Goal: Task Accomplishment & Management: Complete application form

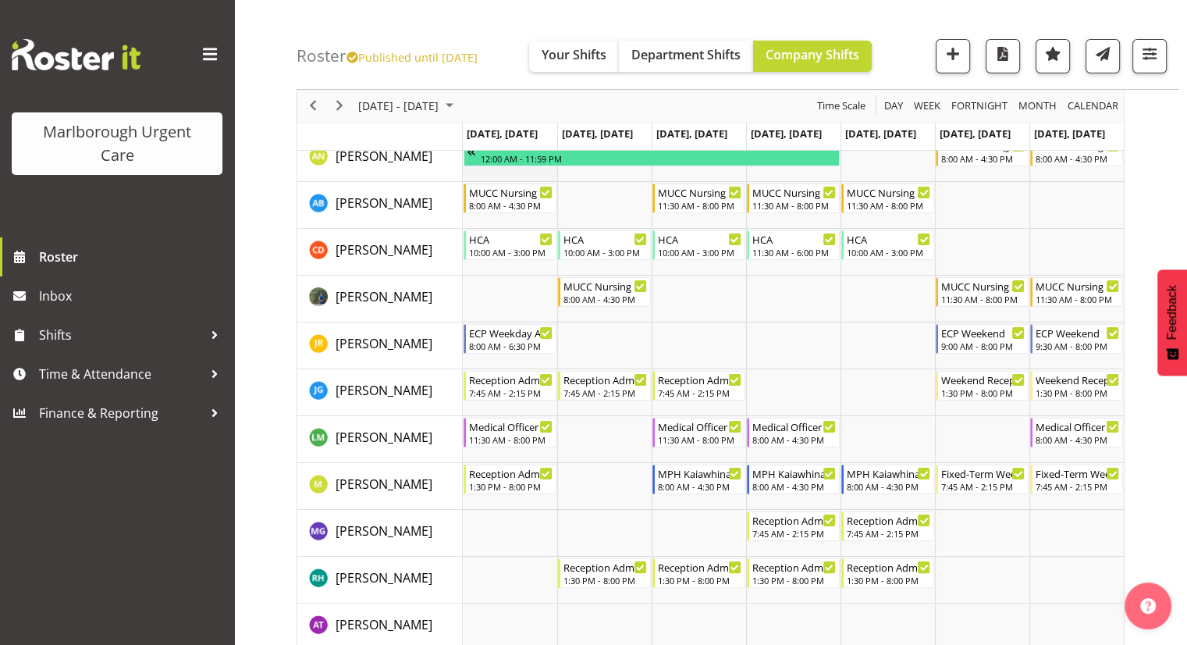
scroll to position [156, 0]
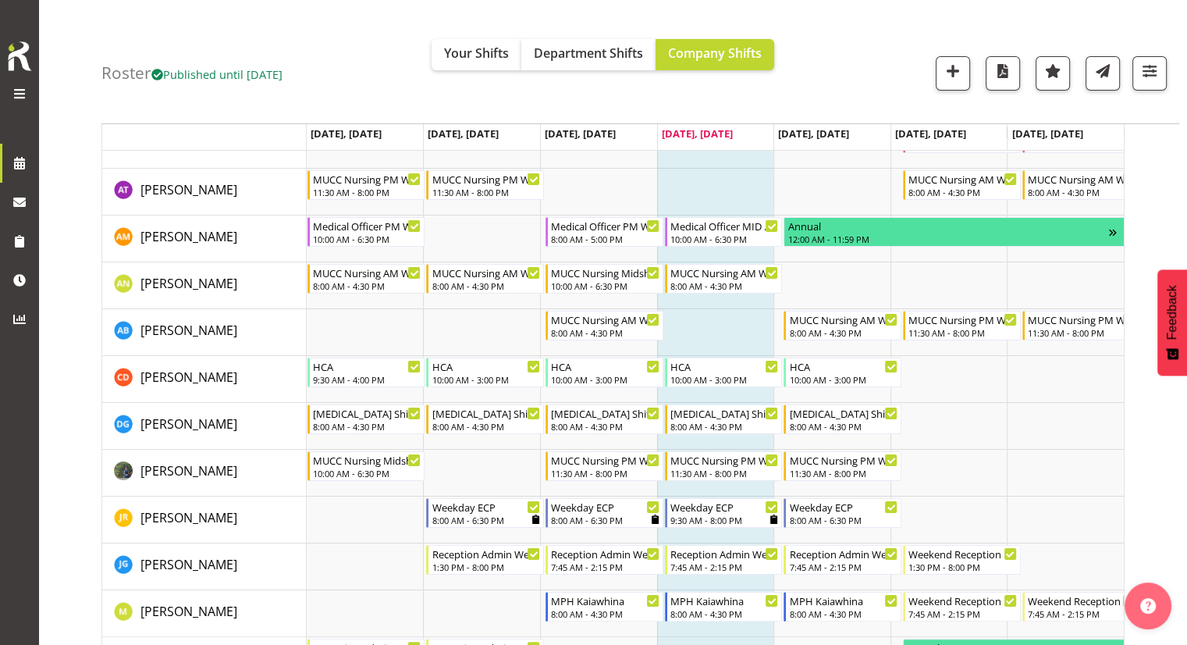
scroll to position [156, 0]
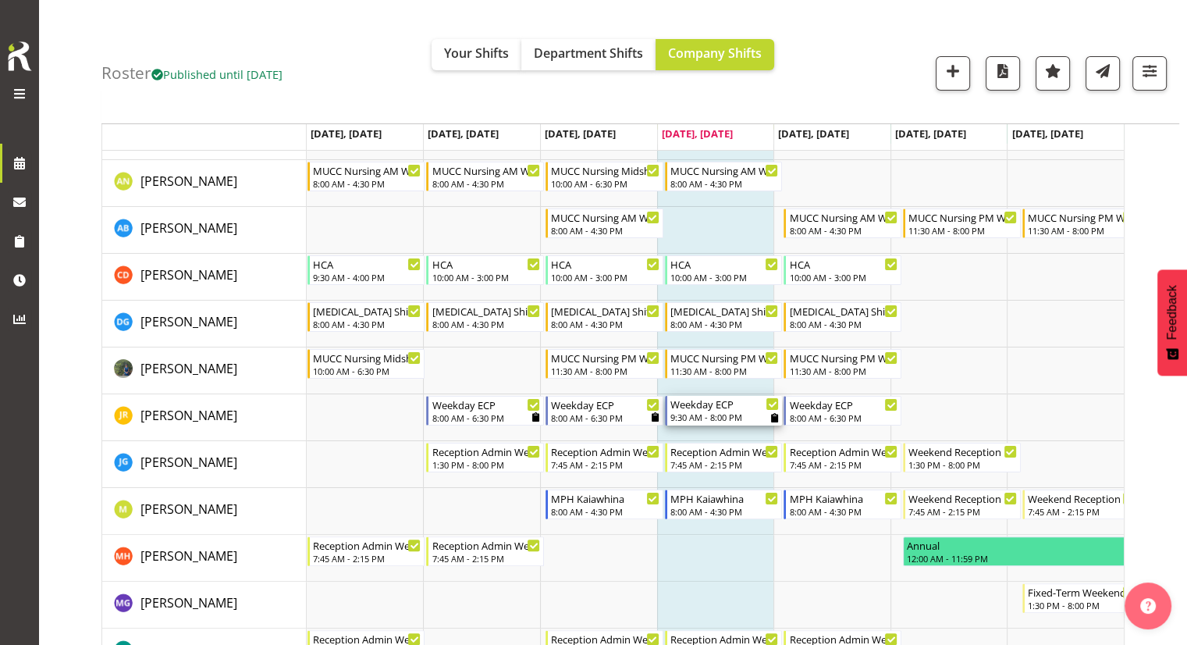
click at [730, 410] on div "Weekday ECP" at bounding box center [724, 404] width 109 height 16
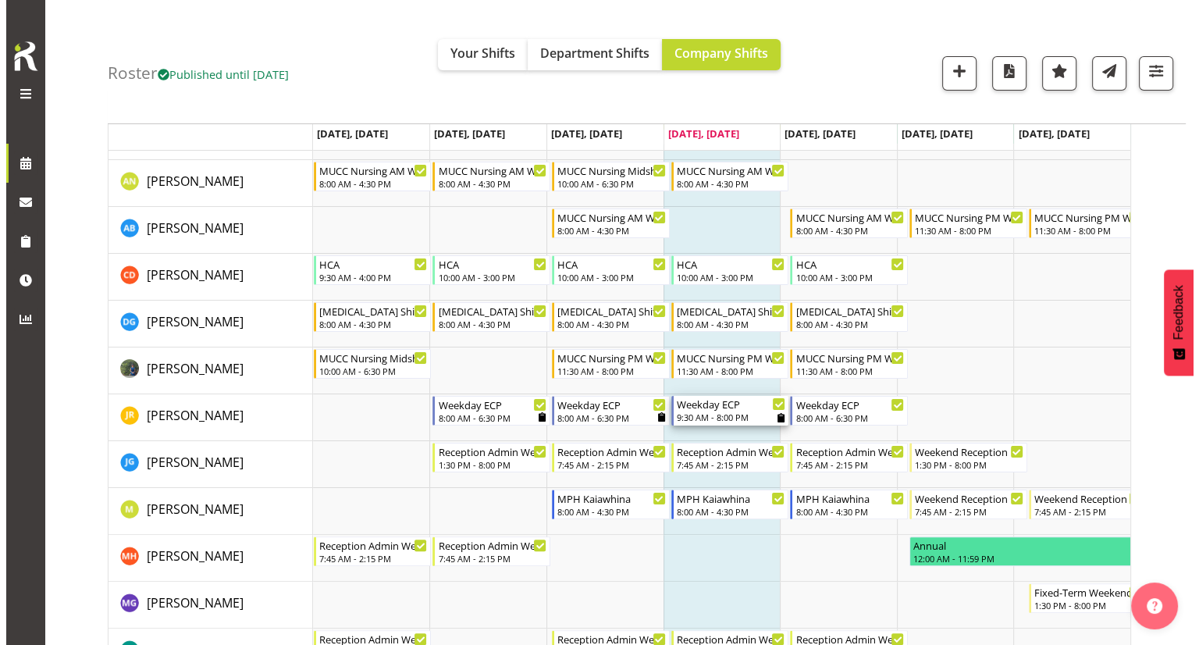
scroll to position [200, 0]
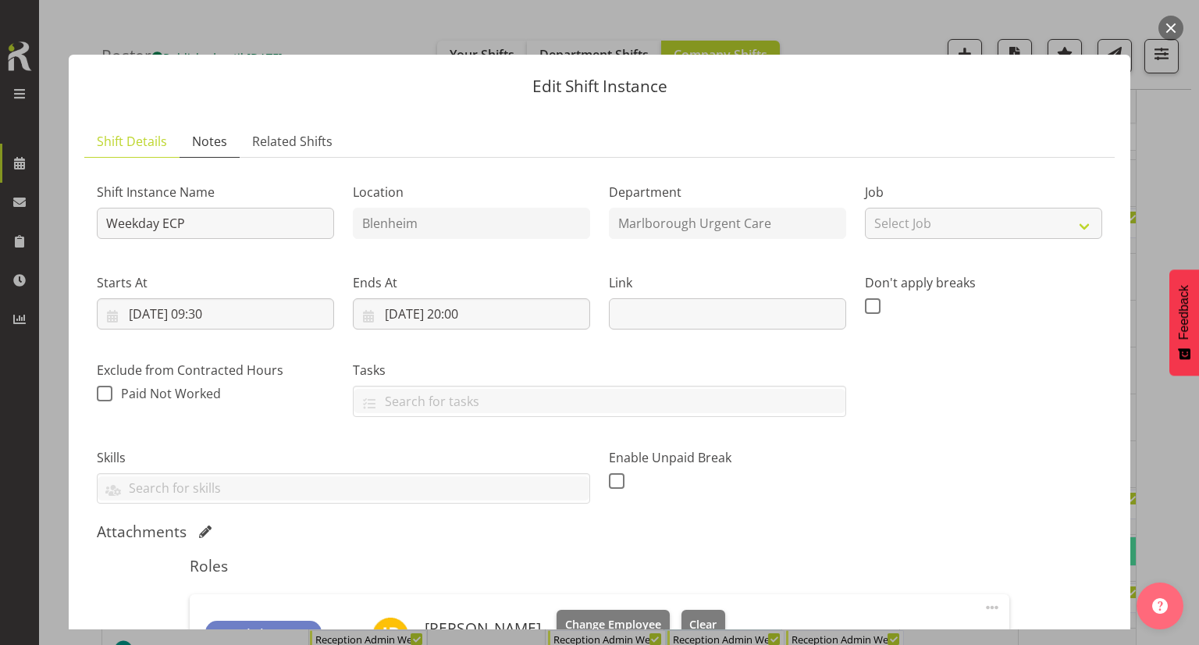
click at [213, 133] on span "Notes" at bounding box center [209, 141] width 35 height 19
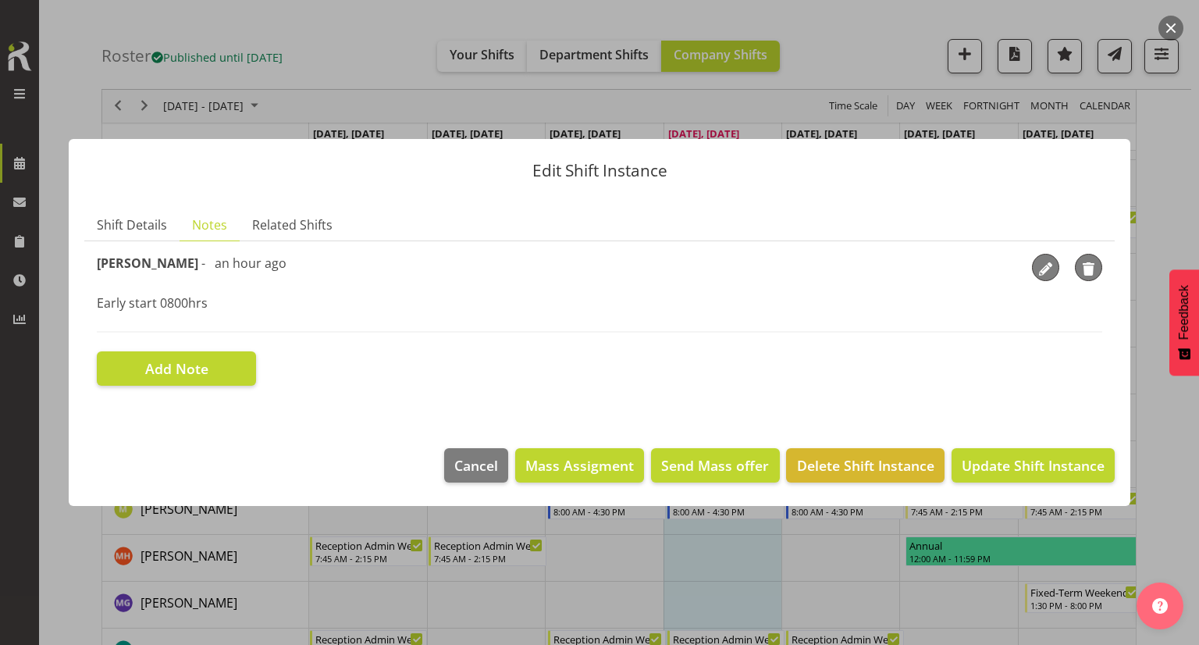
click at [738, 30] on button "button" at bounding box center [1170, 28] width 25 height 25
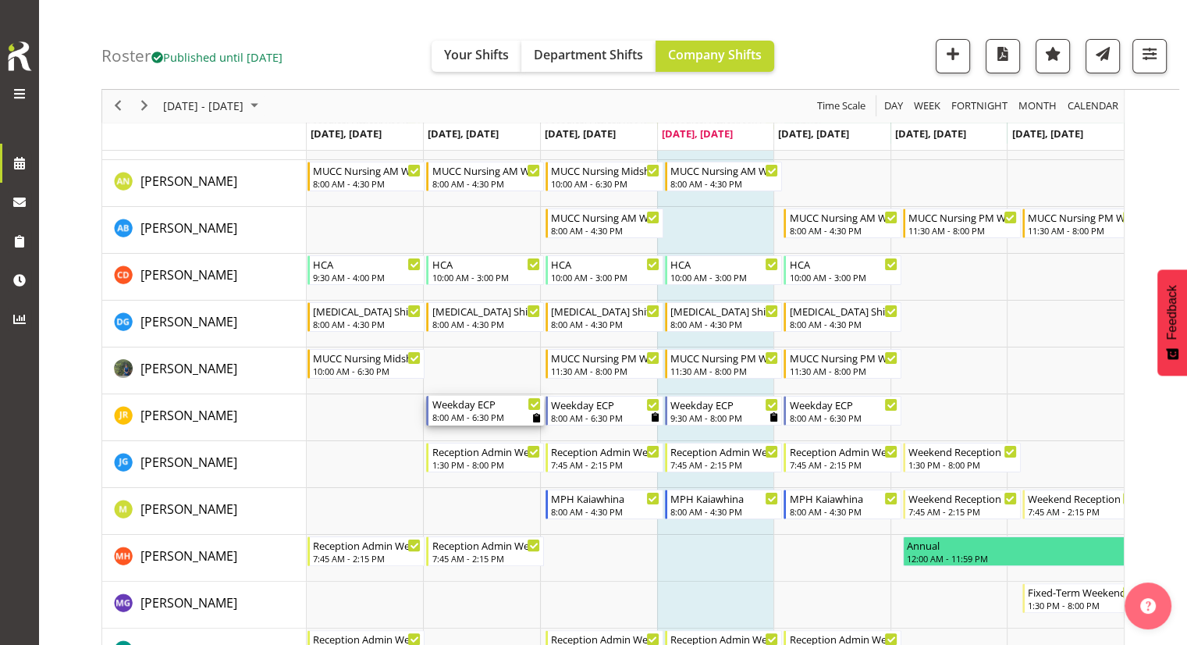
click at [535, 420] on icon "Timeline Week of October 9, 2025" at bounding box center [536, 417] width 7 height 9
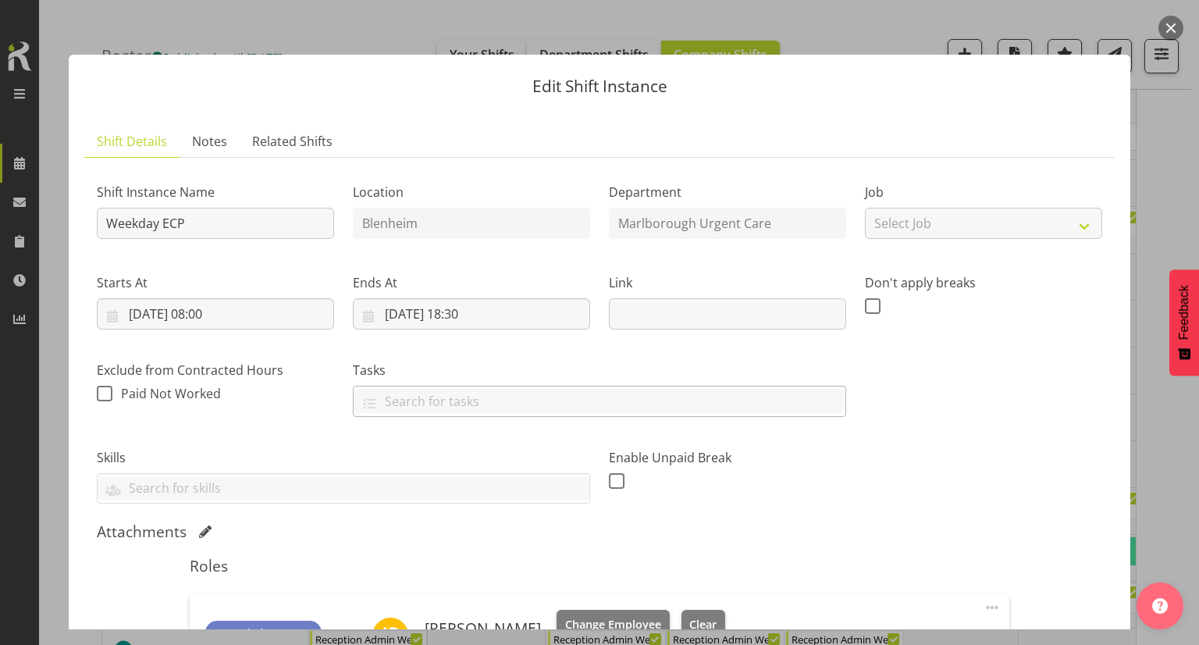
scroll to position [78, 0]
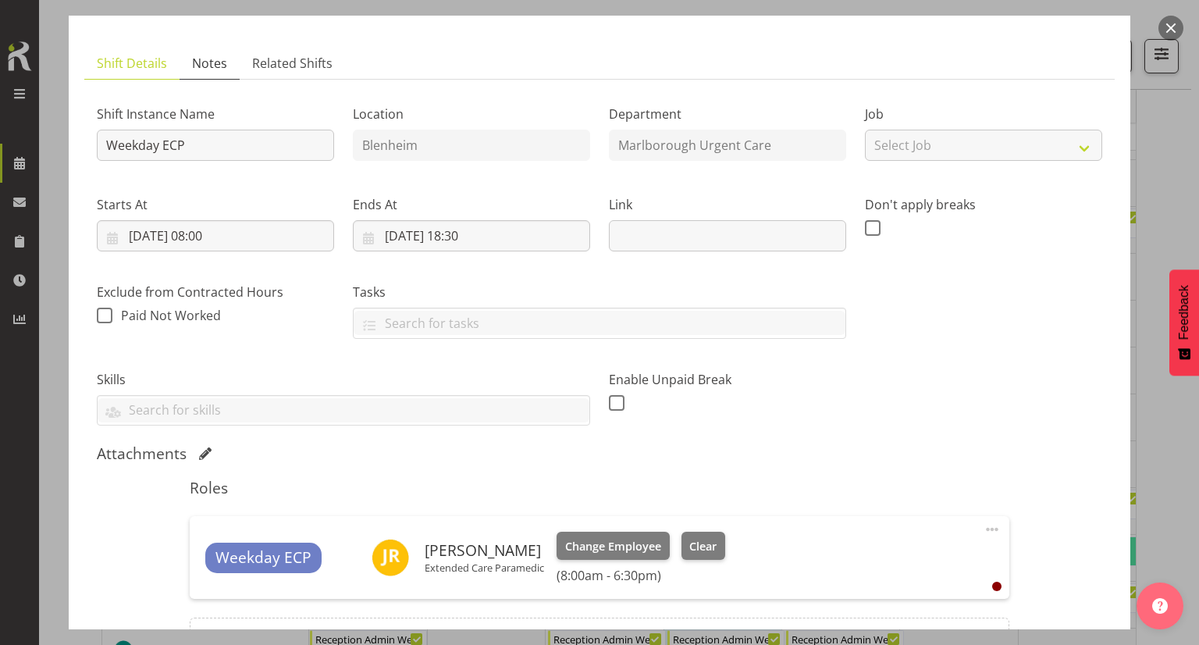
click at [215, 69] on span "Notes" at bounding box center [209, 63] width 35 height 19
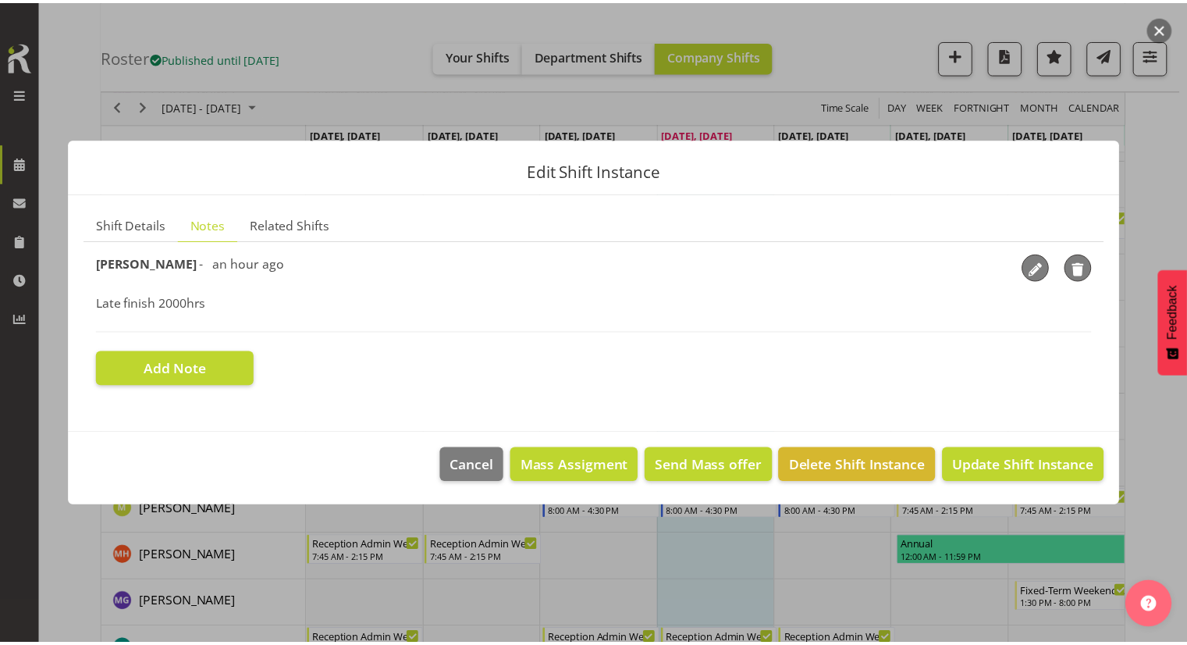
scroll to position [0, 0]
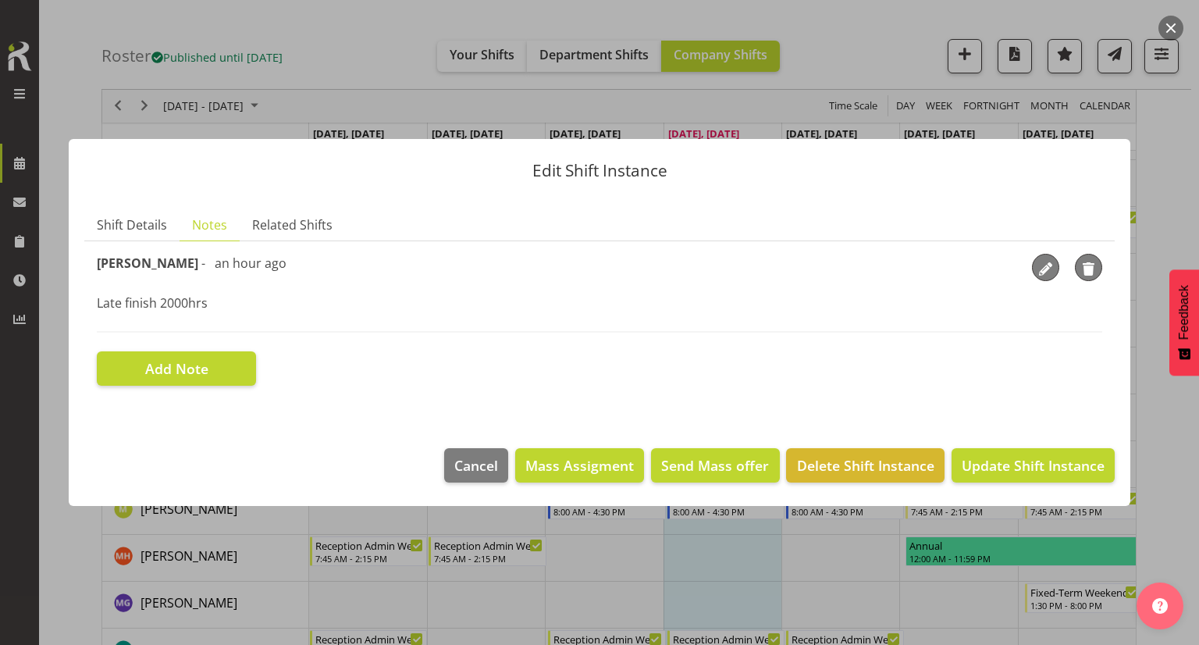
click at [738, 34] on button "button" at bounding box center [1170, 28] width 25 height 25
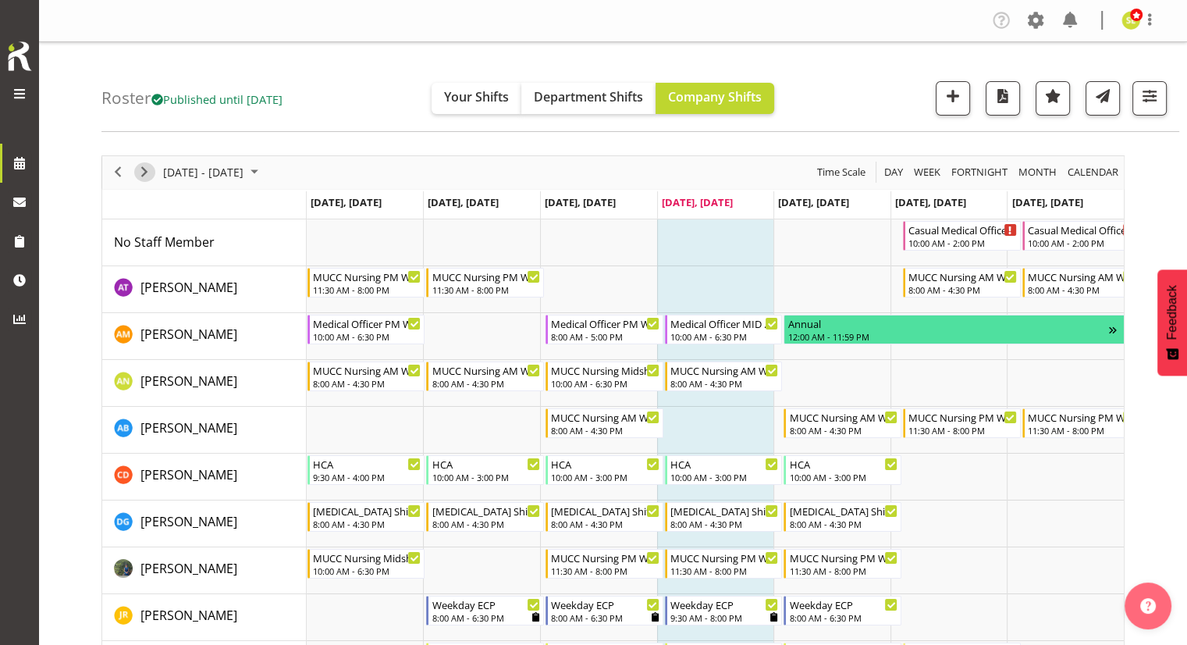
click at [144, 172] on span "Next" at bounding box center [144, 172] width 19 height 20
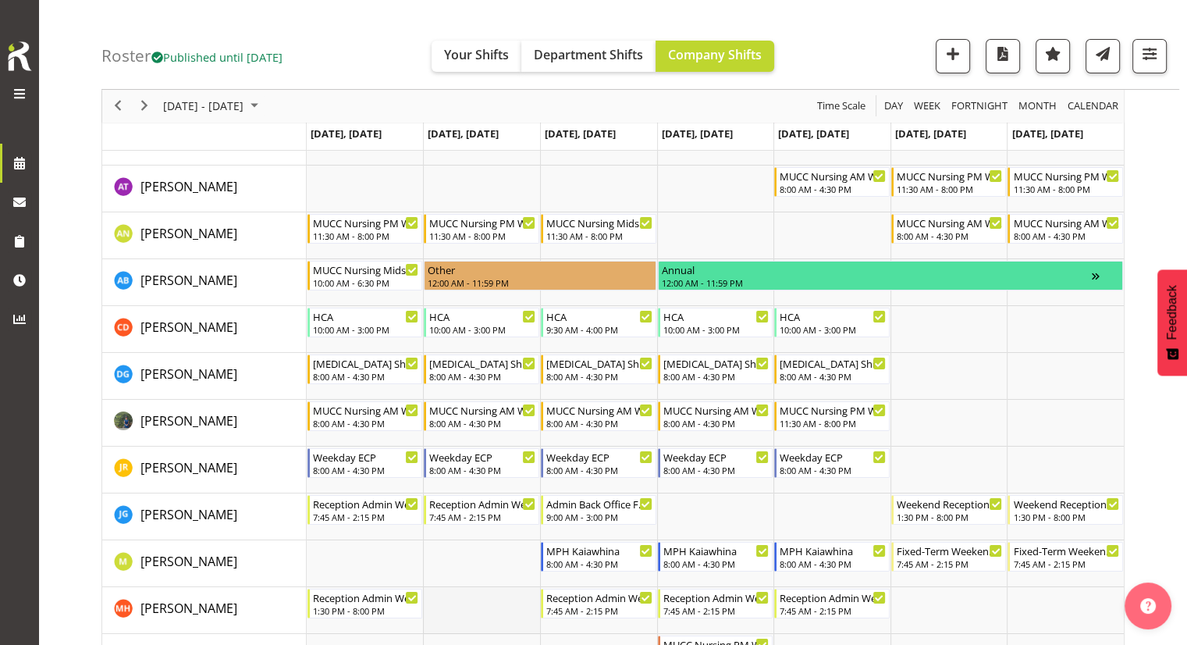
scroll to position [78, 0]
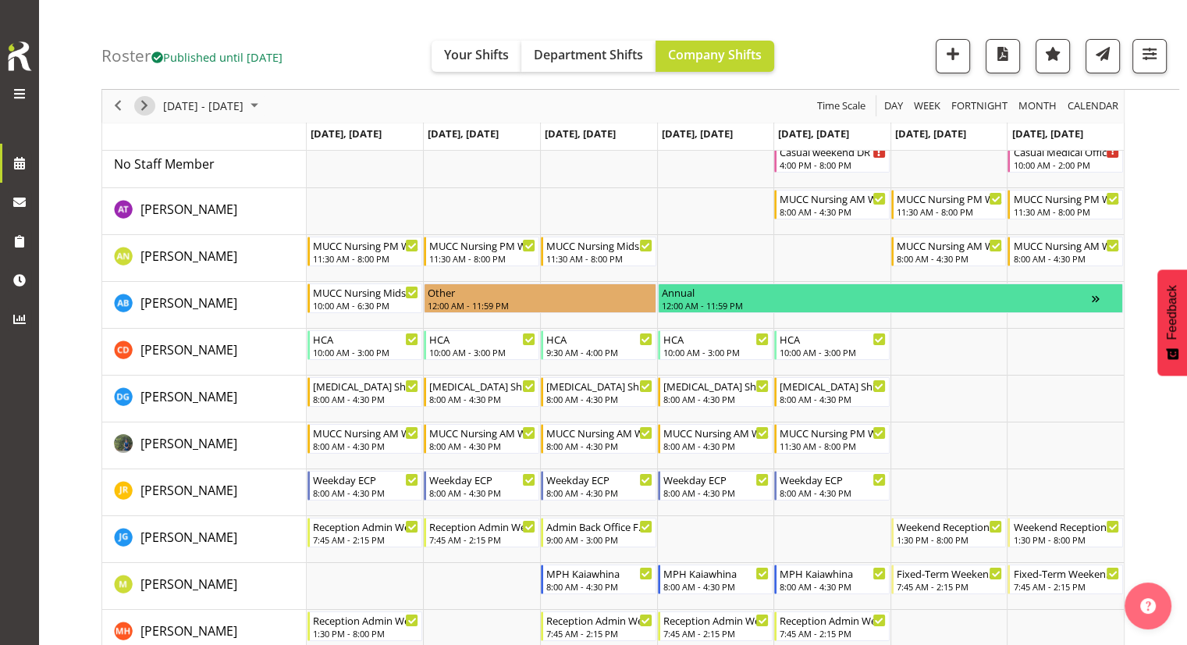
click at [142, 105] on span "Next" at bounding box center [144, 107] width 19 height 20
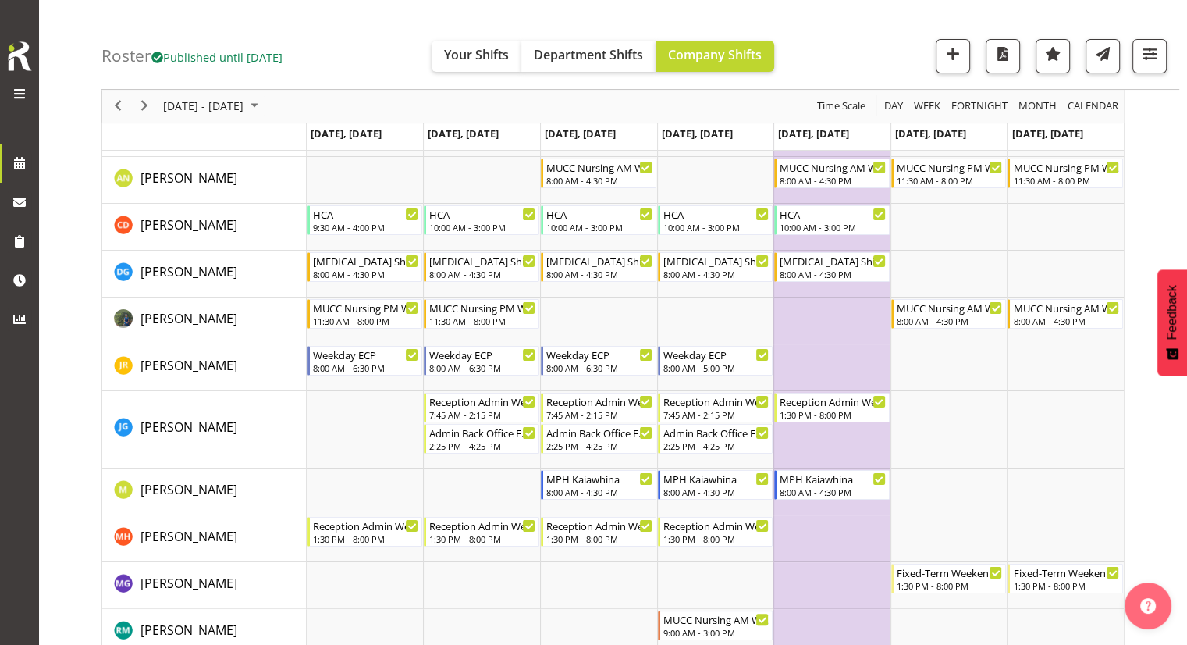
scroll to position [78, 0]
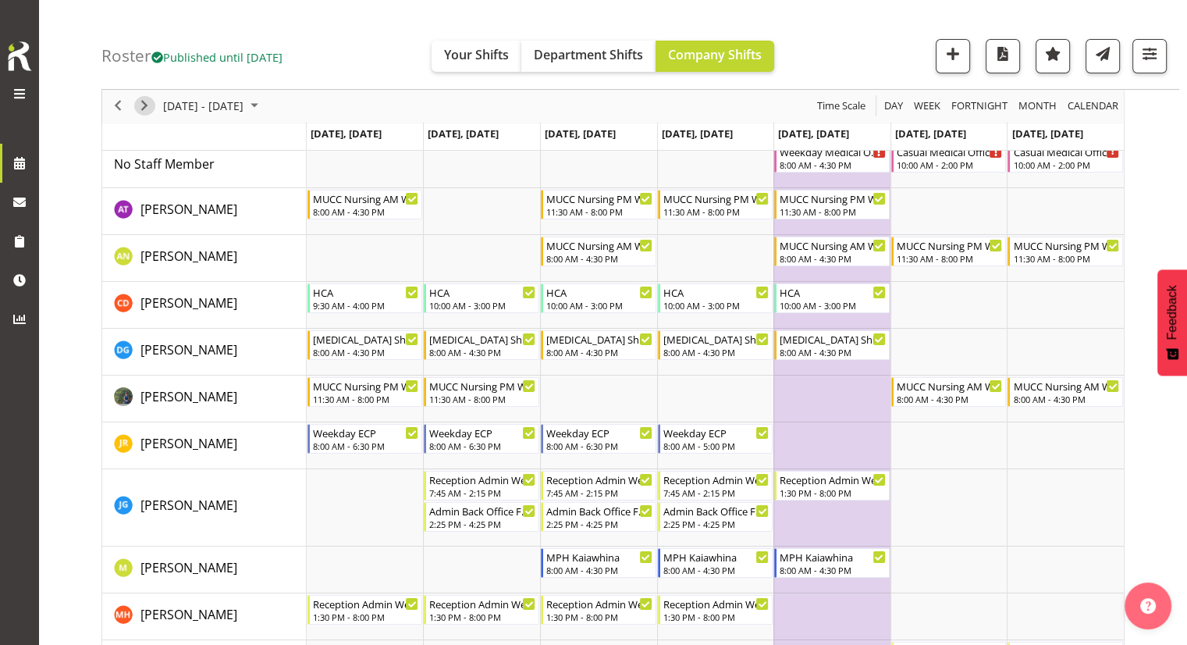
click at [148, 108] on span "Next" at bounding box center [144, 107] width 19 height 20
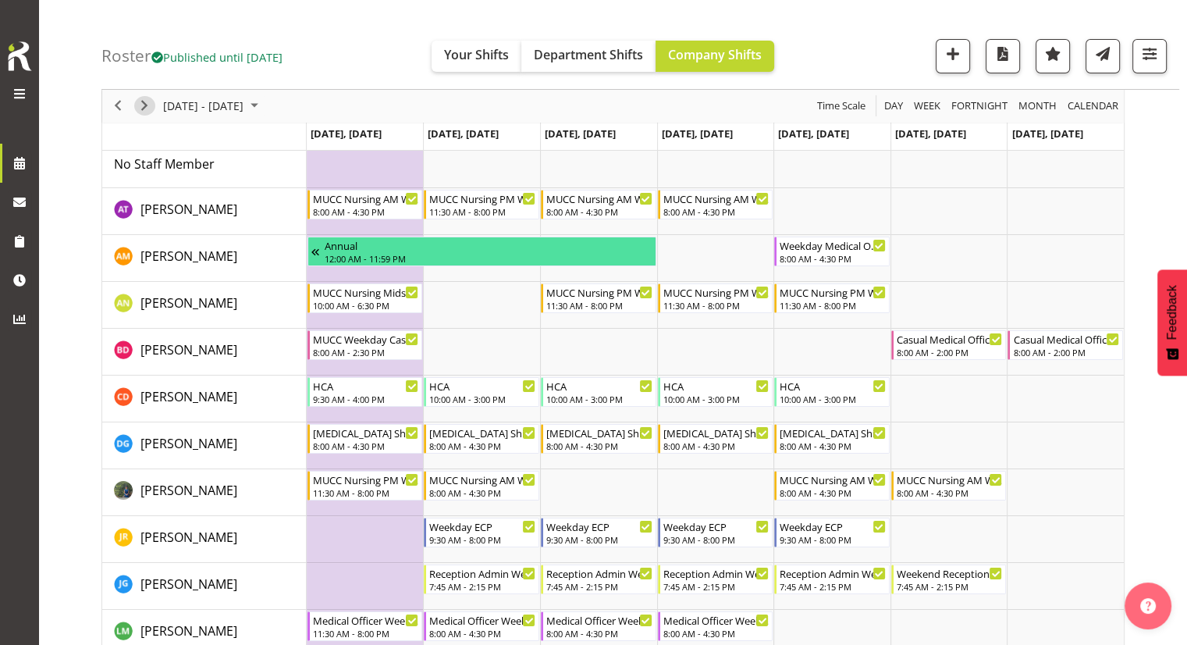
click at [137, 111] on span "Next" at bounding box center [144, 107] width 19 height 20
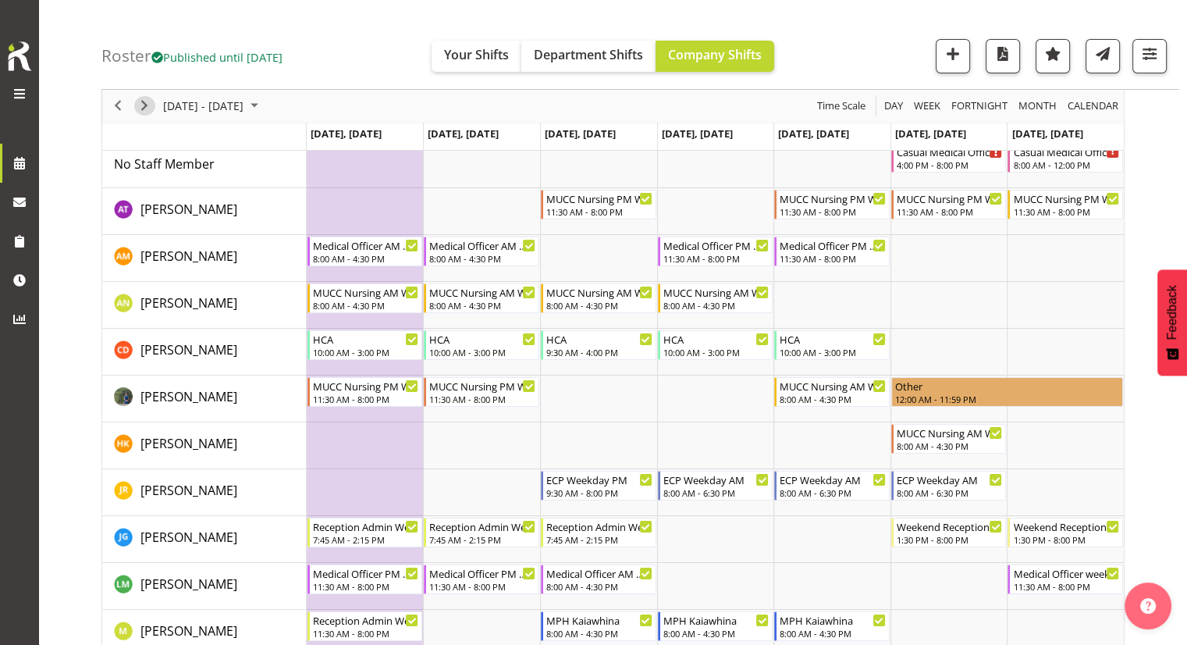
click at [140, 110] on span "Next" at bounding box center [144, 107] width 19 height 20
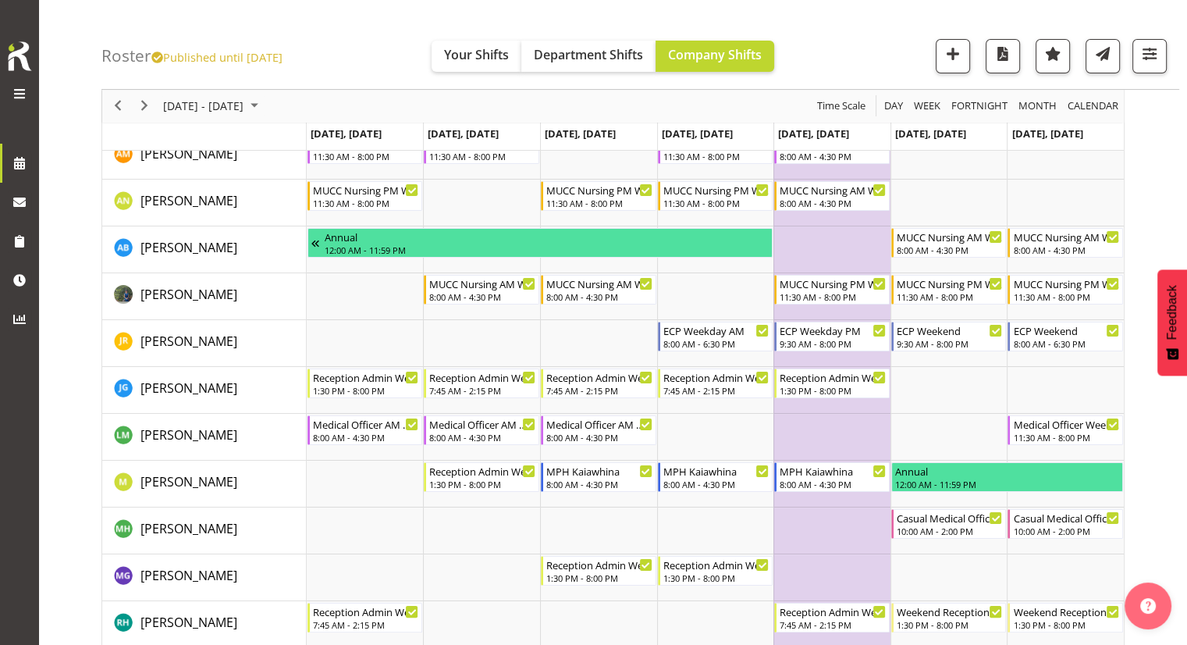
scroll to position [156, 0]
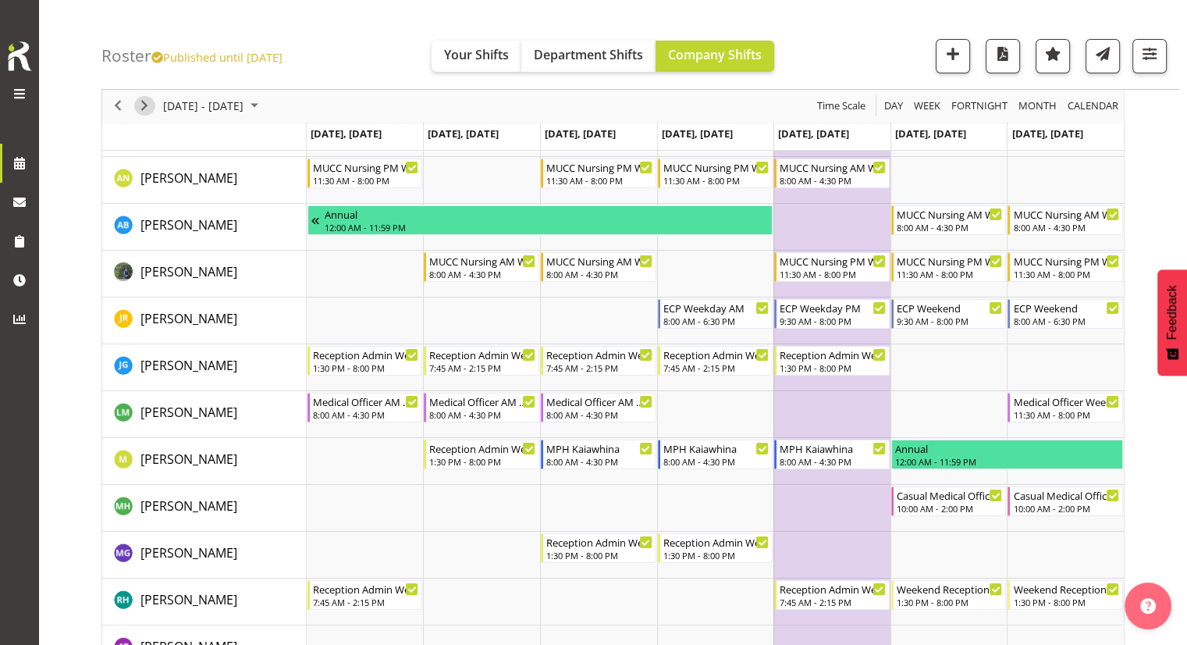
click at [143, 107] on span "Next" at bounding box center [144, 107] width 19 height 20
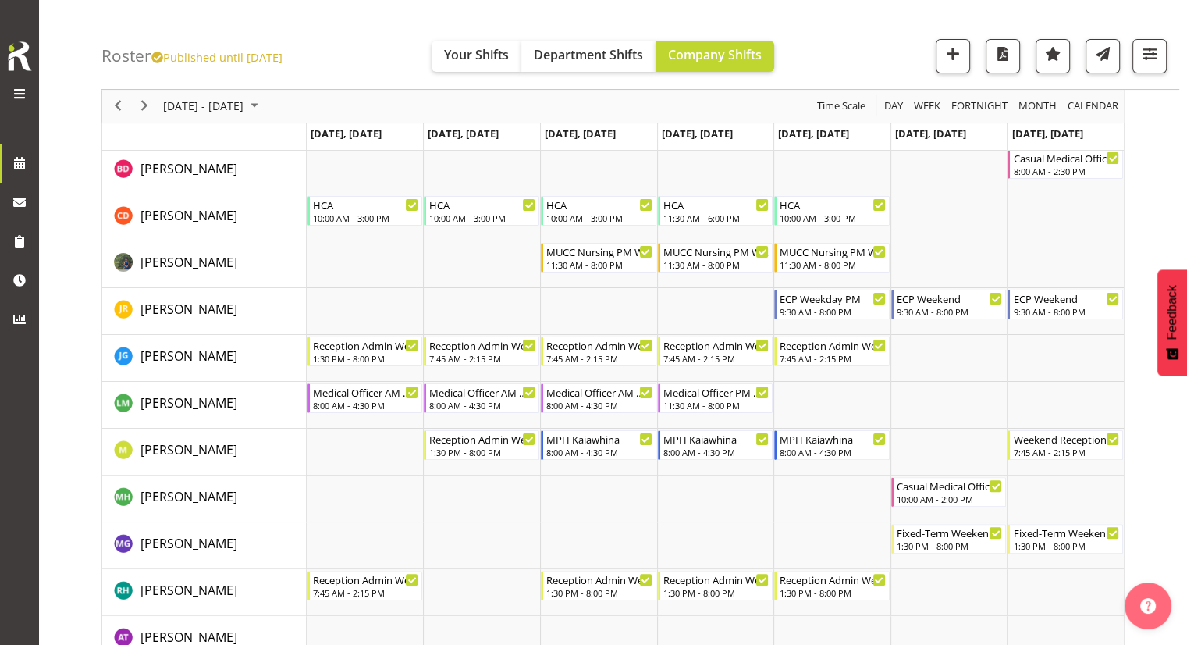
scroll to position [312, 0]
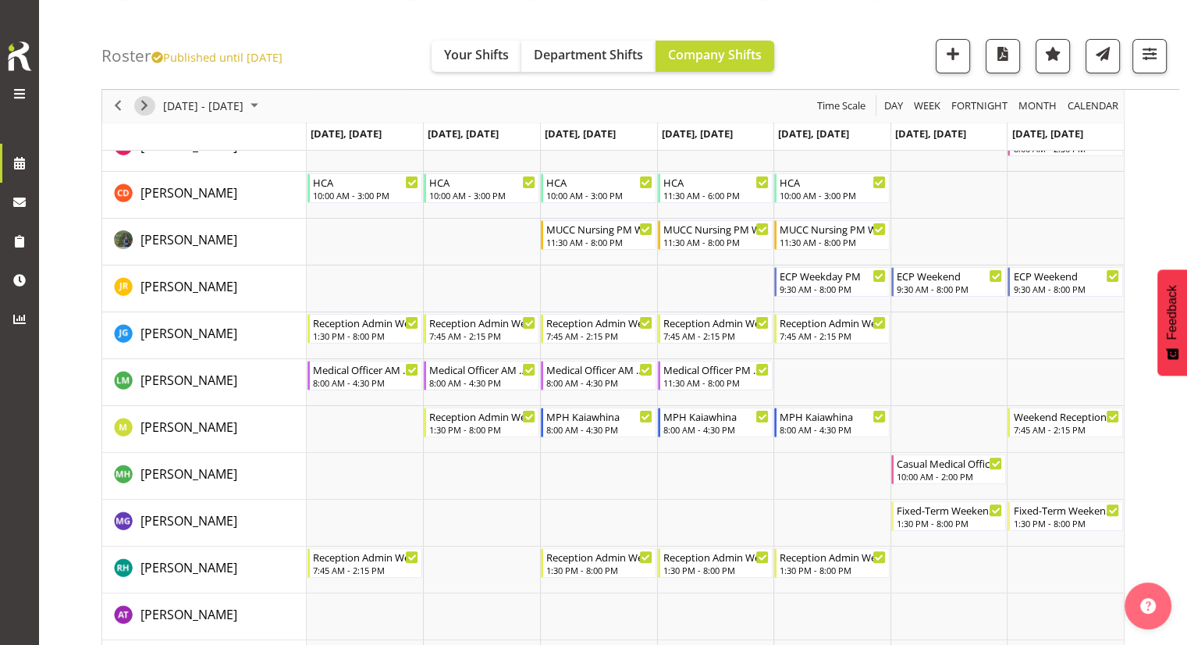
click at [140, 106] on span "Next" at bounding box center [144, 107] width 19 height 20
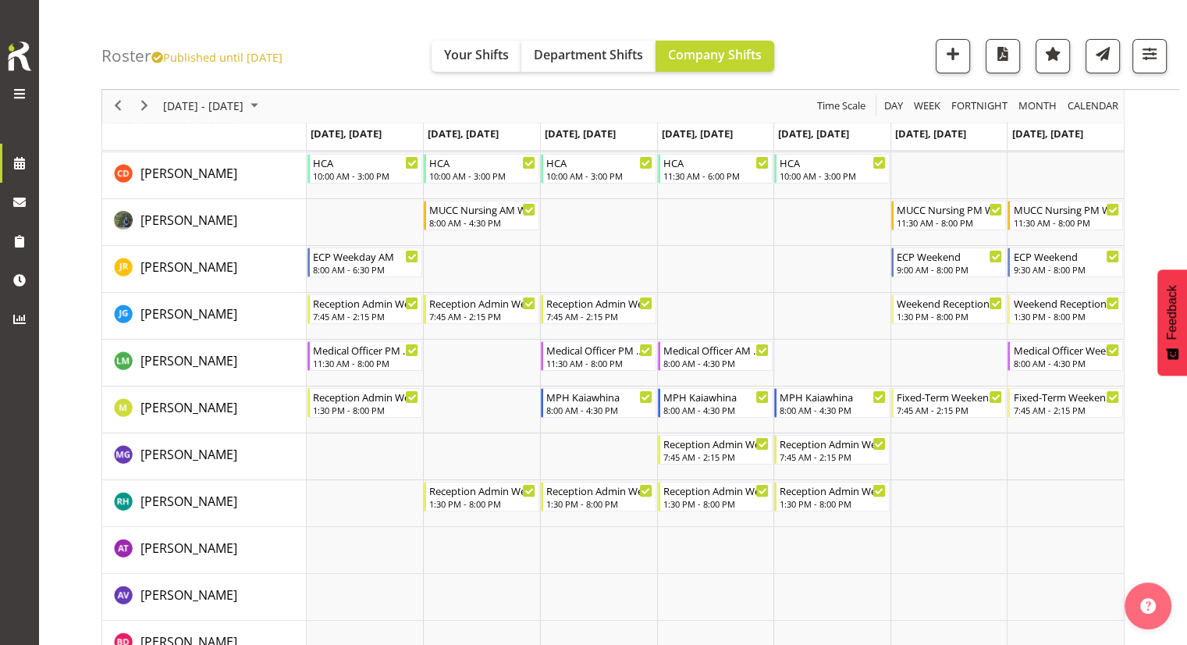
scroll to position [234, 0]
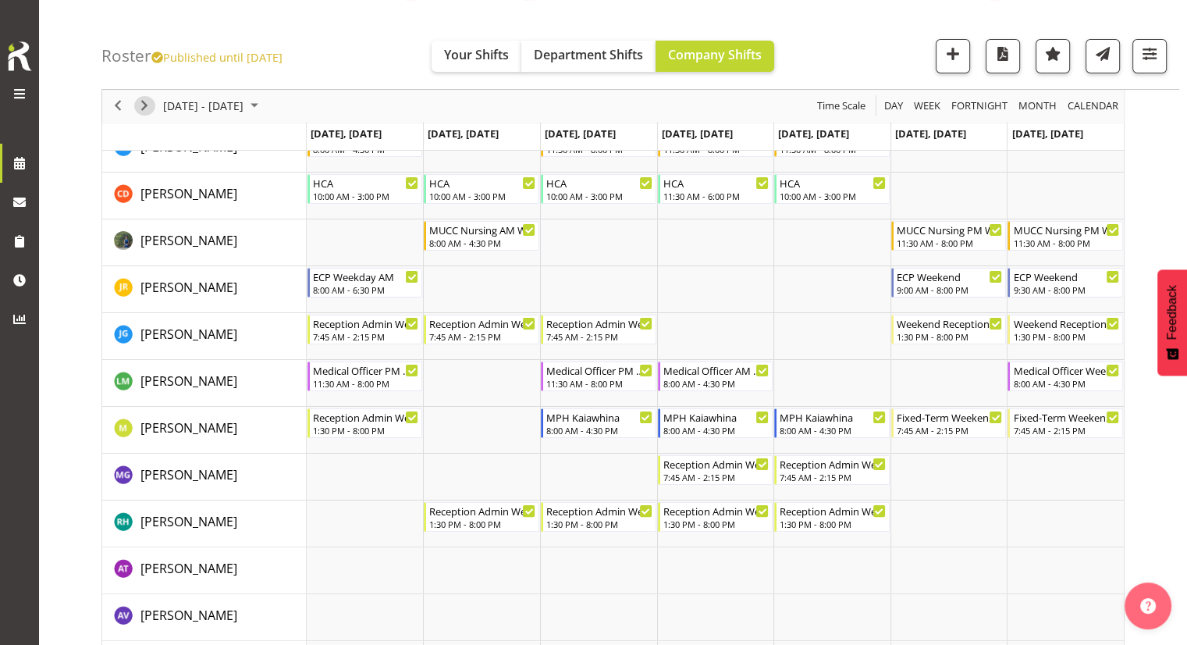
click at [144, 112] on span "Next" at bounding box center [144, 107] width 19 height 20
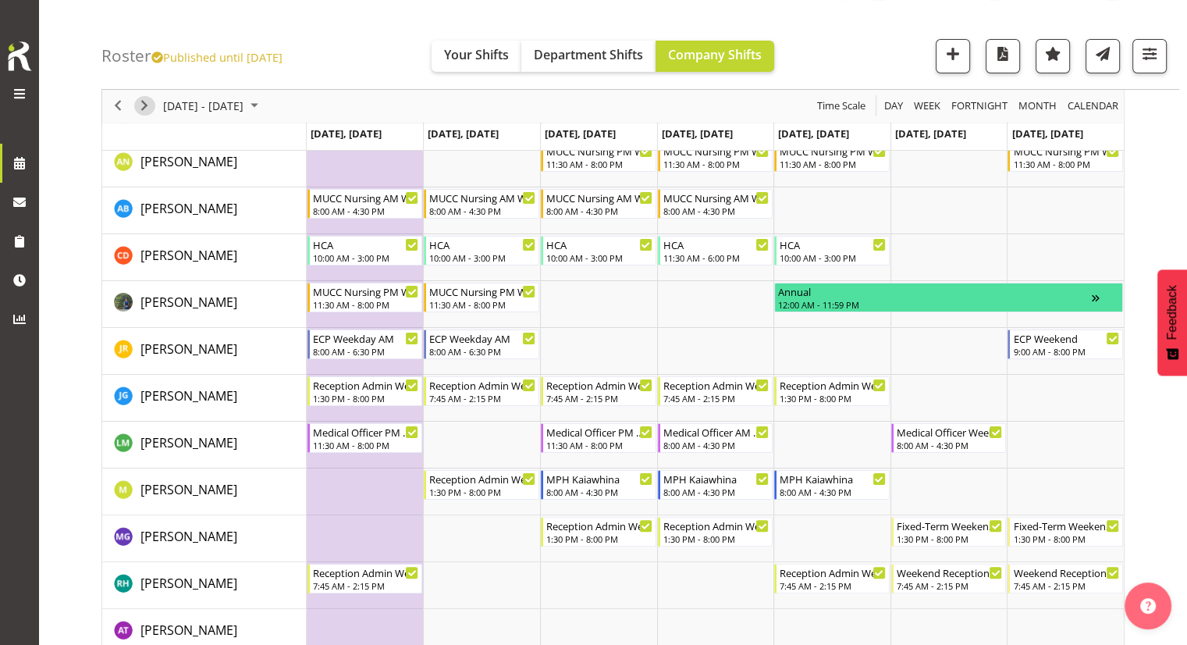
click at [146, 109] on span "Next" at bounding box center [144, 107] width 19 height 20
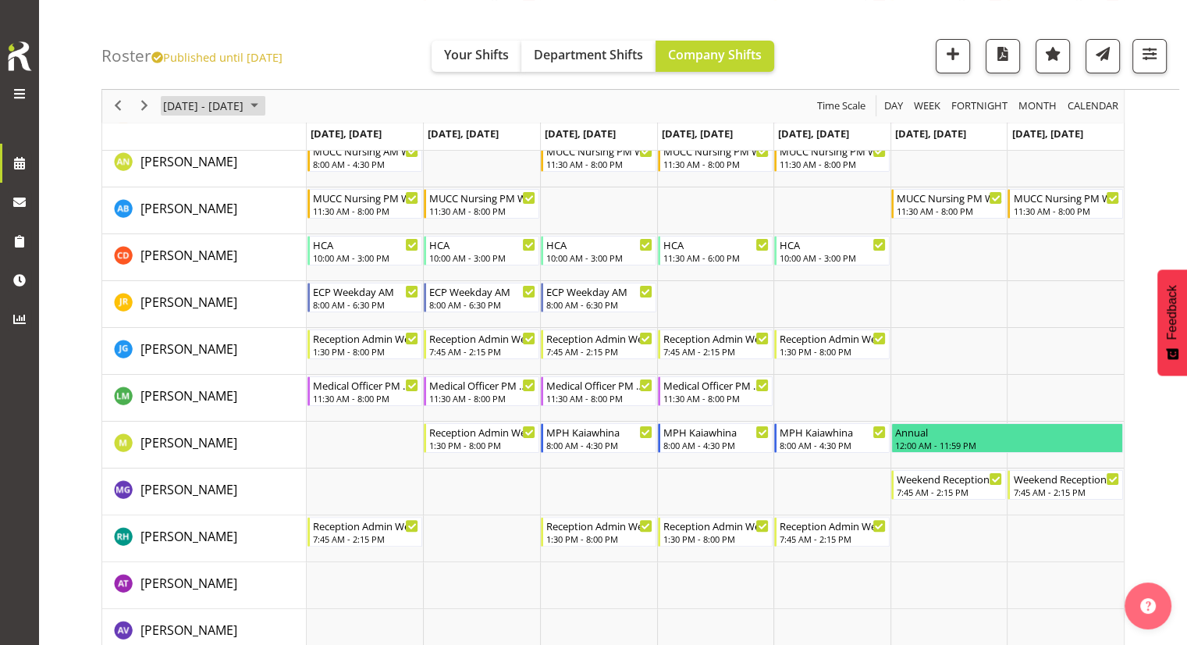
click at [219, 101] on span "[DATE] - [DATE]" at bounding box center [204, 107] width 84 height 20
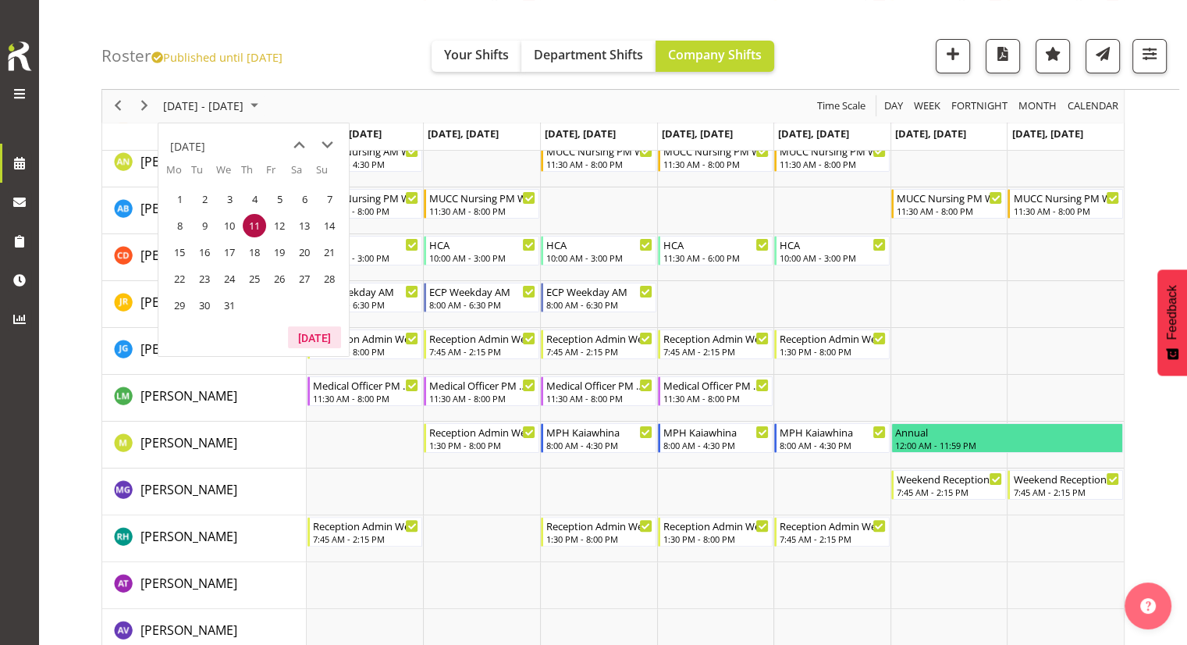
click at [323, 338] on button "[DATE]" at bounding box center [314, 337] width 53 height 22
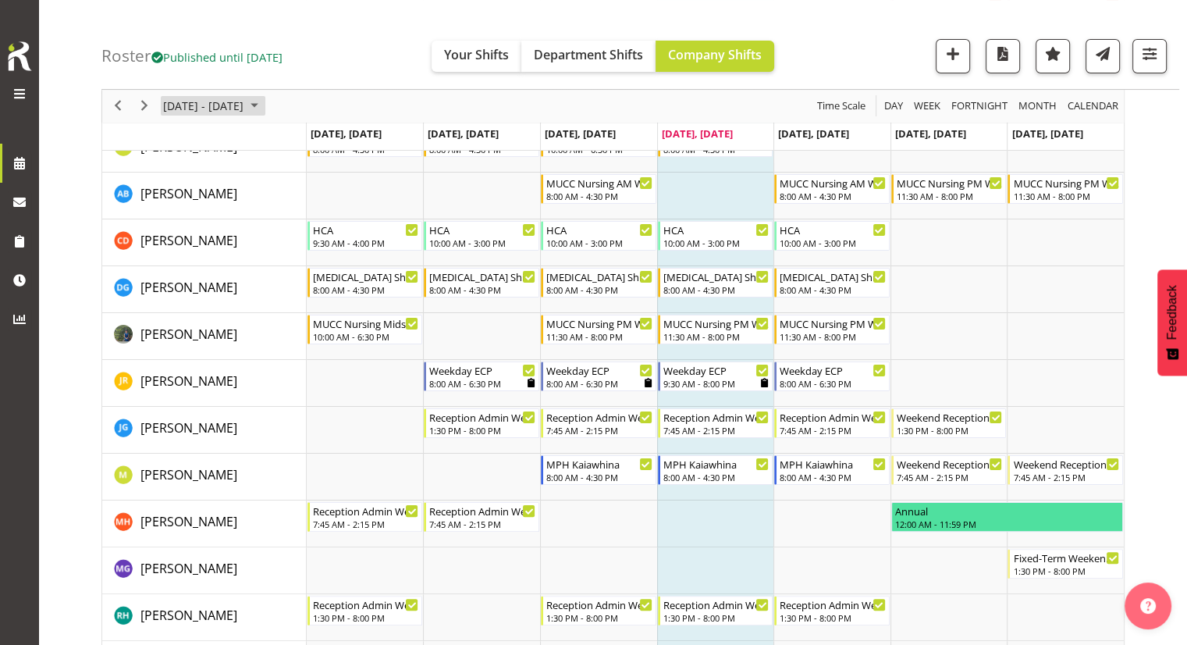
click at [245, 111] on span "[DATE] - [DATE]" at bounding box center [204, 107] width 84 height 20
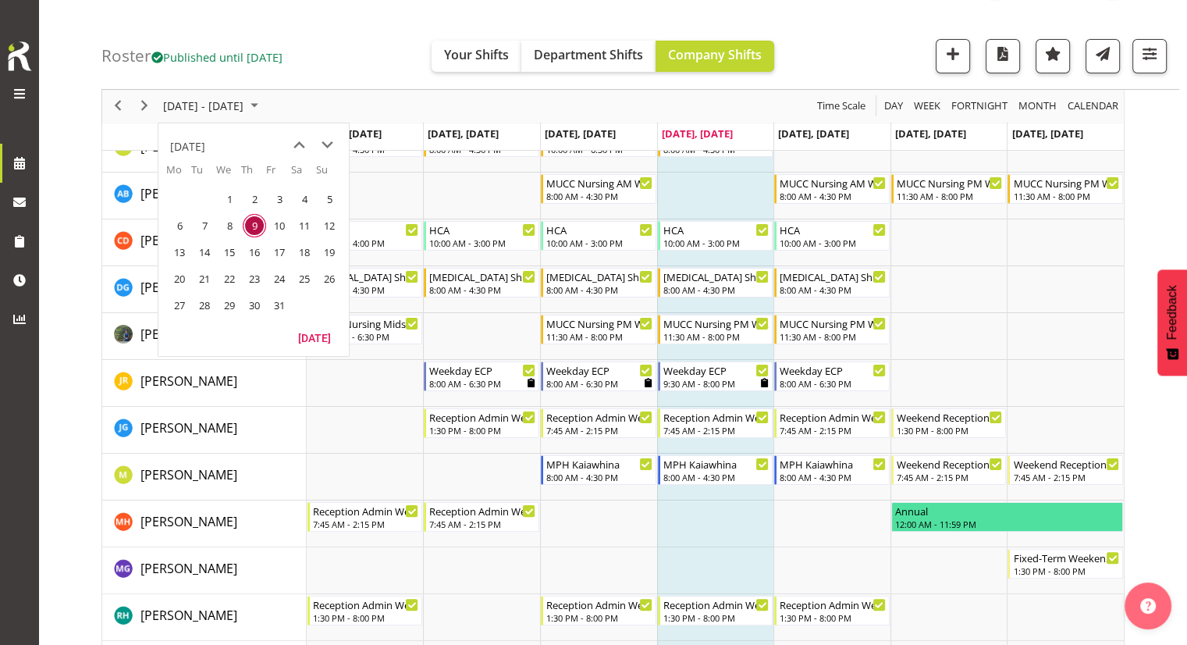
drag, startPoint x: 180, startPoint y: 307, endPoint x: 194, endPoint y: 304, distance: 13.6
click at [180, 307] on span "27" at bounding box center [179, 304] width 23 height 23
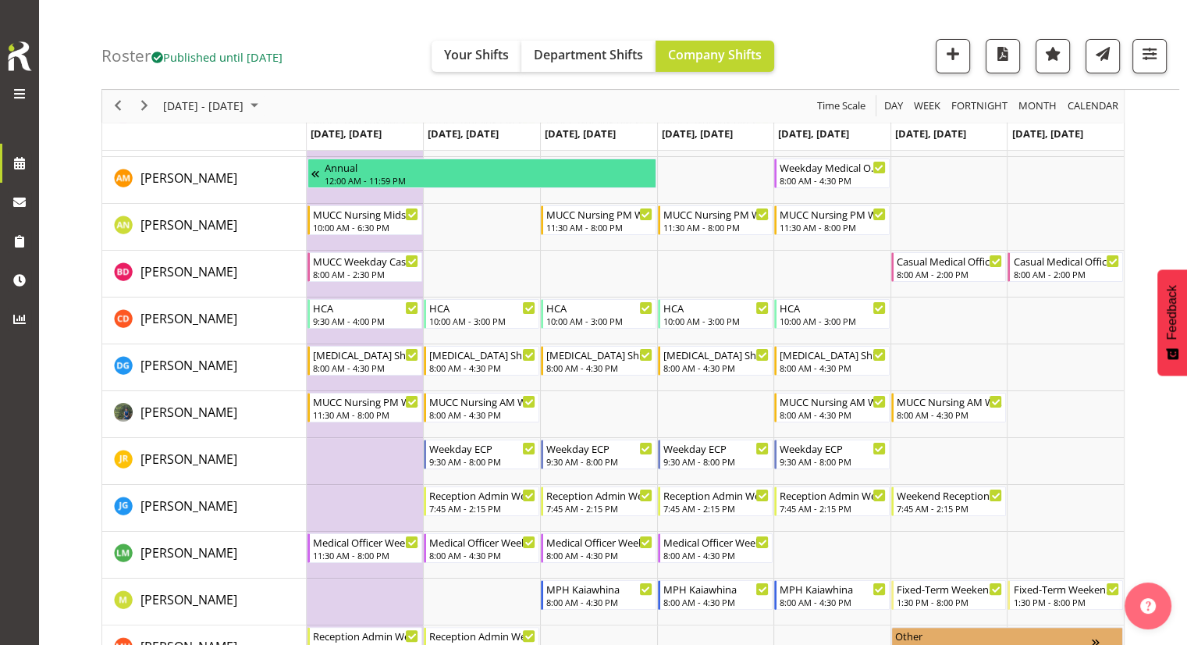
scroll to position [78, 0]
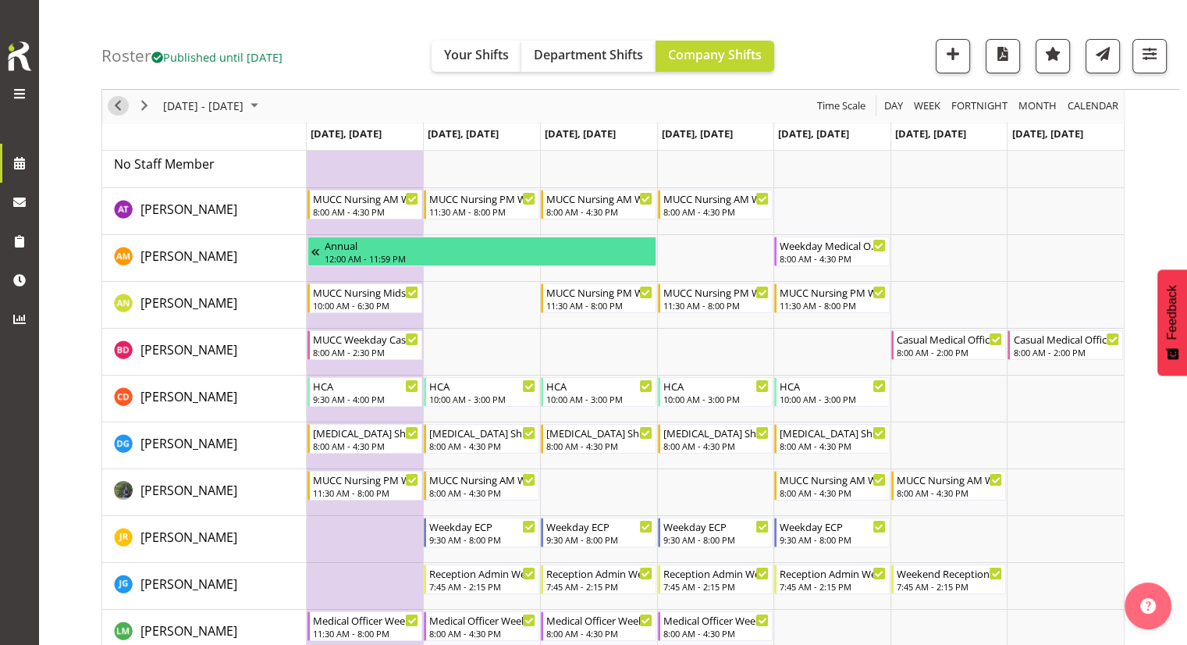
click at [114, 106] on span "Previous" at bounding box center [117, 107] width 19 height 20
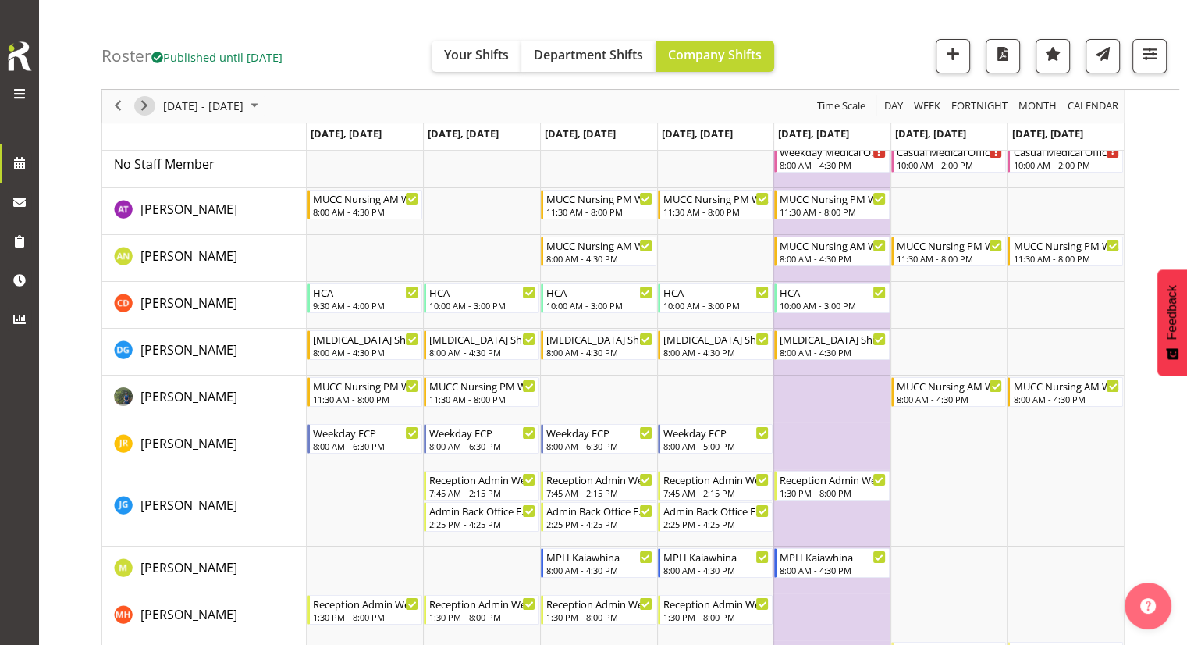
click at [144, 103] on span "Next" at bounding box center [144, 107] width 19 height 20
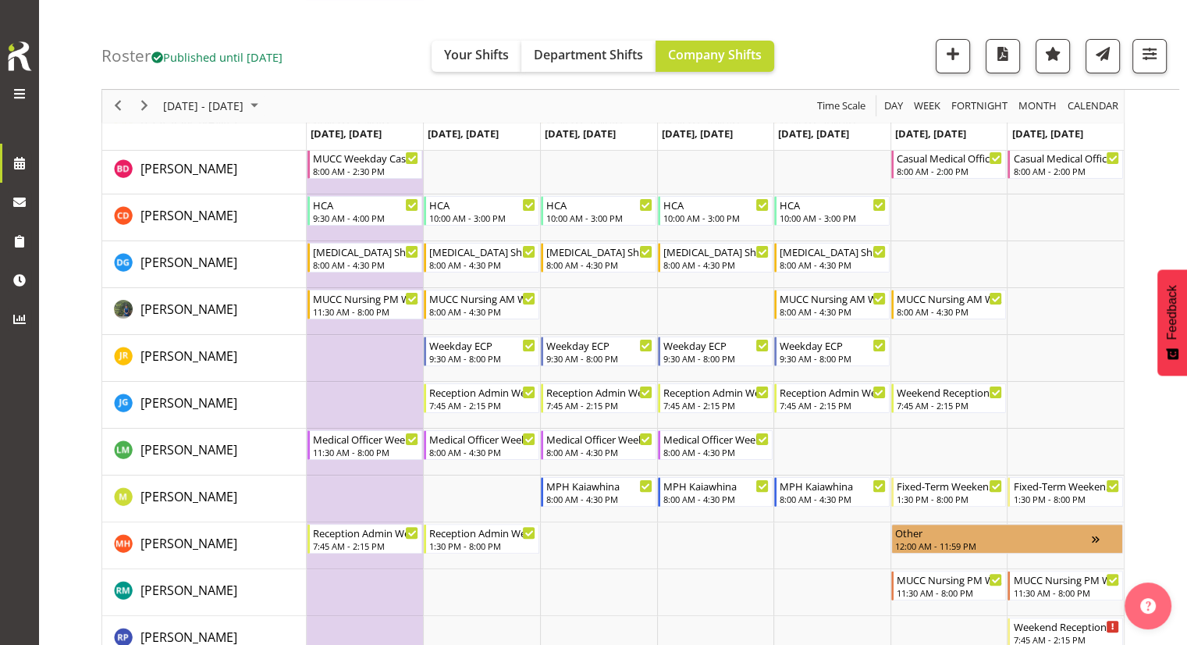
scroll to position [234, 0]
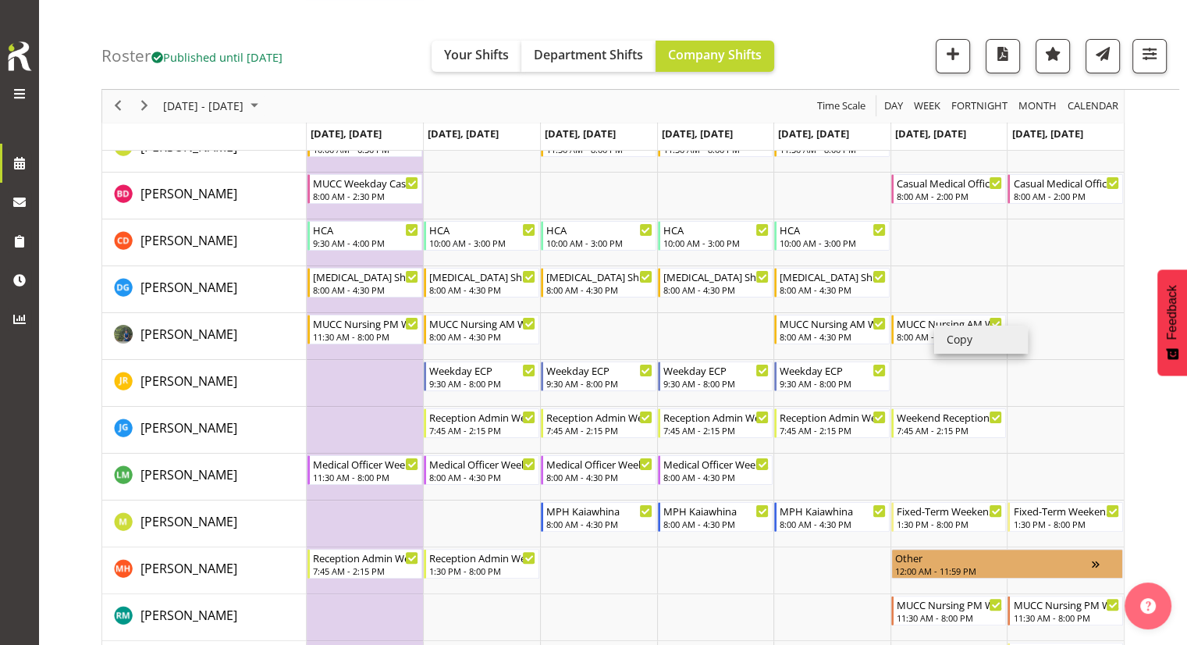
click at [738, 332] on li "Copy" at bounding box center [981, 339] width 94 height 28
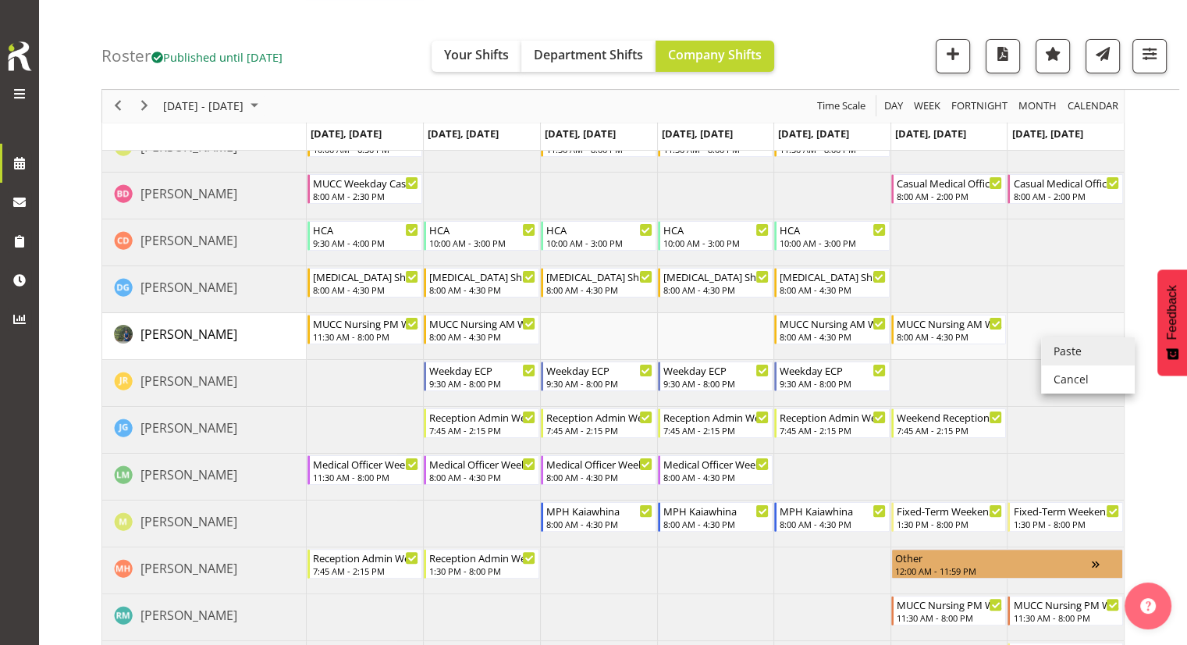
click at [738, 350] on li "Paste" at bounding box center [1088, 351] width 94 height 28
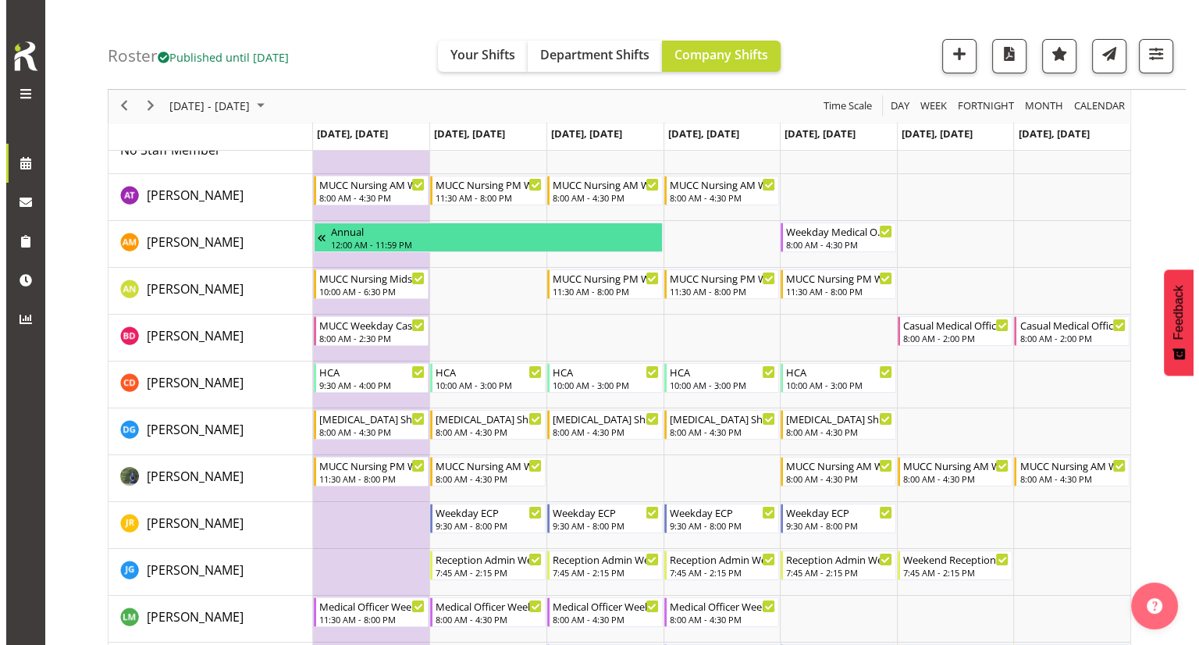
scroll to position [78, 0]
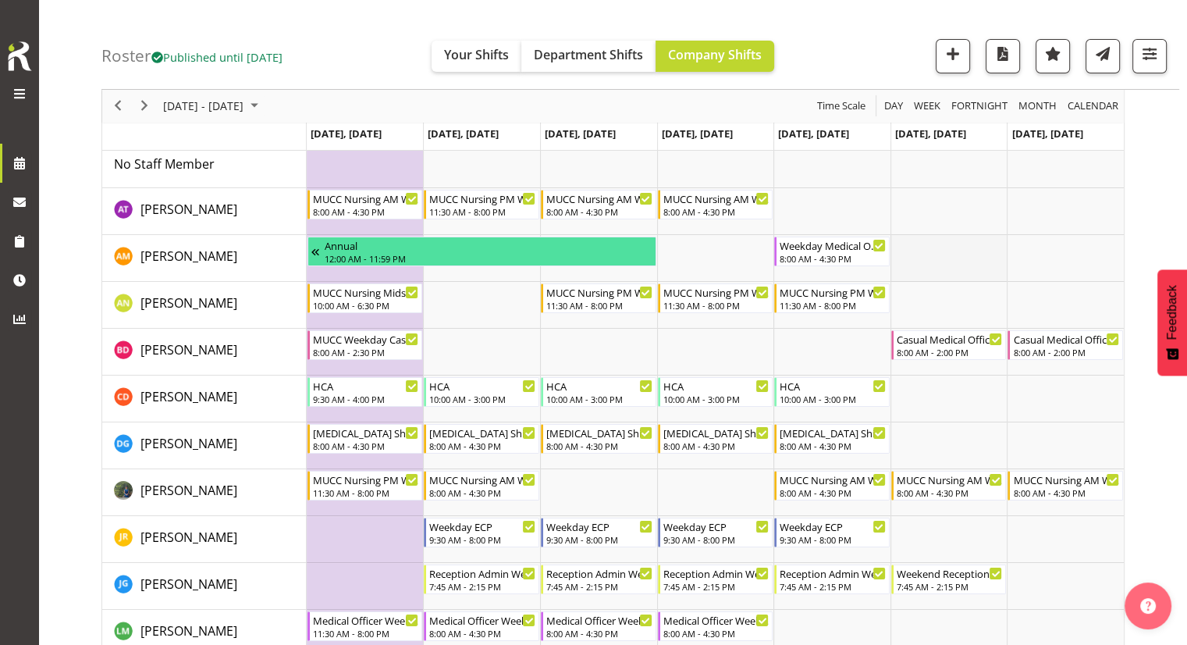
click at [738, 260] on td "Timeline Week of October 27, 2025" at bounding box center [948, 258] width 117 height 47
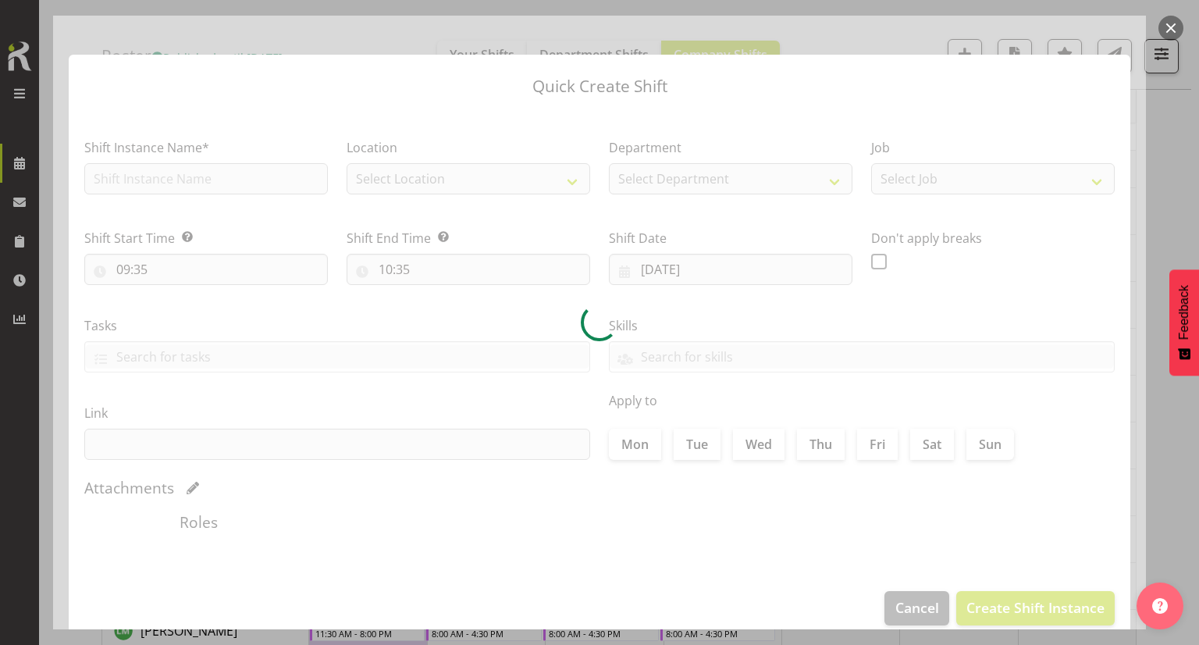
type input "[DATE]"
checkbox input "true"
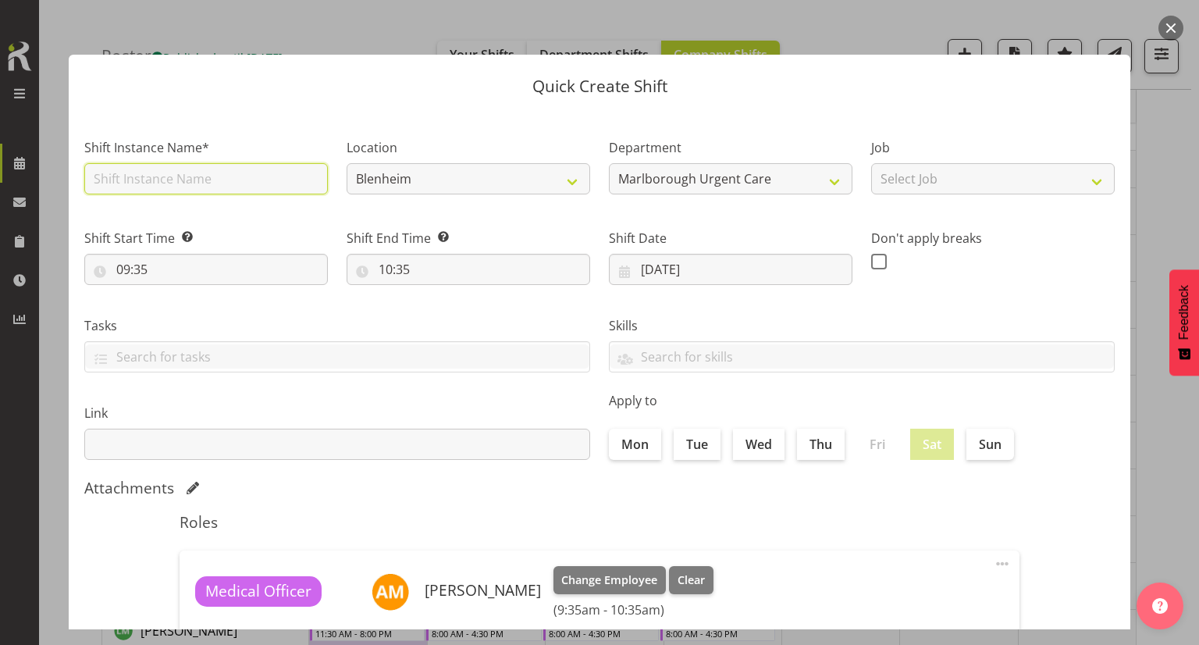
click at [272, 189] on input "text" at bounding box center [205, 178] width 243 height 31
type input "Medical Officer Weekends"
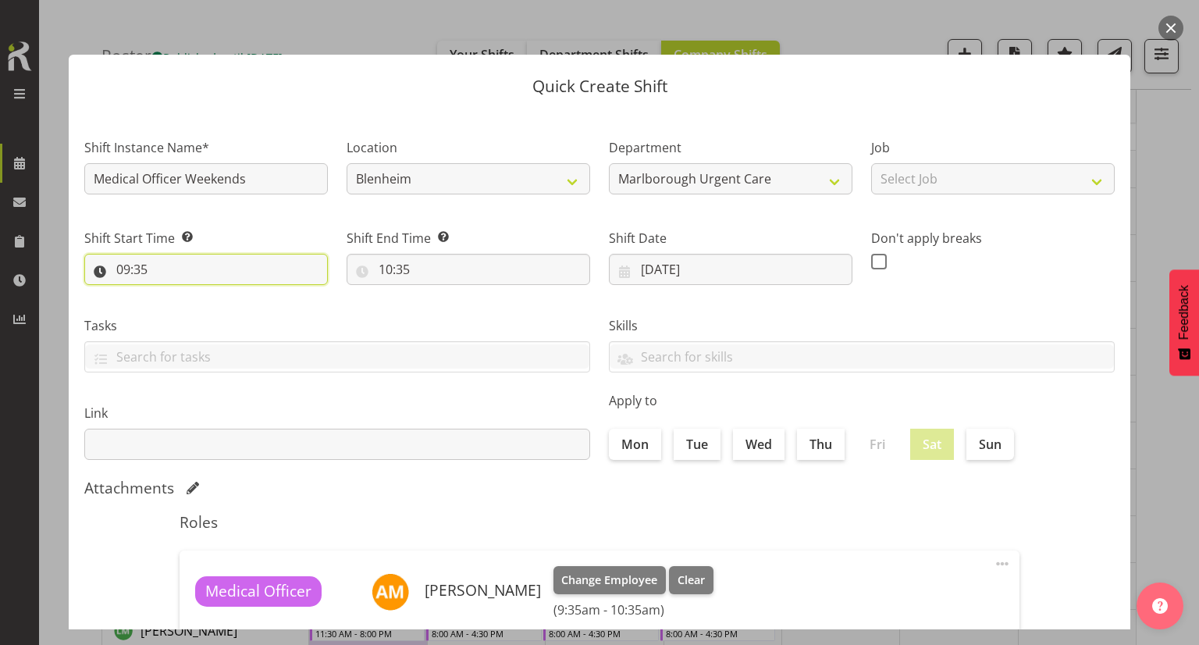
click at [158, 268] on input "09:35" at bounding box center [205, 269] width 243 height 31
click at [194, 310] on select "00 01 02 03 04 05 06 07 08 09 10 11 12 13 14 15 16 17 18 19 20 21 22 23" at bounding box center [190, 309] width 35 height 31
select select "11"
type input "11:35"
click at [223, 304] on select "00 01 02 03 04 05 06 07 08 09 10 11 12 13 14 15 16 17 18 19 20 21 22 23 24 25 2…" at bounding box center [231, 309] width 35 height 31
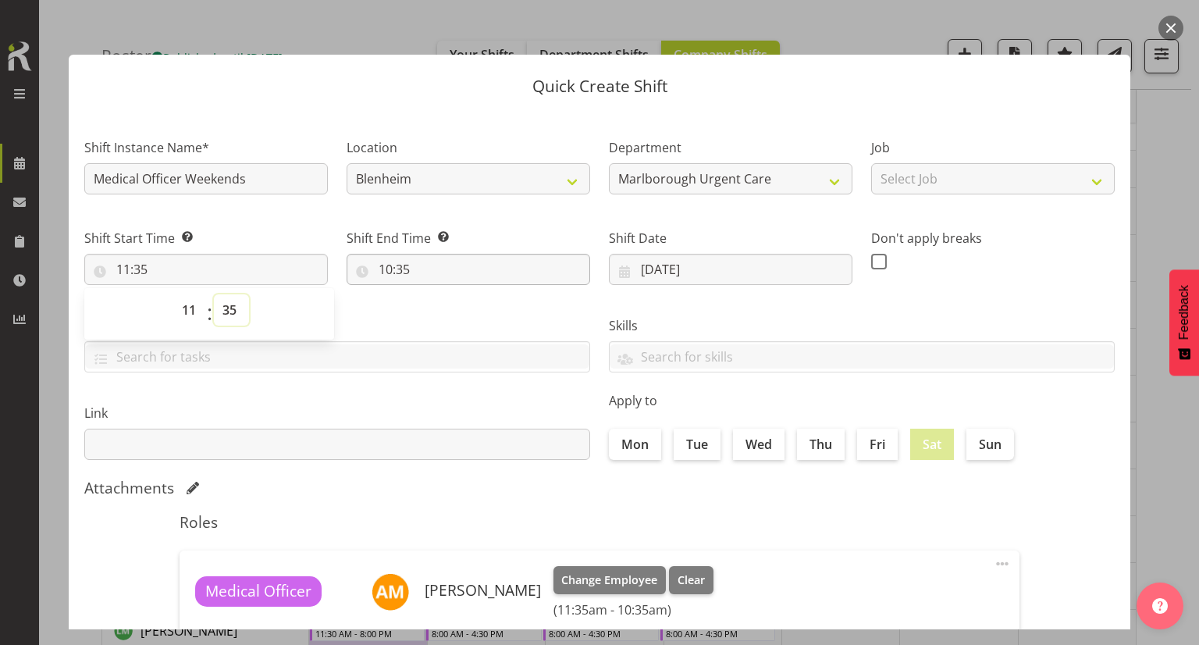
select select "30"
type input "11:30"
click at [377, 258] on input "10:35" at bounding box center [468, 269] width 243 height 31
click at [453, 312] on select "00 01 02 03 04 05 06 07 08 09 10 11 12 13 14 15 16 17 18 19 20 21 22 23" at bounding box center [452, 309] width 35 height 31
select select "20"
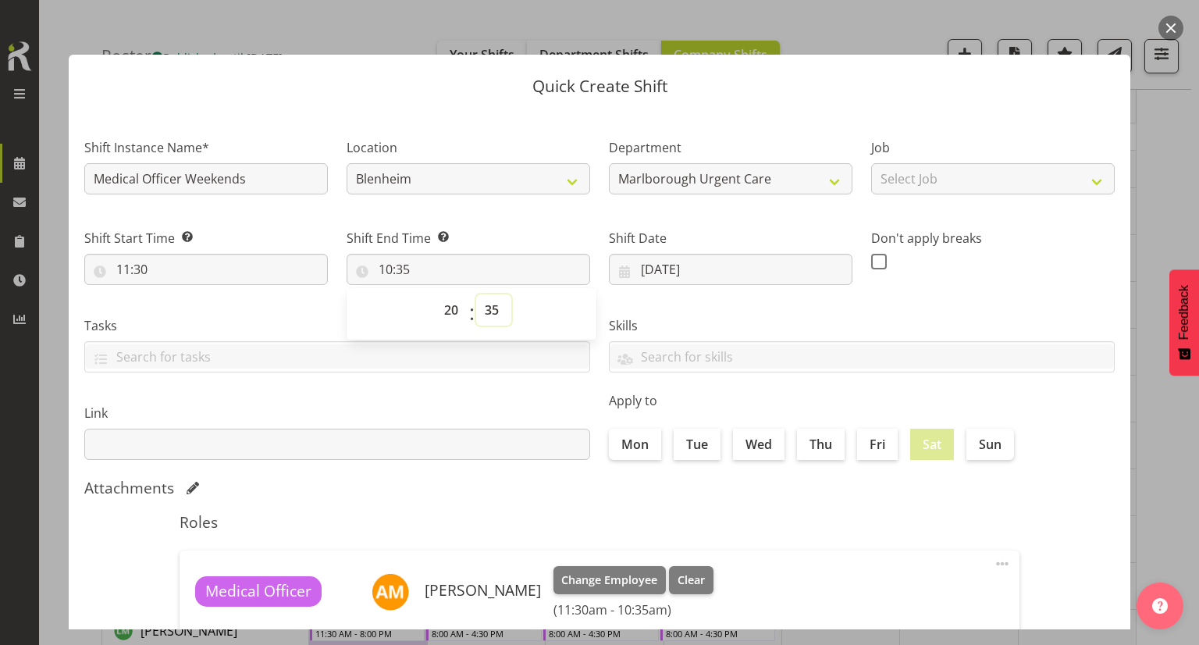
type input "20:35"
click at [488, 310] on select "00 01 02 03 04 05 06 07 08 09 10 11 12 13 14 15 16 17 18 19 20 21 22 23 24 25 2…" at bounding box center [493, 309] width 35 height 31
select select "0"
type input "20:00"
click at [621, 294] on div "Skills" at bounding box center [861, 337] width 524 height 87
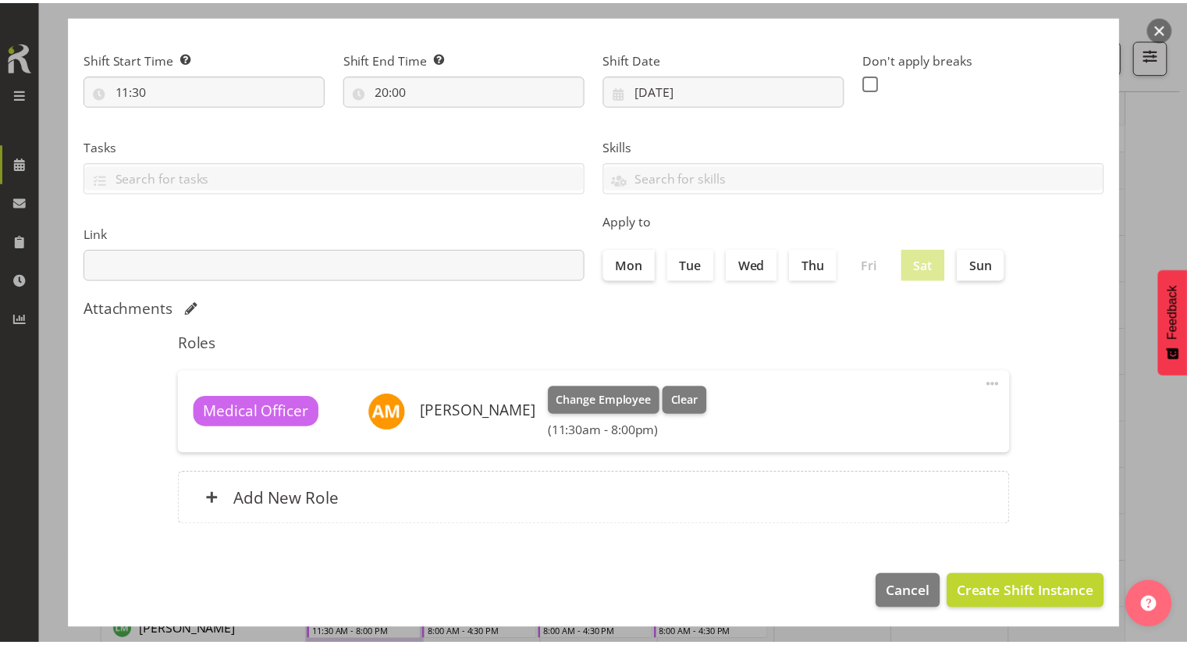
scroll to position [183, 0]
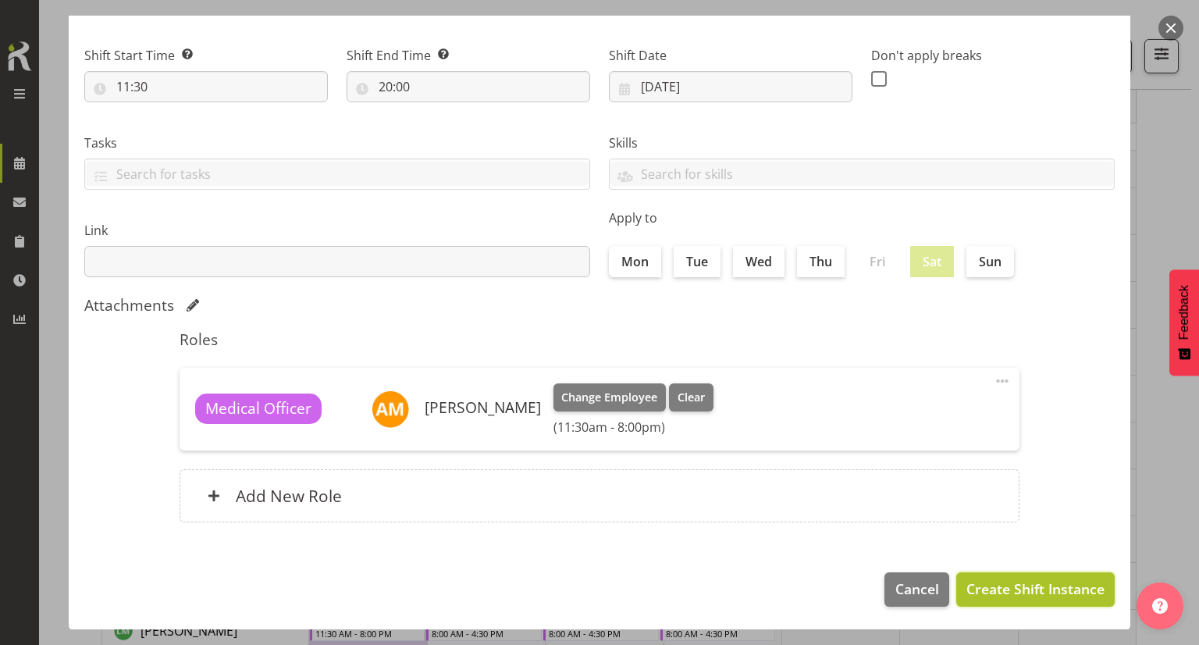
click at [738, 594] on span "Create Shift Instance" at bounding box center [1035, 588] width 138 height 20
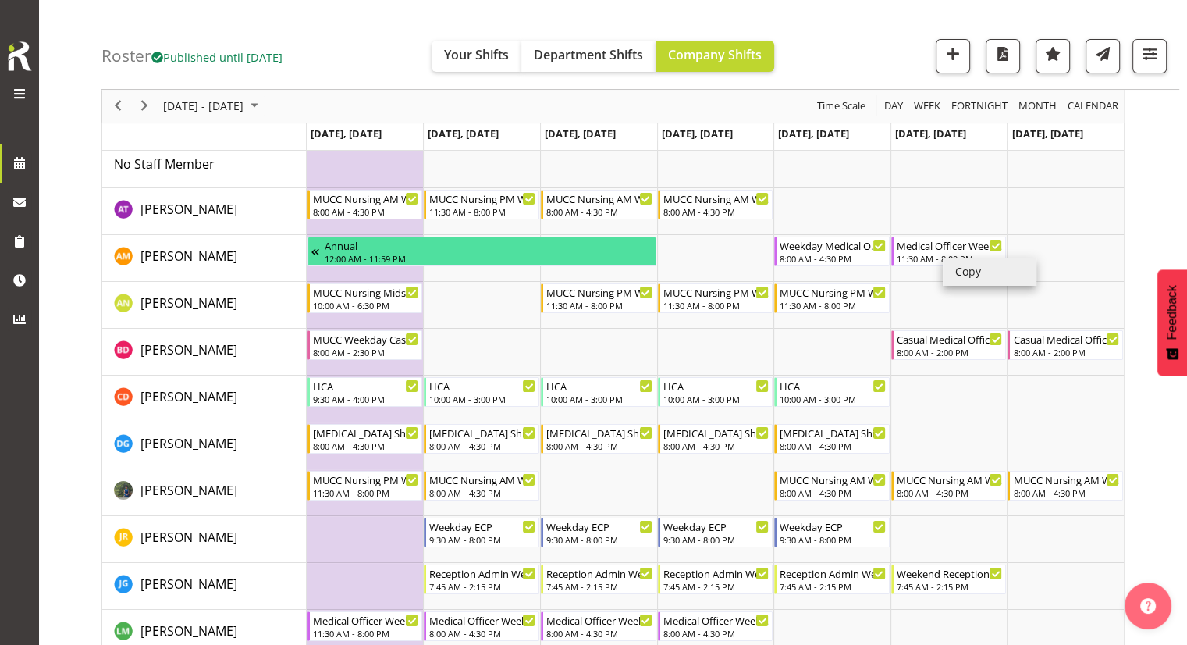
click at [738, 269] on li "Copy" at bounding box center [990, 272] width 94 height 28
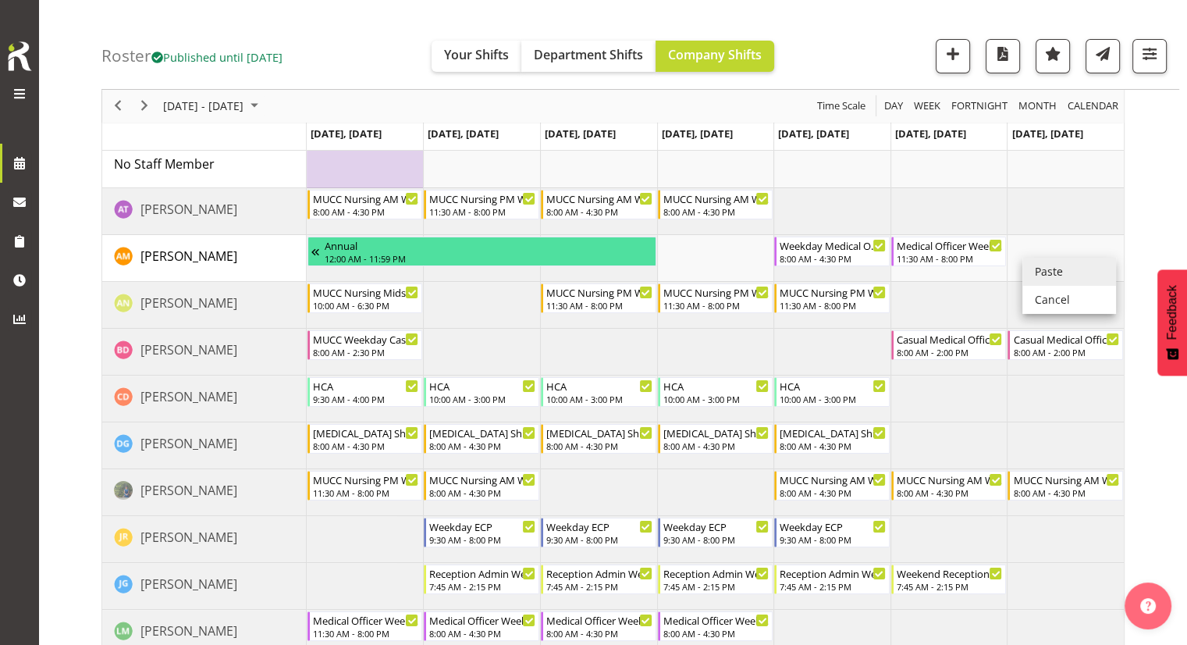
click at [738, 272] on li "Paste" at bounding box center [1069, 272] width 94 height 28
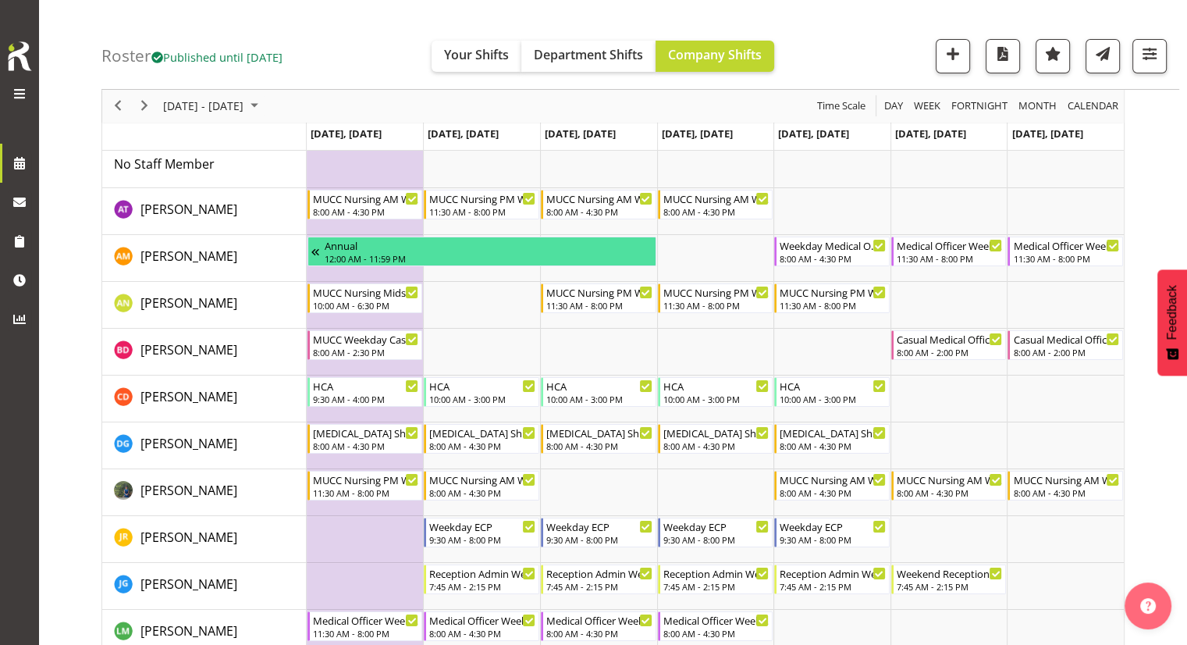
click at [738, 98] on div "[DATE] - [DATE] [DATE] Day Week Fortnight Month calendar Month Agenda Time Scale" at bounding box center [613, 106] width 1022 height 33
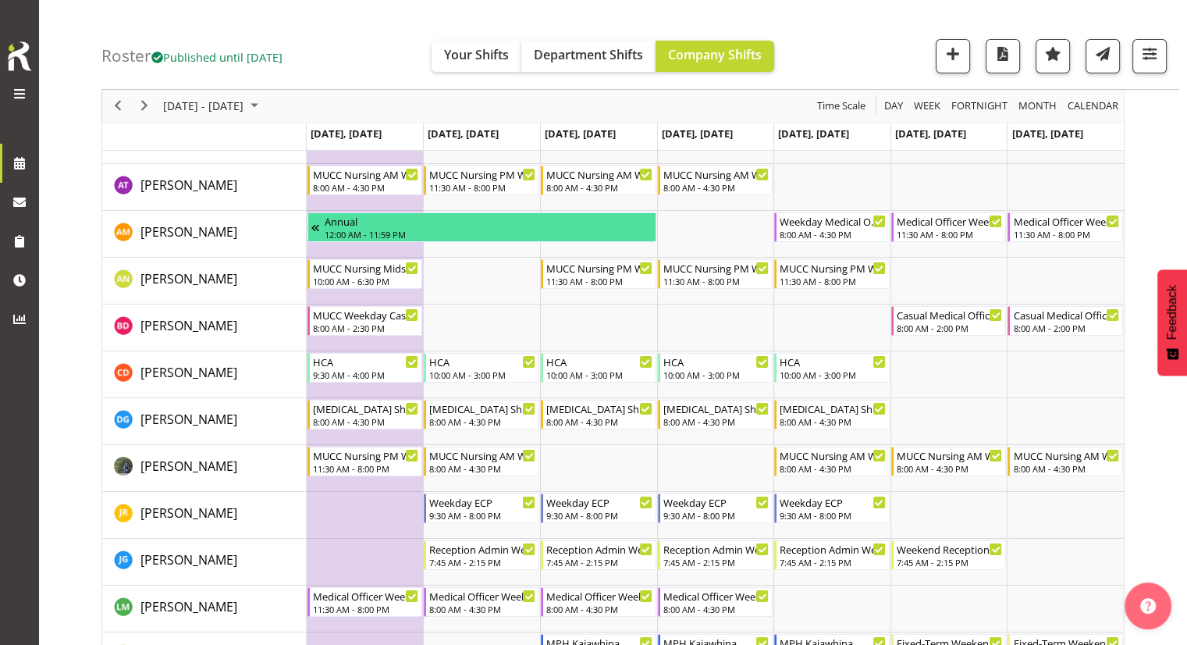
scroll to position [78, 0]
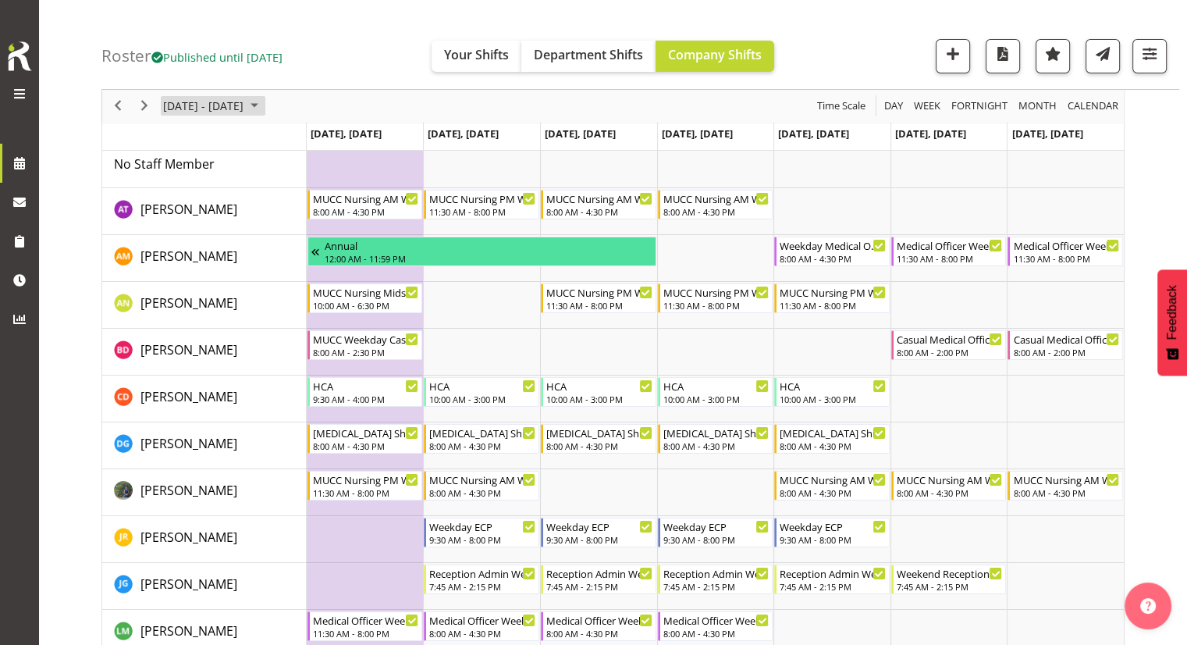
click at [228, 102] on span "[DATE] - [DATE]" at bounding box center [204, 107] width 84 height 20
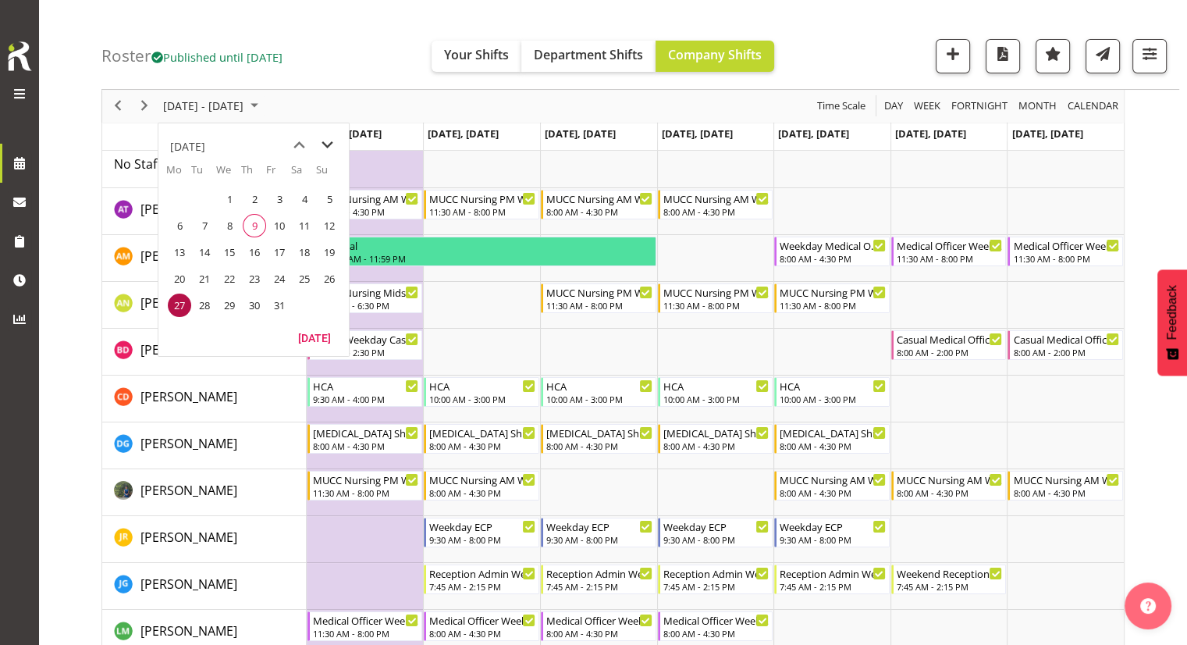
click at [331, 144] on span "next month" at bounding box center [327, 145] width 27 height 28
click at [181, 255] on span "10" at bounding box center [179, 251] width 23 height 23
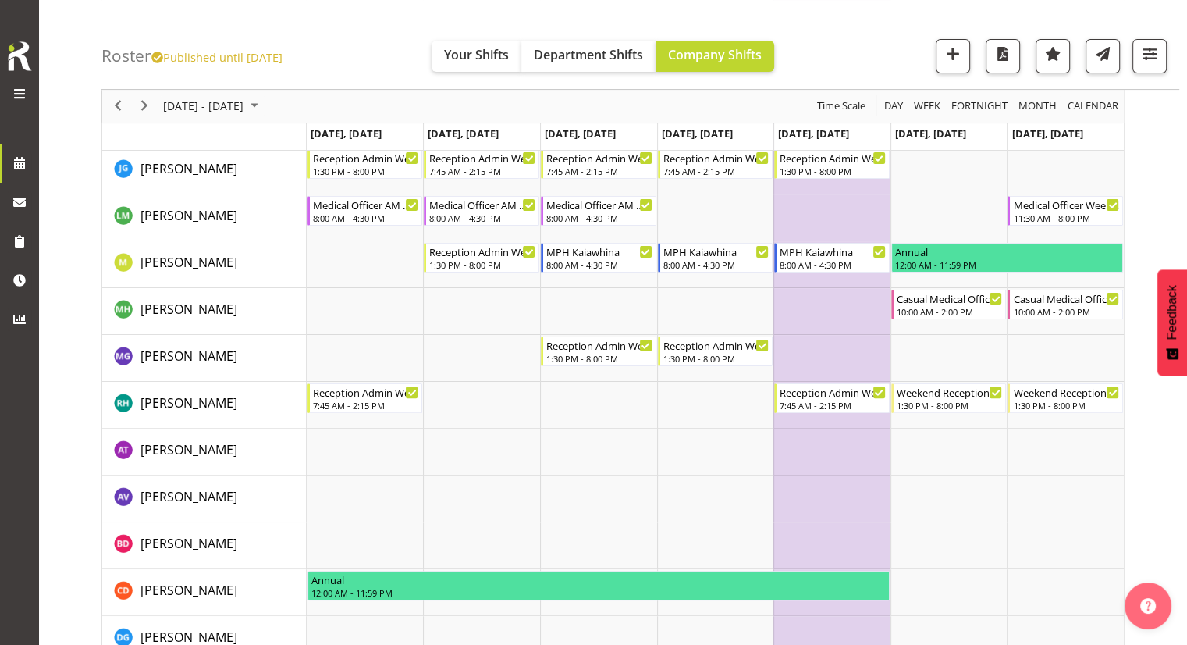
scroll to position [312, 0]
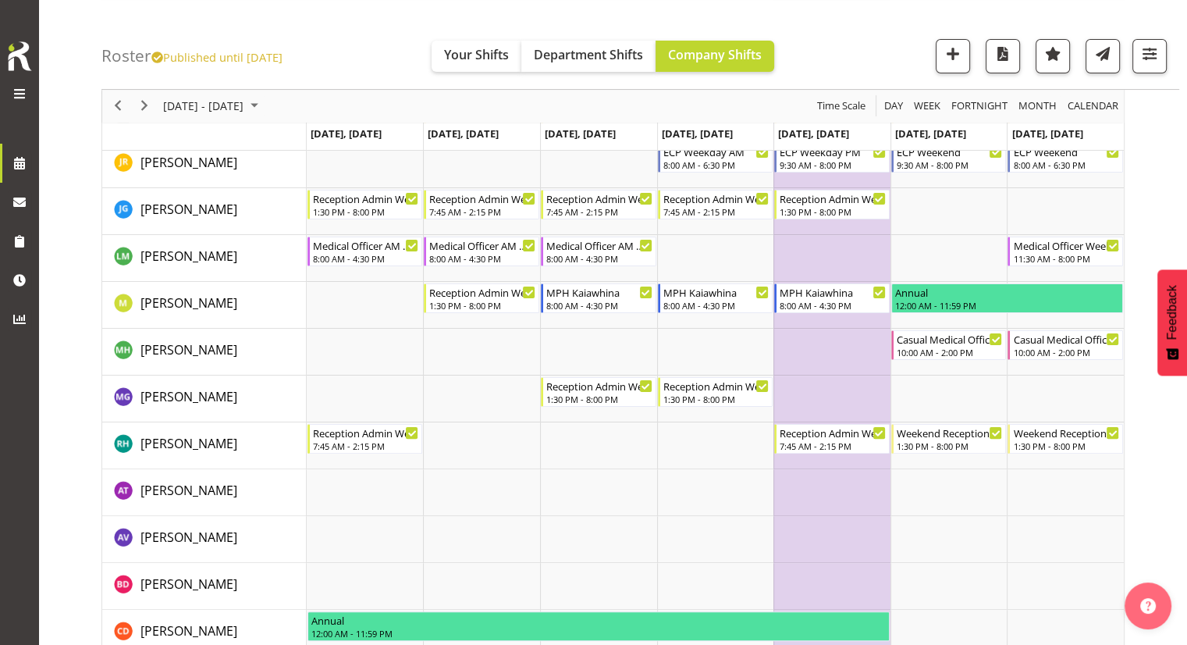
click at [146, 116] on div "next period" at bounding box center [144, 106] width 27 height 33
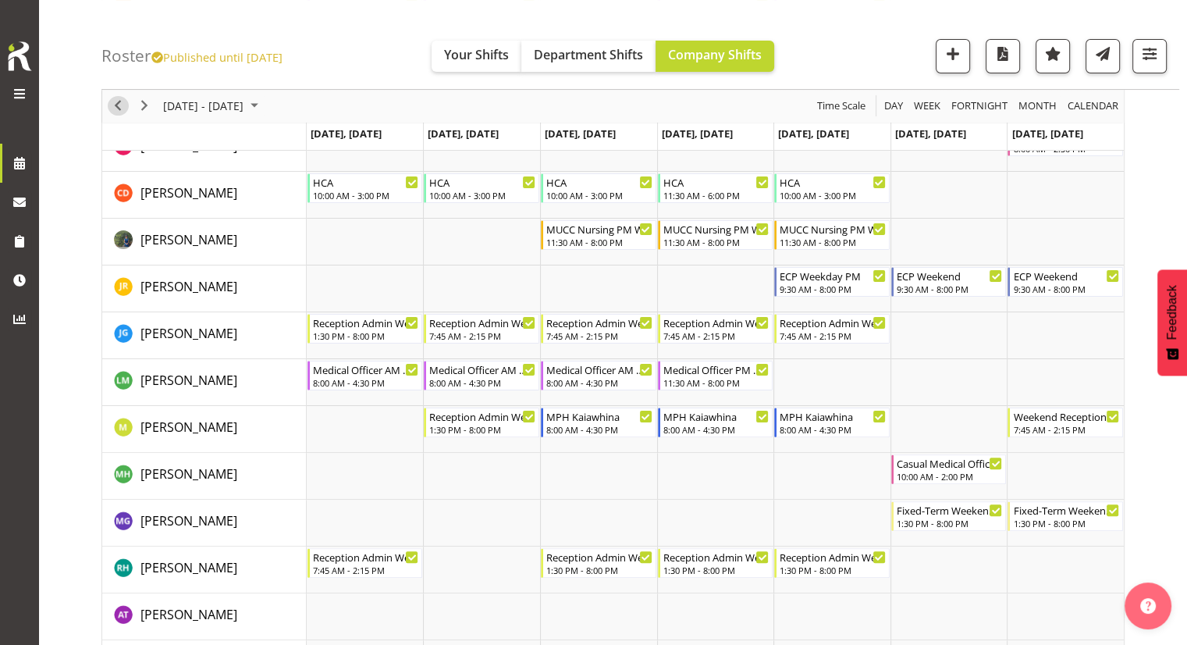
click at [125, 101] on span "Previous" at bounding box center [117, 107] width 19 height 20
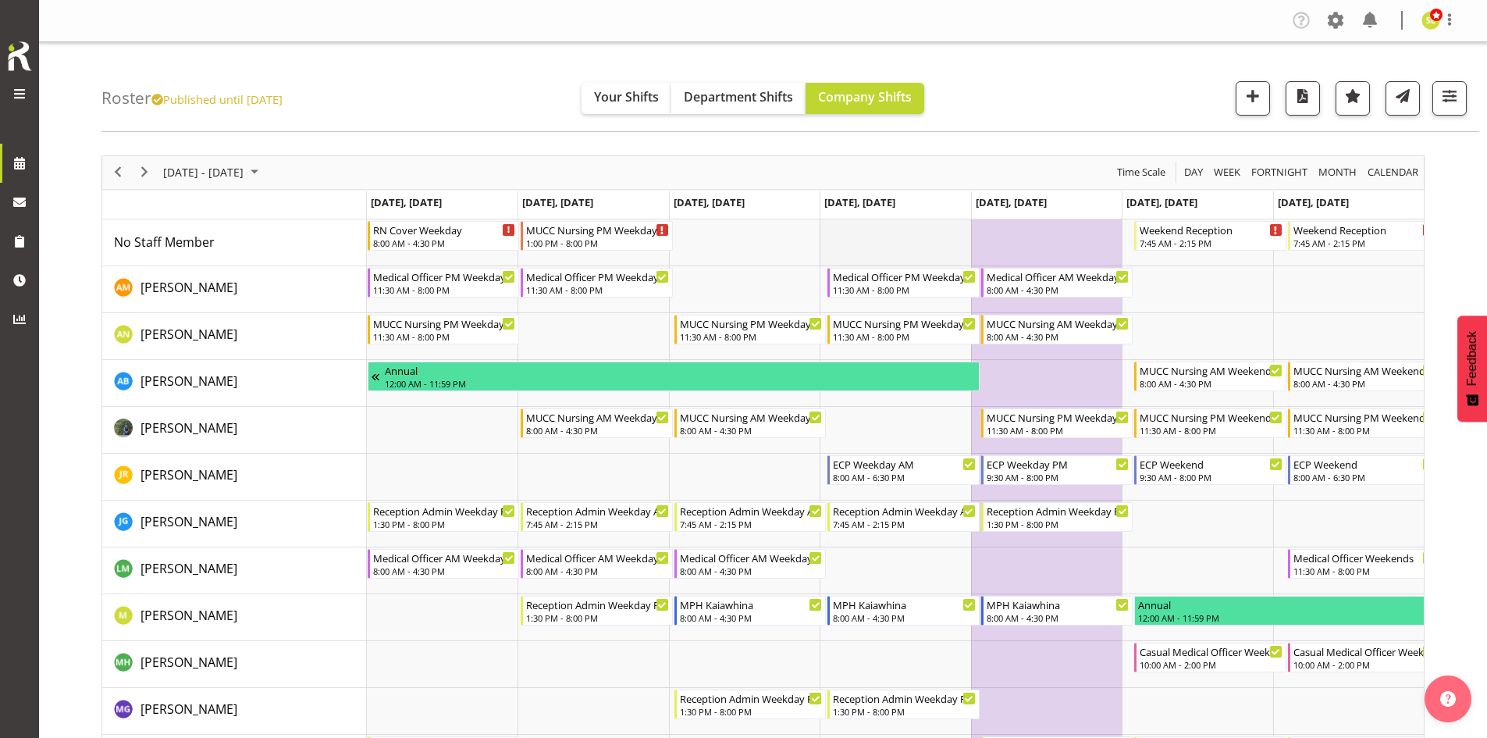
click at [738, 231] on td "Timeline Week of November 10, 2025" at bounding box center [894, 242] width 151 height 47
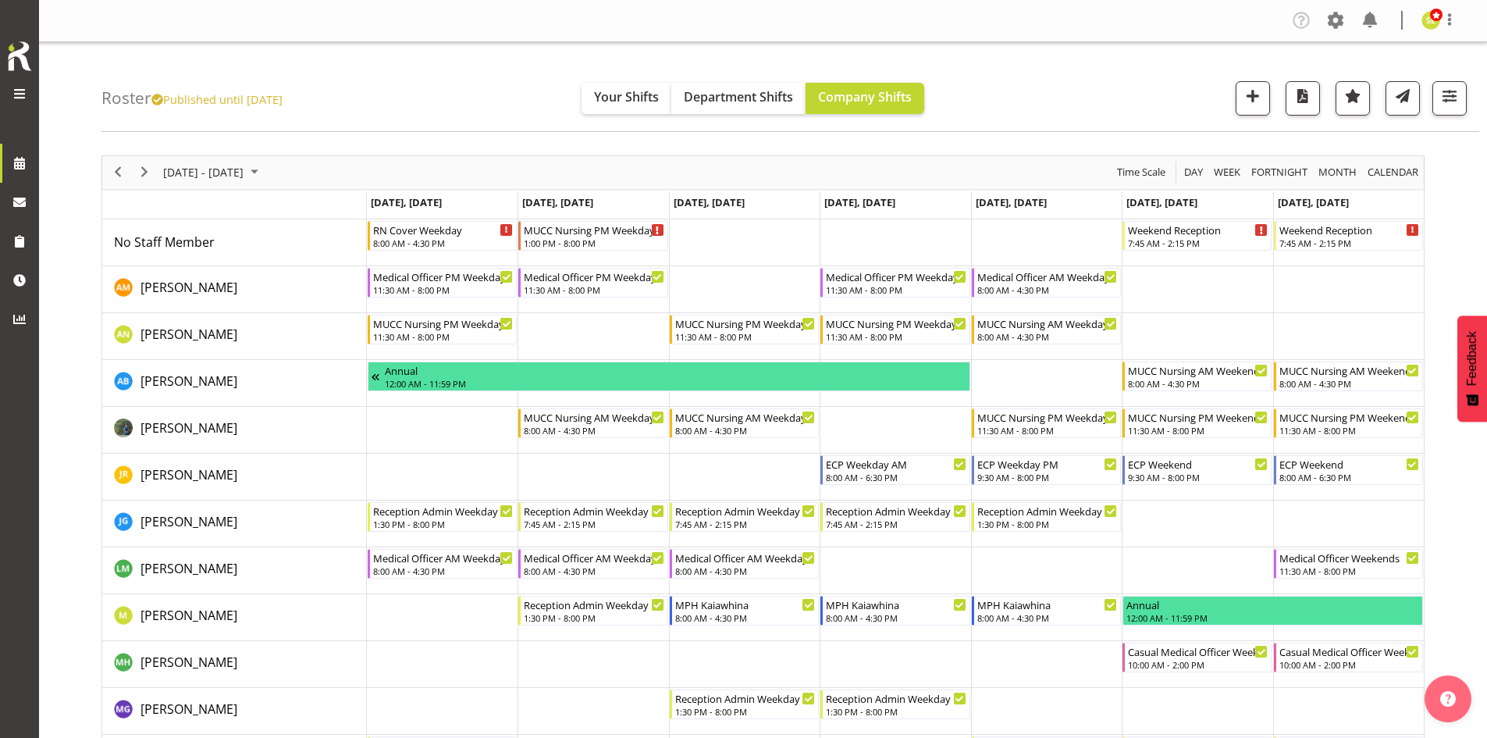
click at [738, 239] on td "Timeline Week of November 10, 2025" at bounding box center [894, 242] width 151 height 47
click at [738, 97] on span "button" at bounding box center [1252, 96] width 20 height 20
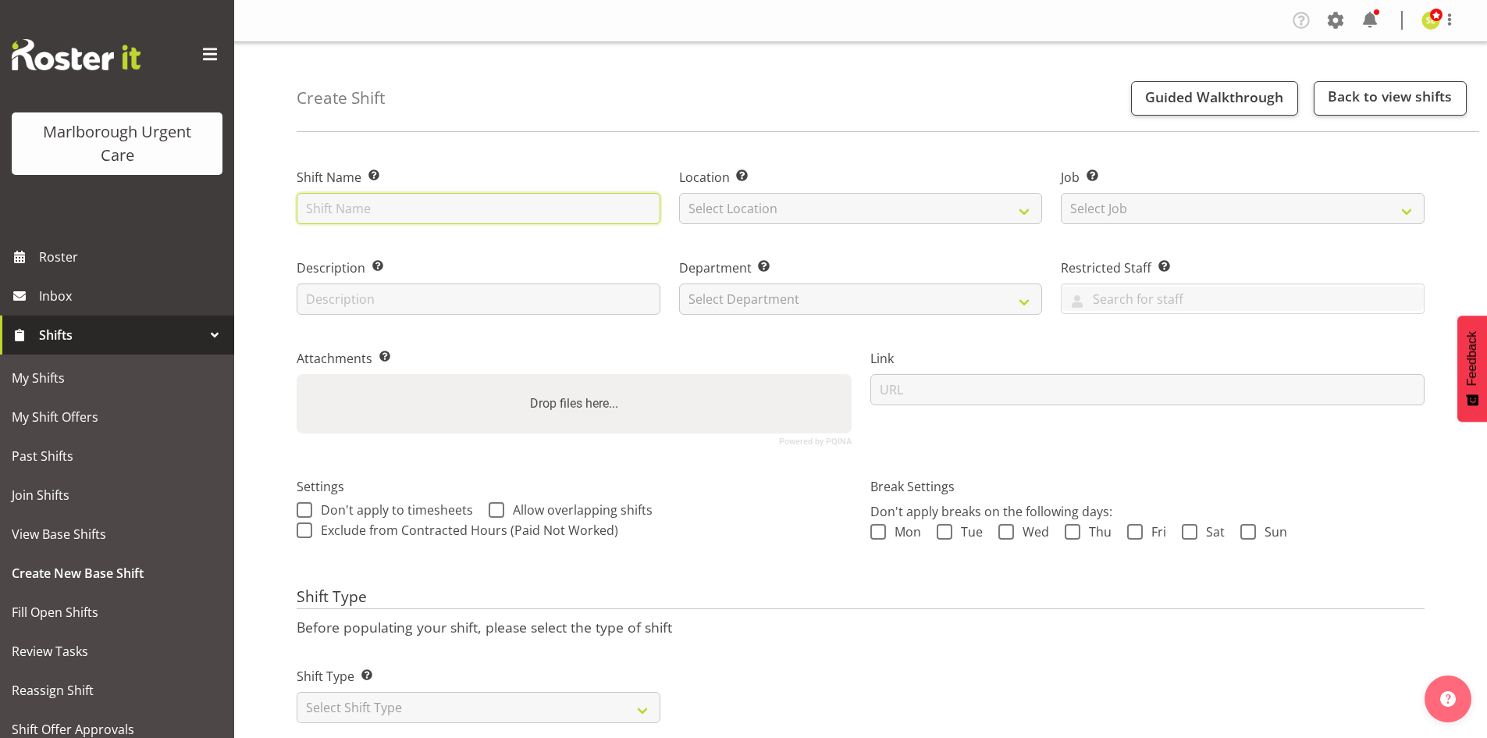
click at [414, 203] on input "text" at bounding box center [479, 208] width 364 height 31
type input "Casual RN Weekday AM"
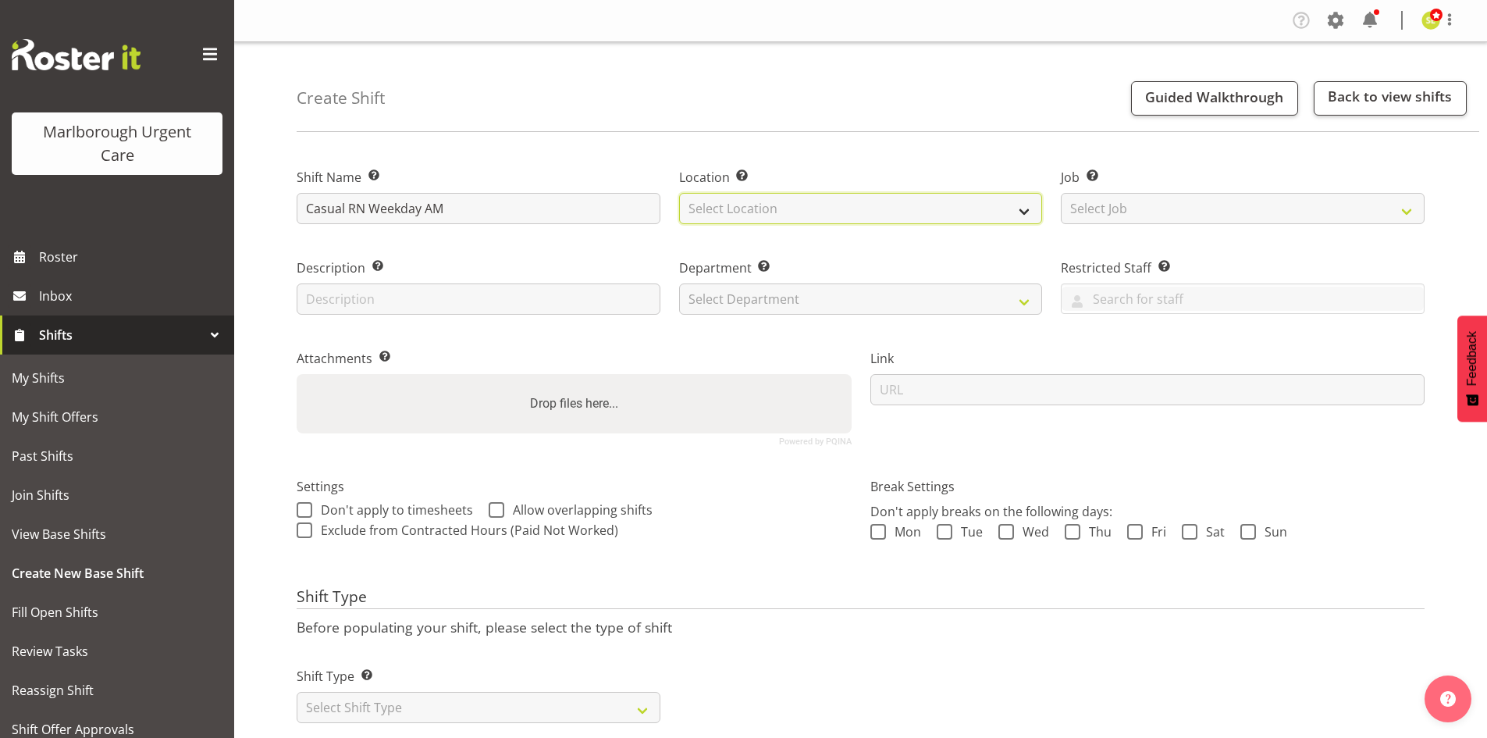
click at [734, 210] on select "Select Location Blenheim" at bounding box center [861, 208] width 364 height 31
select select "1282"
click at [679, 193] on select "Select Location Blenheim" at bounding box center [861, 208] width 364 height 31
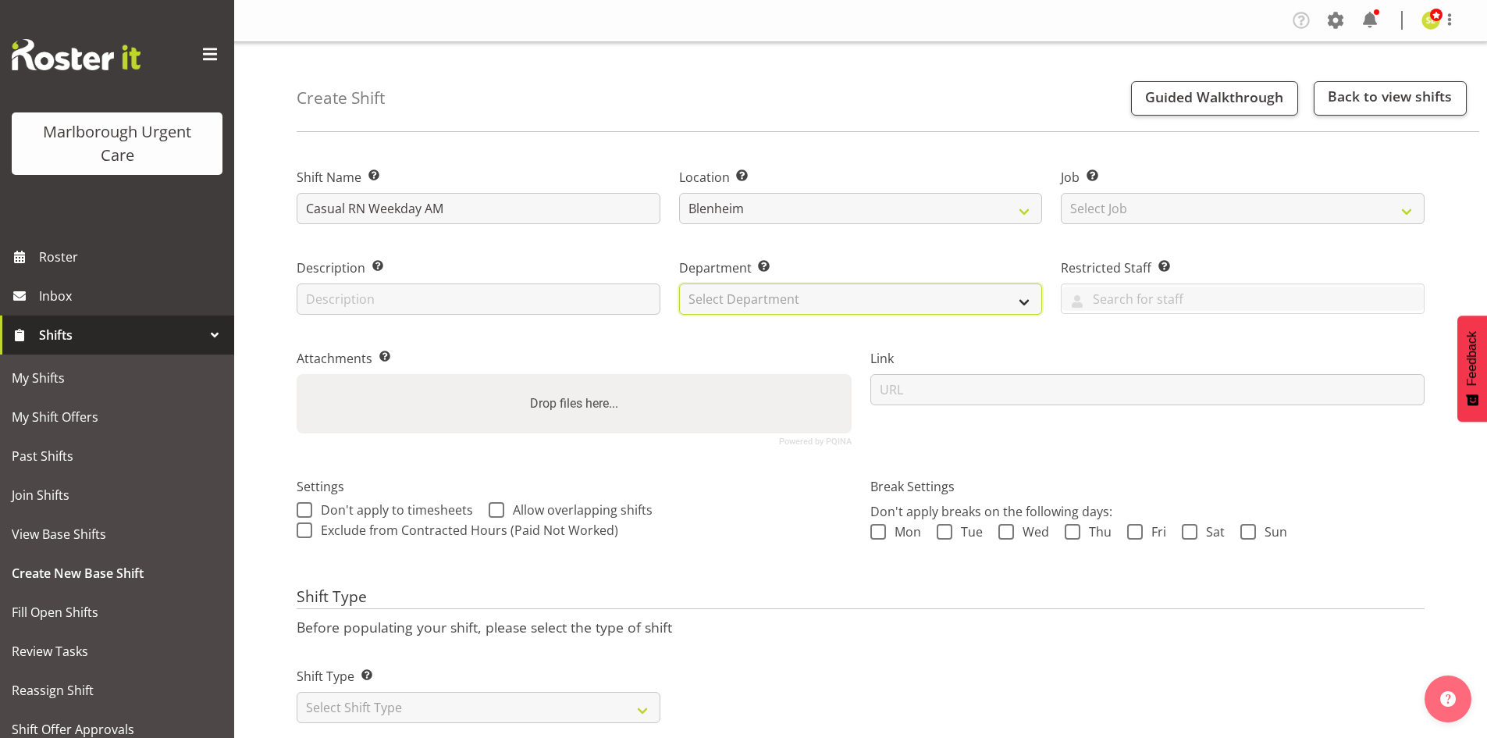
click at [736, 291] on select "Select Department Haemodialysis Dialysis Unit Marlborough Urgent Care" at bounding box center [861, 298] width 364 height 31
select select "925"
click at [679, 283] on select "Select Department Haemodialysis Dialysis Unit Marlborough Urgent Care" at bounding box center [861, 298] width 364 height 31
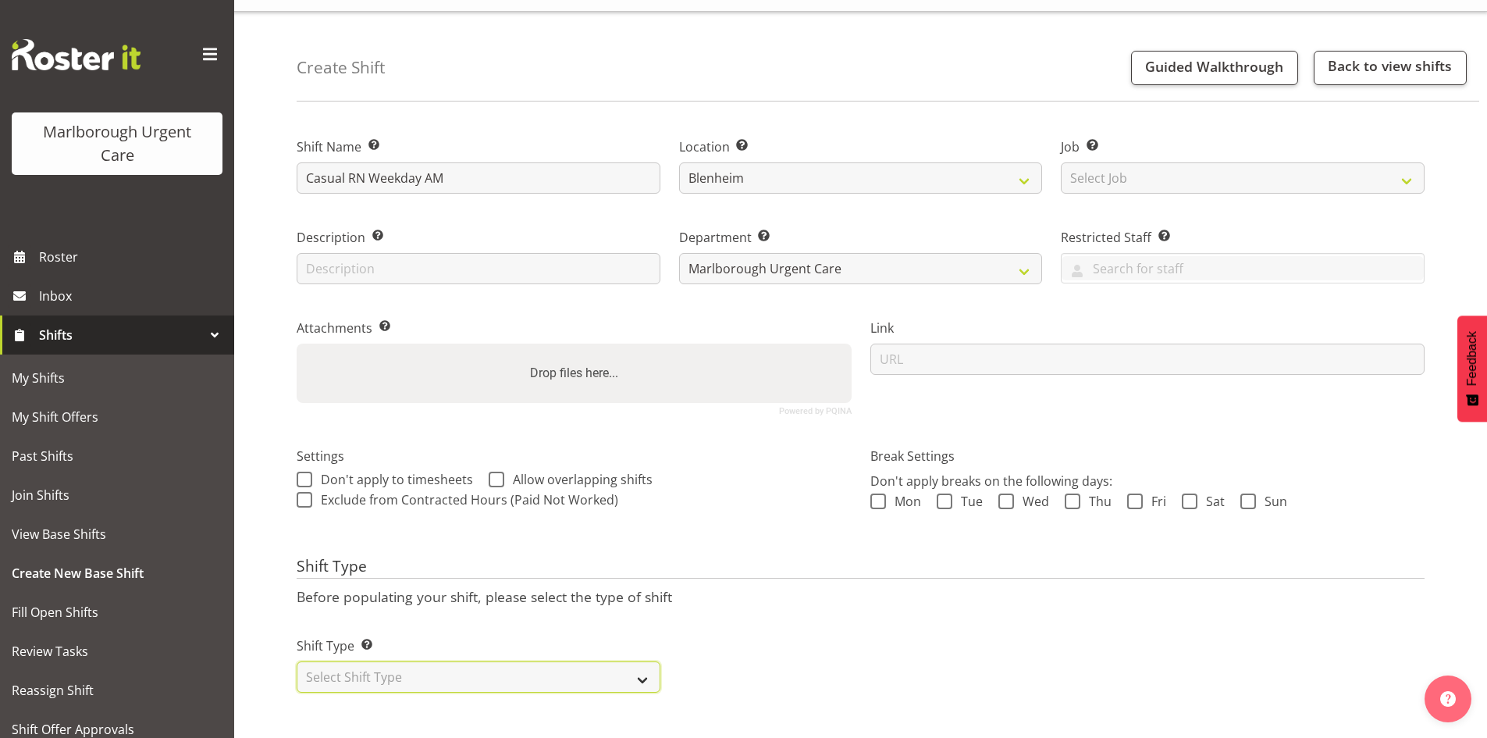
click at [443, 665] on select "Select Shift Type One Off Shift Recurring Shift Rotating Shift" at bounding box center [479, 676] width 364 height 31
select select "one_off"
click at [297, 661] on select "Select Shift Type One Off Shift Recurring Shift Rotating Shift" at bounding box center [479, 676] width 364 height 31
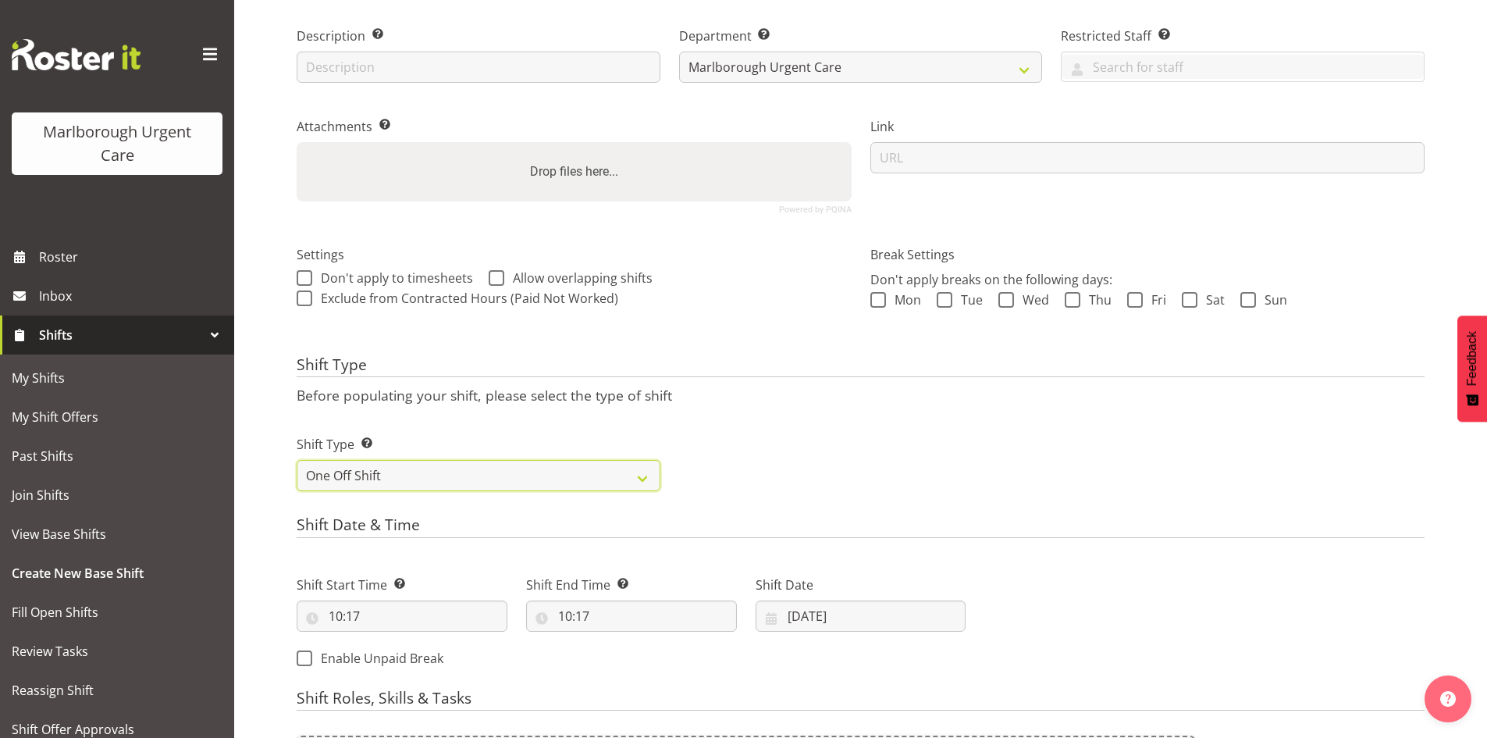
scroll to position [276, 0]
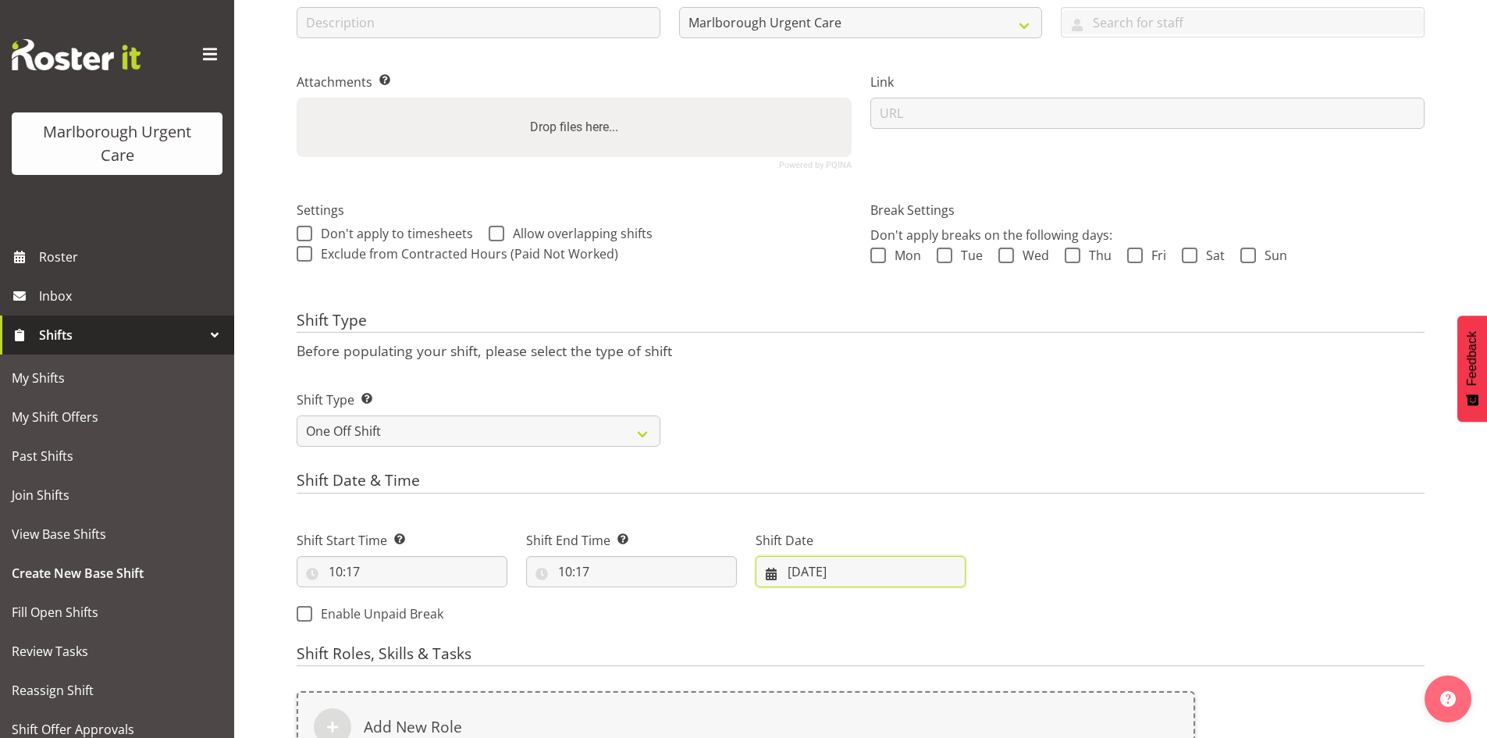
click at [841, 560] on input "[DATE]" at bounding box center [860, 571] width 211 height 31
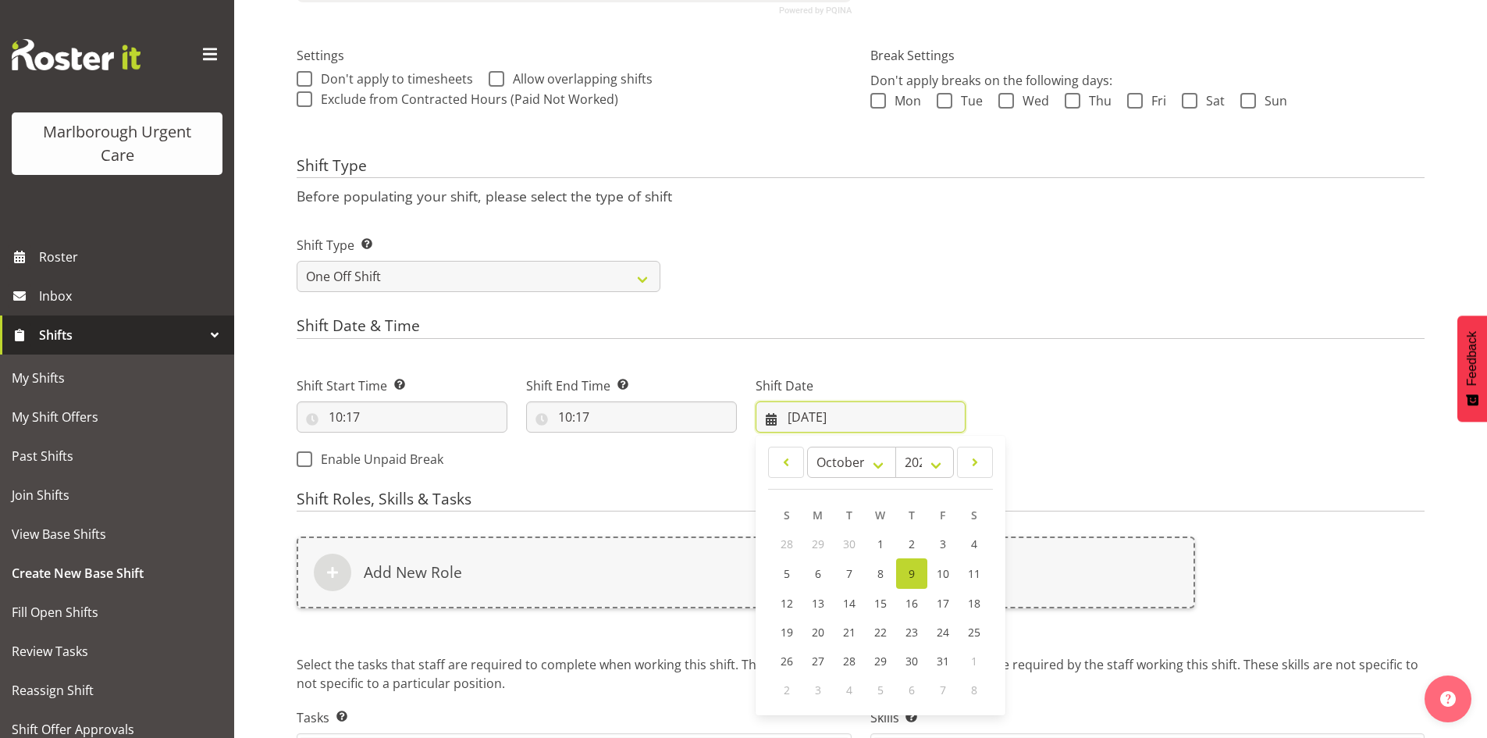
scroll to position [432, 0]
click at [972, 462] on span at bounding box center [975, 460] width 16 height 19
select select "10"
click at [903, 599] on link "13" at bounding box center [911, 599] width 31 height 29
type input "13/11/2025"
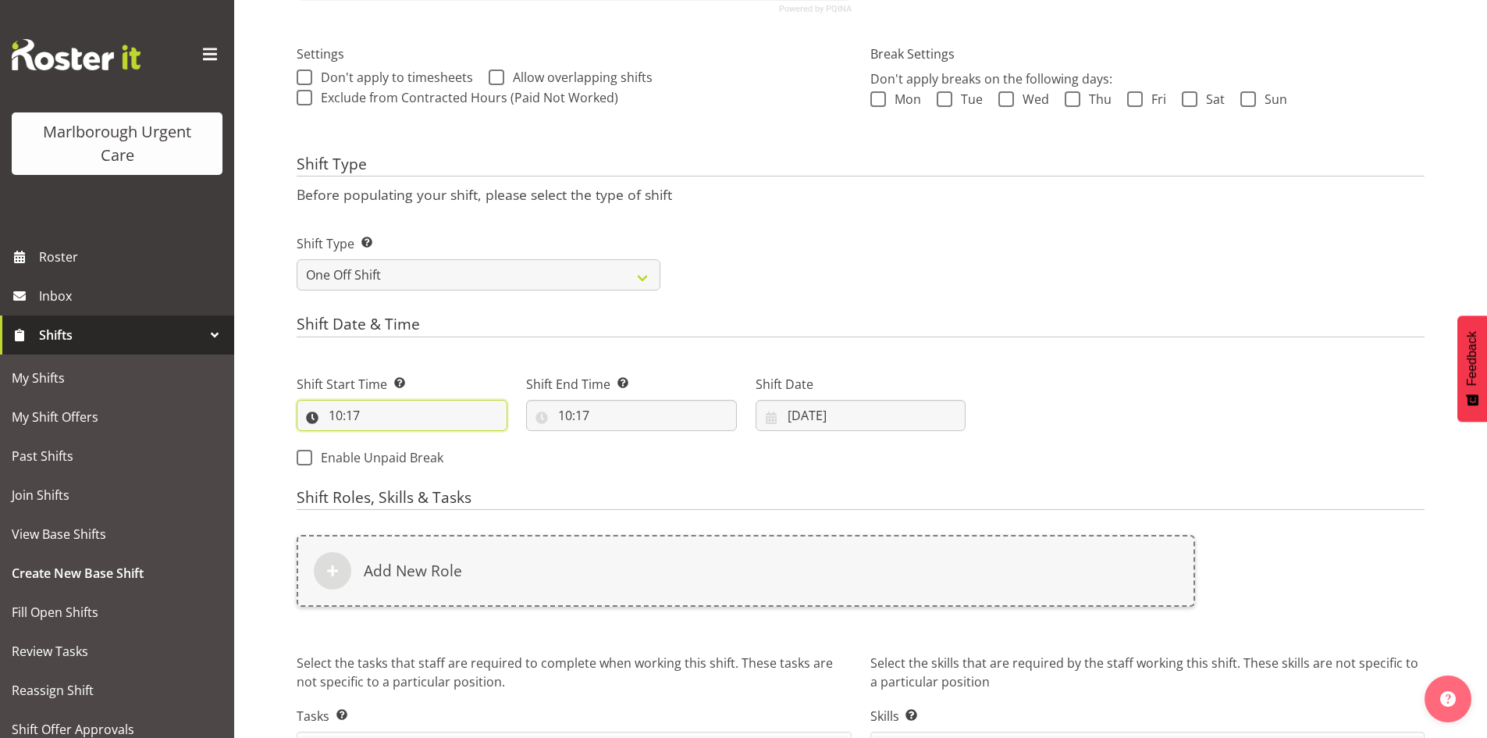
click at [340, 411] on input "10:17" at bounding box center [402, 415] width 211 height 31
click at [403, 457] on select "00 01 02 03 04 05 06 07 08 09 10 11 12 13 14 15 16 17 18 19 20 21 22 23" at bounding box center [403, 455] width 35 height 31
select select "8"
type input "08:17"
click at [451, 443] on select "00 01 02 03 04 05 06 07 08 09 10 11 12 13 14 15 16 17 18 19 20 21 22 23 24 25 2…" at bounding box center [443, 455] width 35 height 31
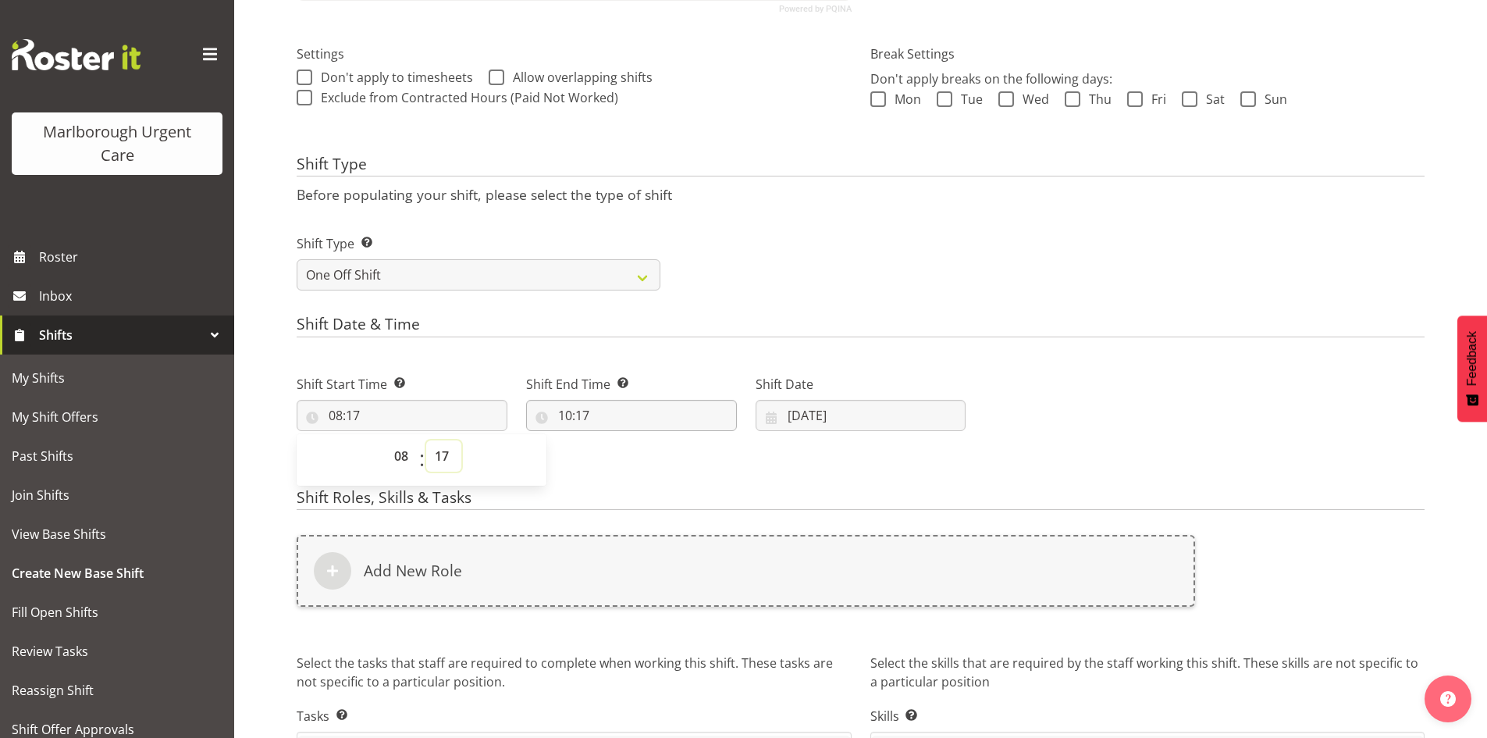
select select "0"
type input "08:00"
click at [614, 412] on input "10:17" at bounding box center [631, 415] width 211 height 31
click at [628, 462] on select "00 01 02 03 04 05 06 07 08 09 10 11 12 13 14 15 16 17 18 19 20 21 22 23" at bounding box center [632, 455] width 35 height 31
select select "13"
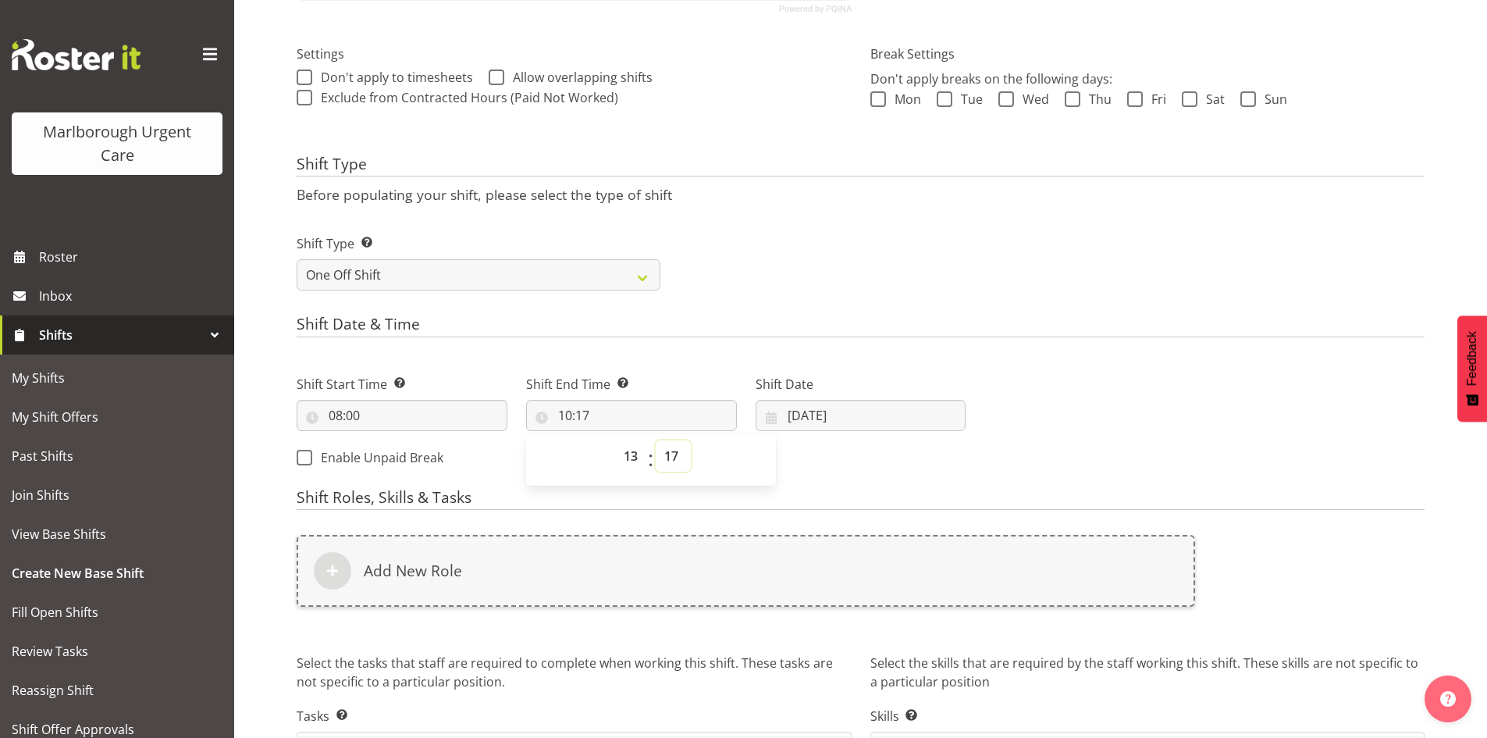
type input "13:17"
click at [669, 460] on select "00 01 02 03 04 05 06 07 08 09 10 11 12 13 14 15 16 17 18 19 20 21 22 23 24 25 2…" at bounding box center [673, 455] width 35 height 31
select select "0"
type input "13:00"
click at [811, 458] on div "Shift Start Time Set the time of the day you wish this shift to start 08:00 00 …" at bounding box center [631, 416] width 688 height 126
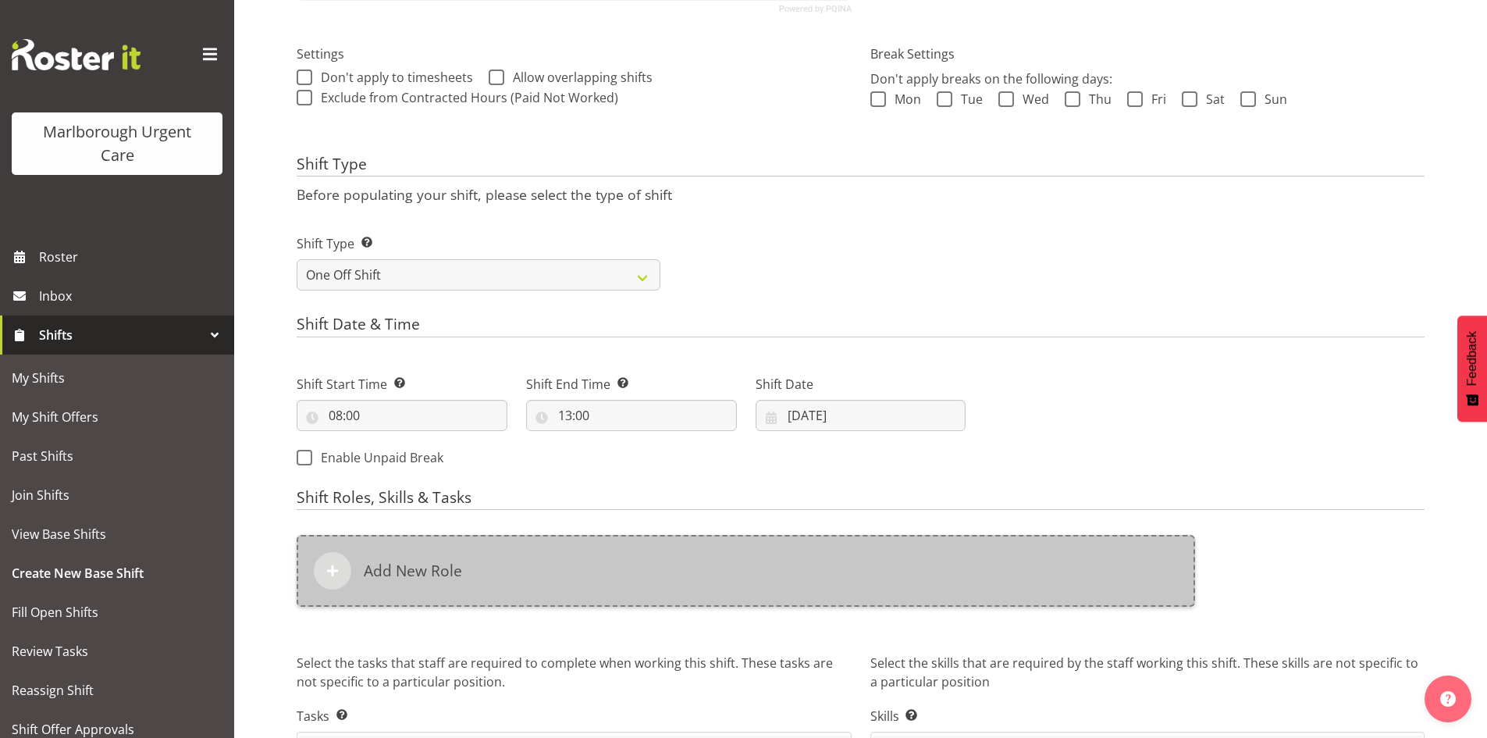
click at [538, 562] on div "Add New Role" at bounding box center [746, 571] width 898 height 72
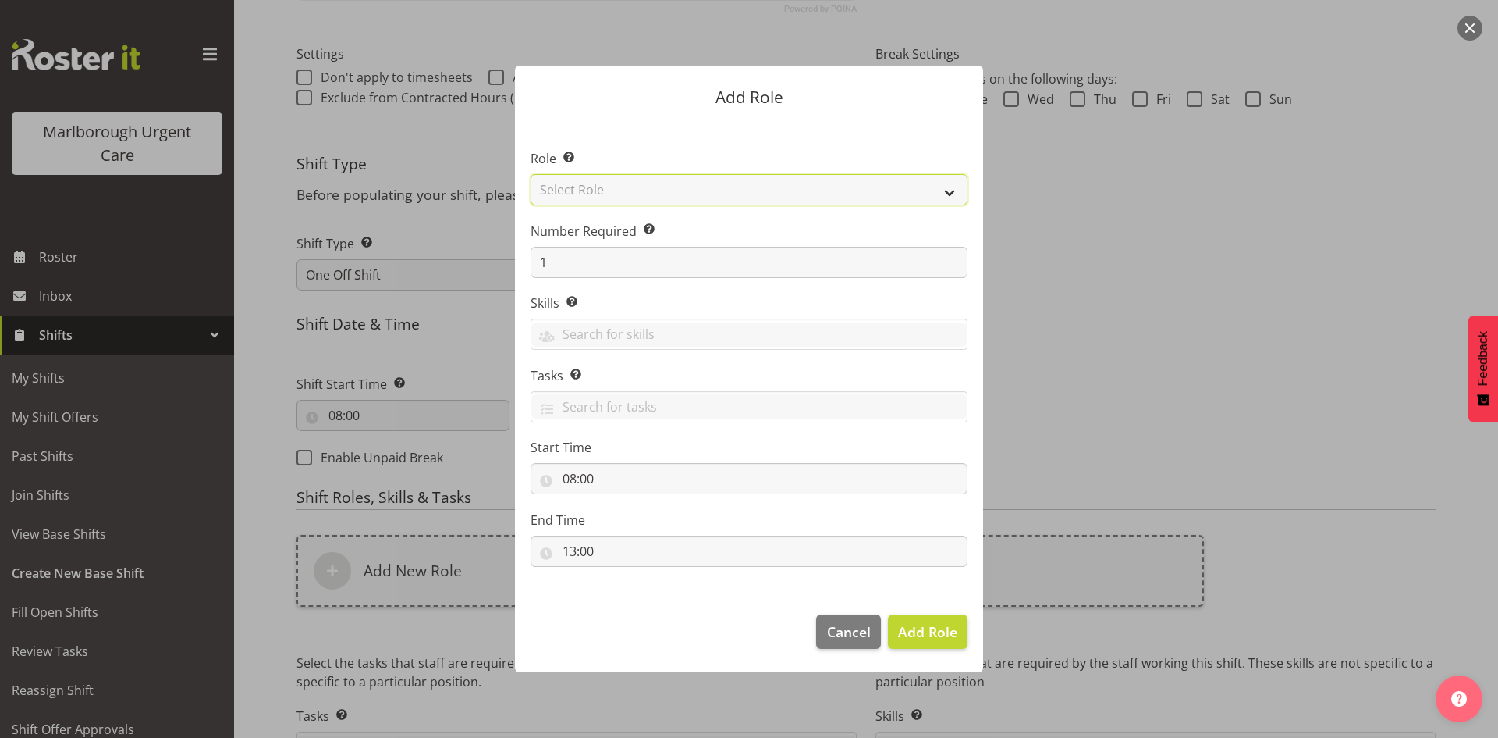
click at [653, 191] on select "Select Role Casual Registered Nurse Casual Weekday Medical Officer Casual Weekd…" at bounding box center [749, 189] width 437 height 31
select select "1560"
click at [531, 174] on select "Select Role Casual Registered Nurse Casual Weekday Medical Officer Casual Weekd…" at bounding box center [749, 189] width 437 height 31
click at [919, 636] on span "Add Role" at bounding box center [927, 631] width 59 height 19
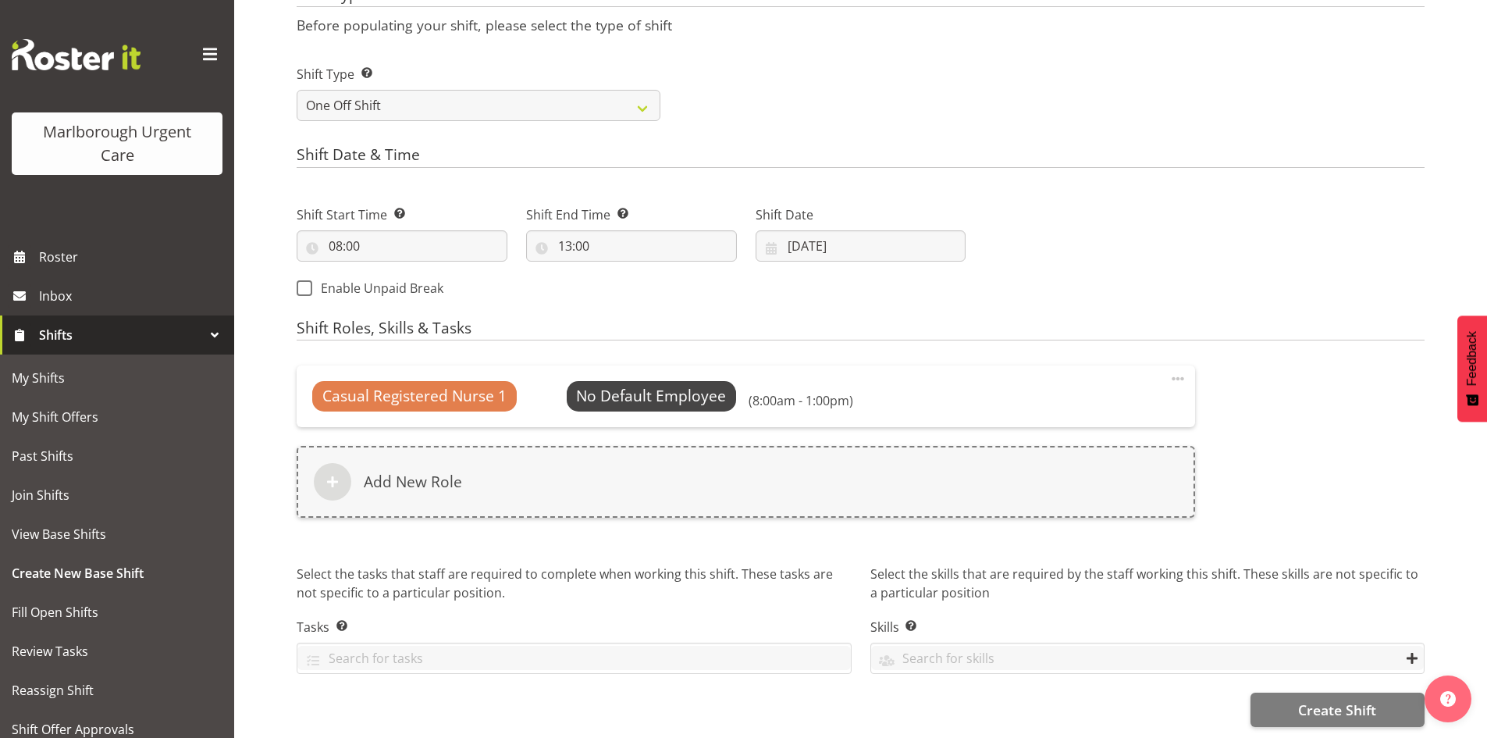
scroll to position [614, 0]
click at [1292, 702] on button "Create Shift" at bounding box center [1337, 708] width 174 height 34
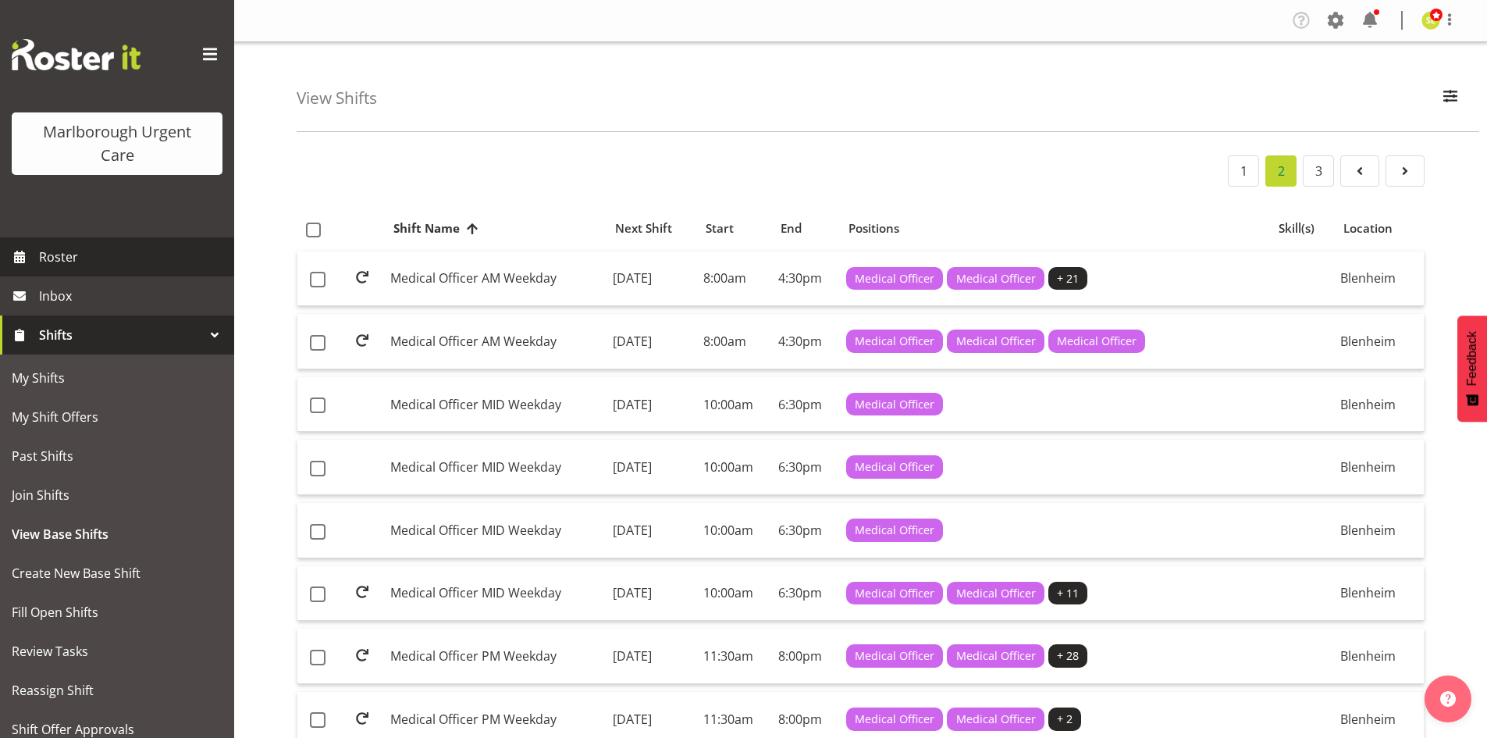
click at [110, 259] on span "Roster" at bounding box center [132, 256] width 187 height 23
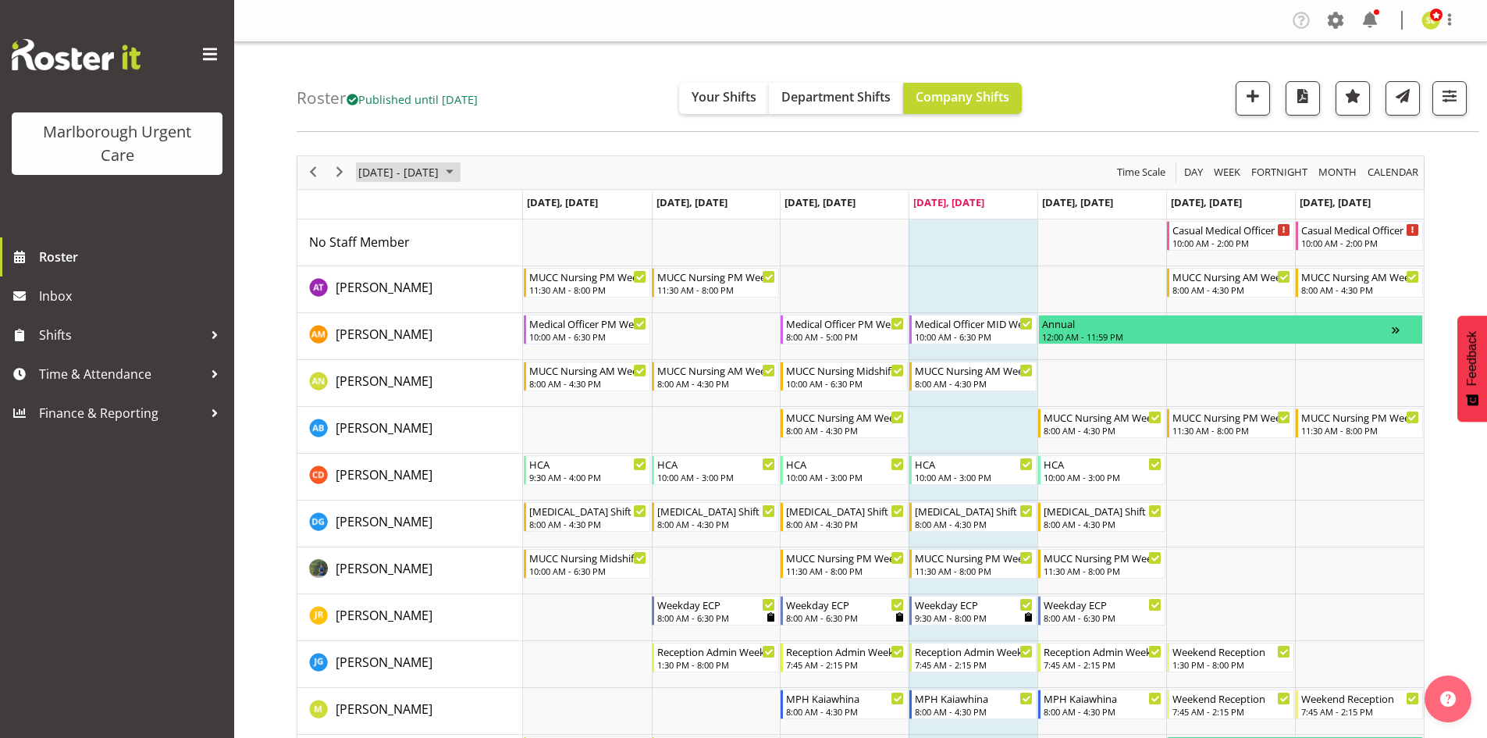
click at [400, 168] on span "[DATE] - [DATE]" at bounding box center [399, 172] width 84 height 20
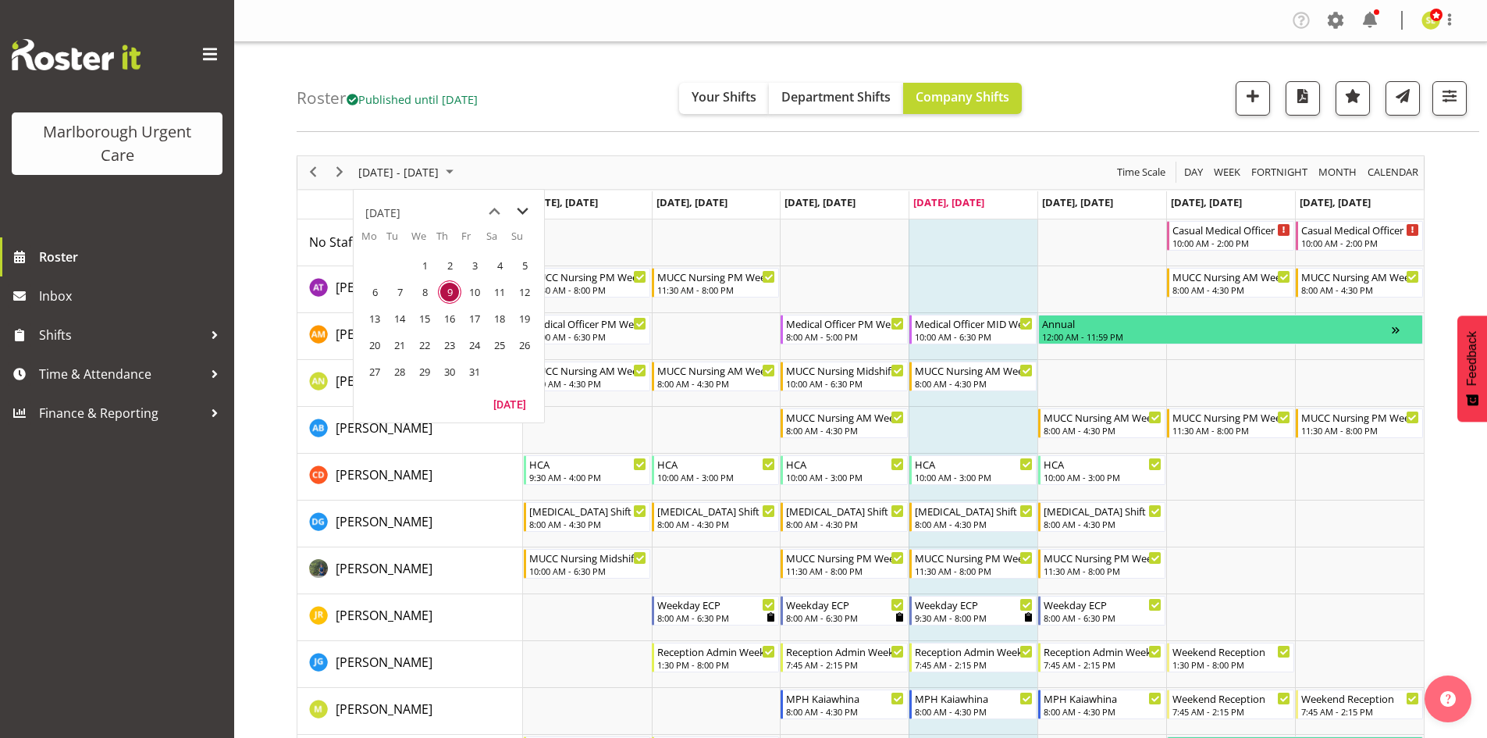
click at [524, 218] on span "next month" at bounding box center [522, 211] width 27 height 28
click at [446, 326] on span "13" at bounding box center [449, 318] width 23 height 23
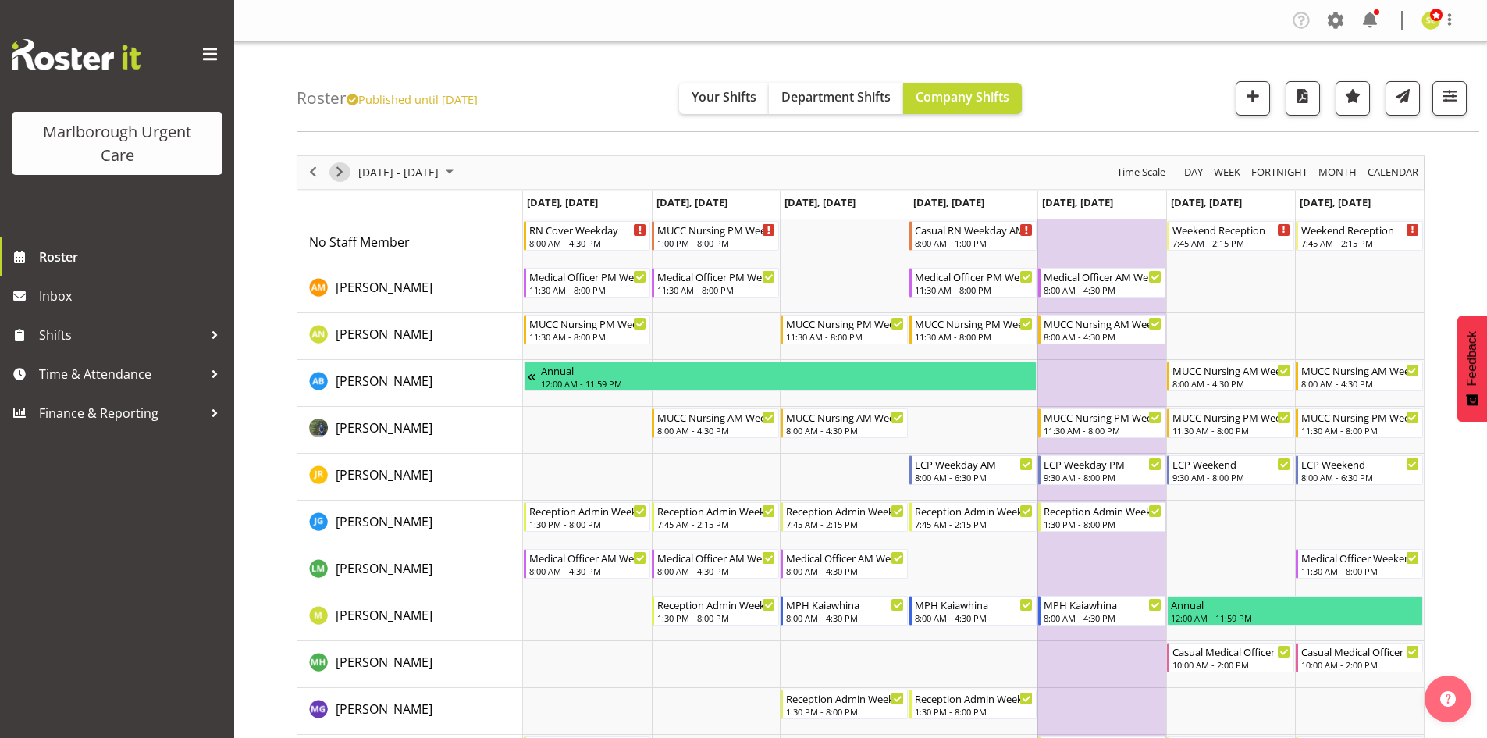
click at [343, 173] on span "Next" at bounding box center [339, 172] width 19 height 20
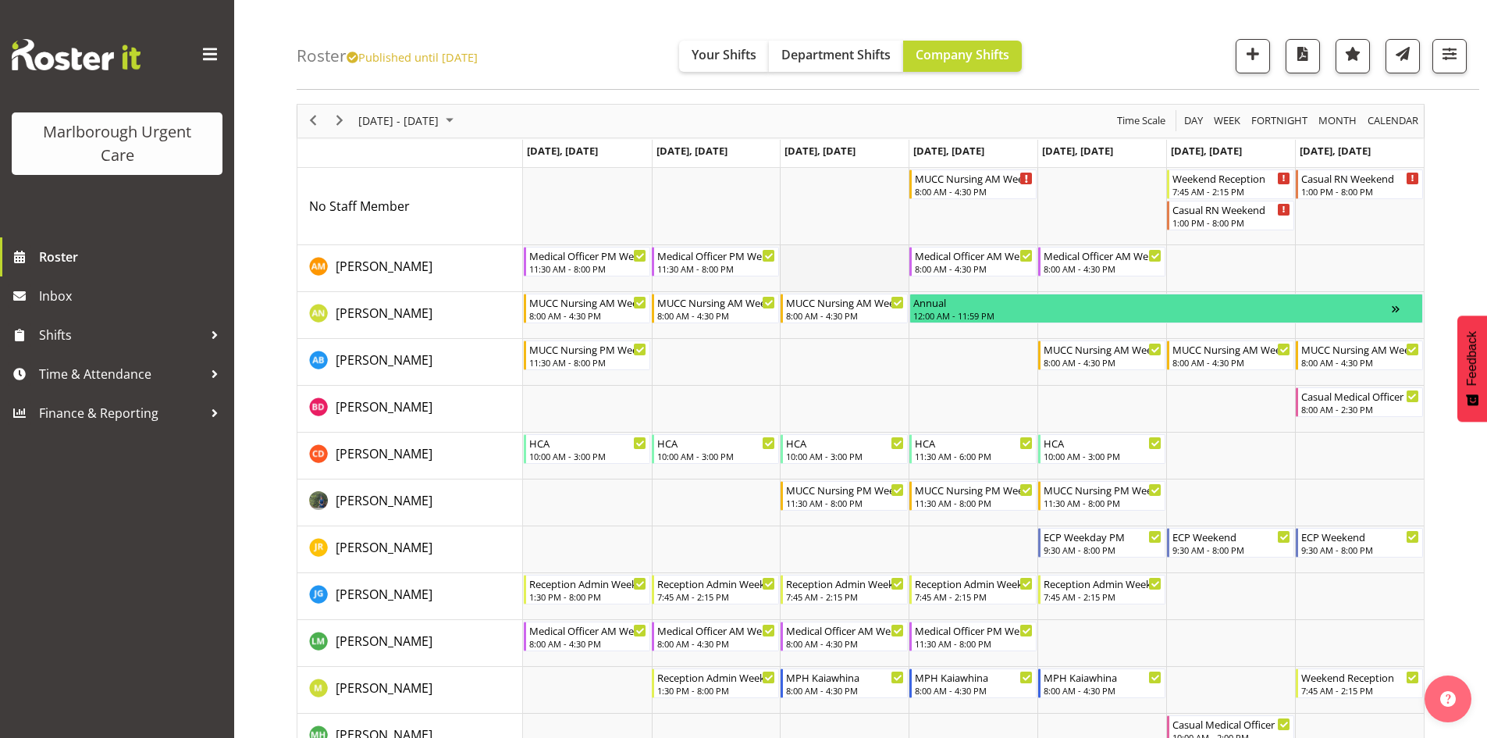
scroll to position [78, 0]
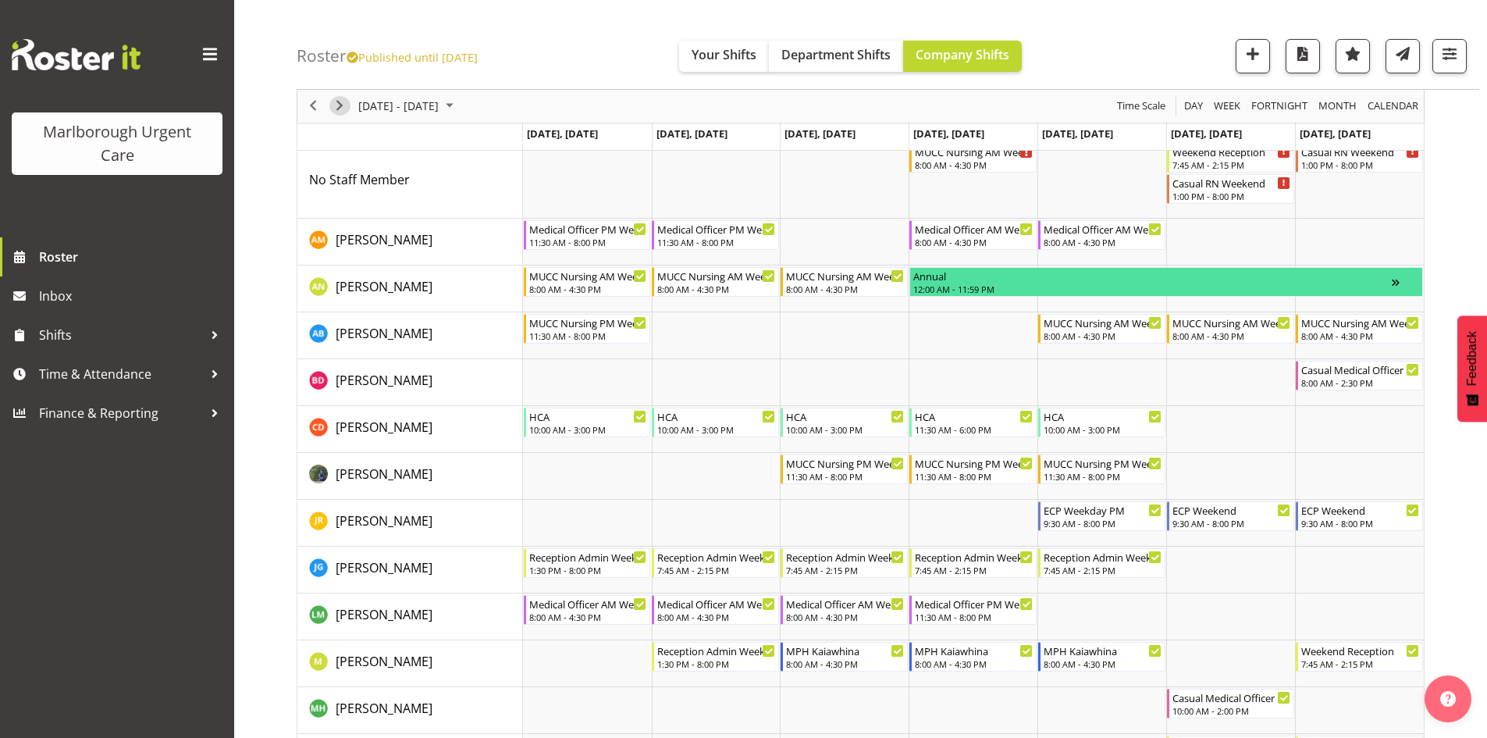
click at [339, 107] on span "Next" at bounding box center [339, 107] width 19 height 20
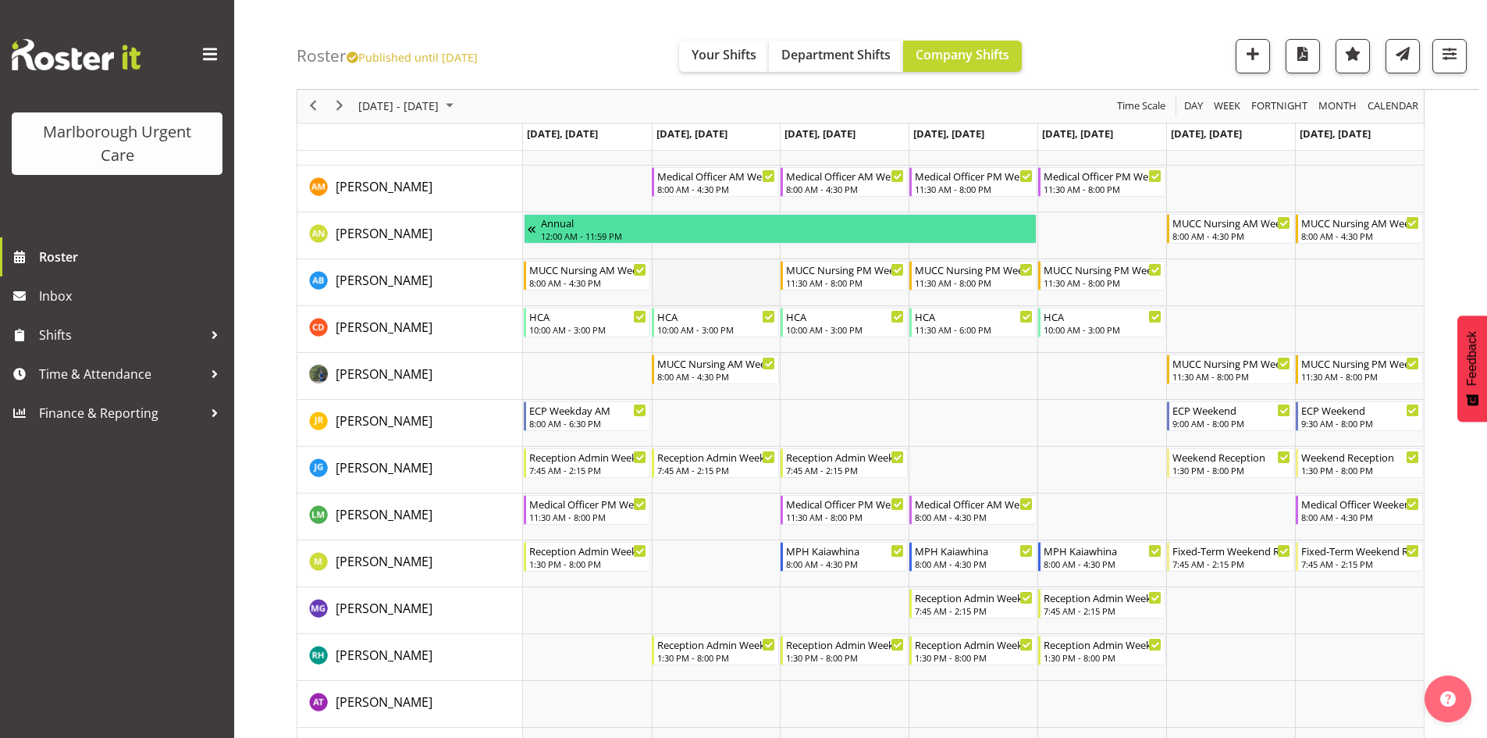
scroll to position [78, 0]
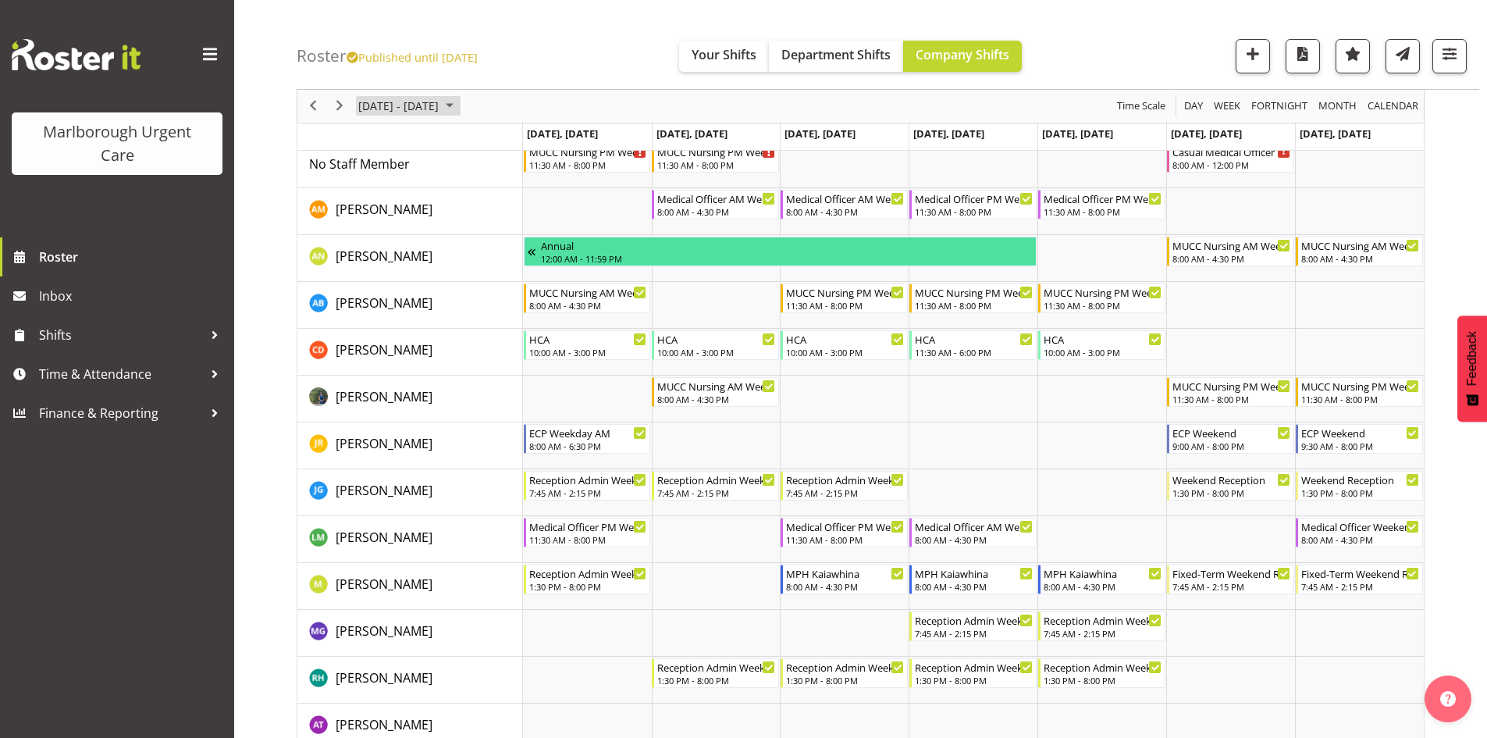
click at [382, 107] on span "[DATE] - [DATE]" at bounding box center [399, 107] width 84 height 20
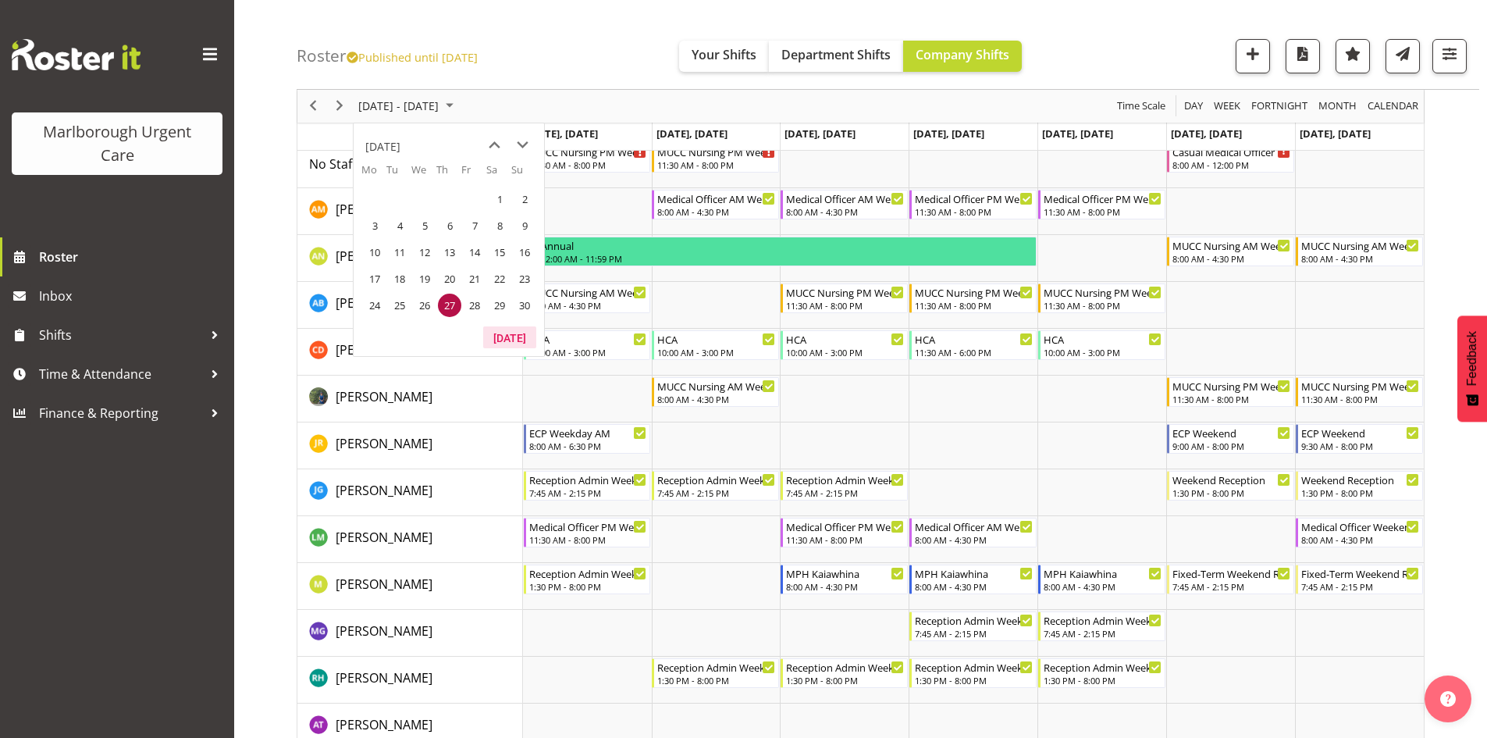
click at [503, 332] on button "[DATE]" at bounding box center [509, 337] width 53 height 22
